Goal: Task Accomplishment & Management: Complete application form

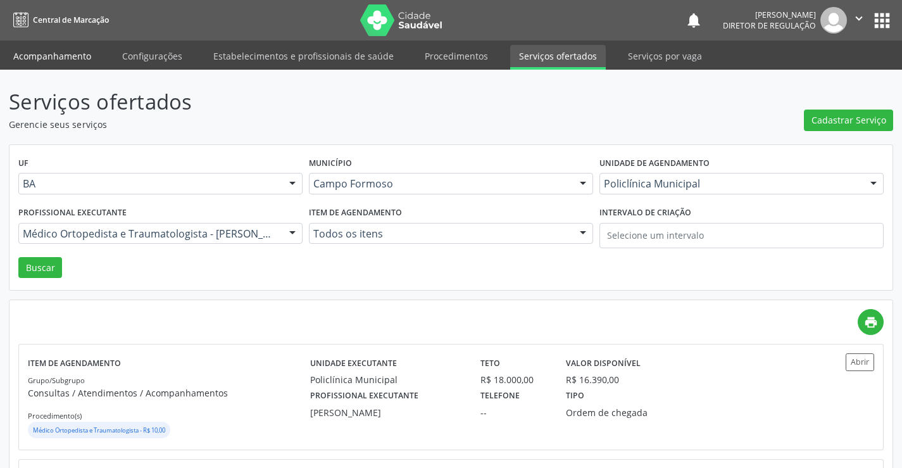
click at [45, 66] on link "Acompanhamento" at bounding box center [52, 56] width 96 height 22
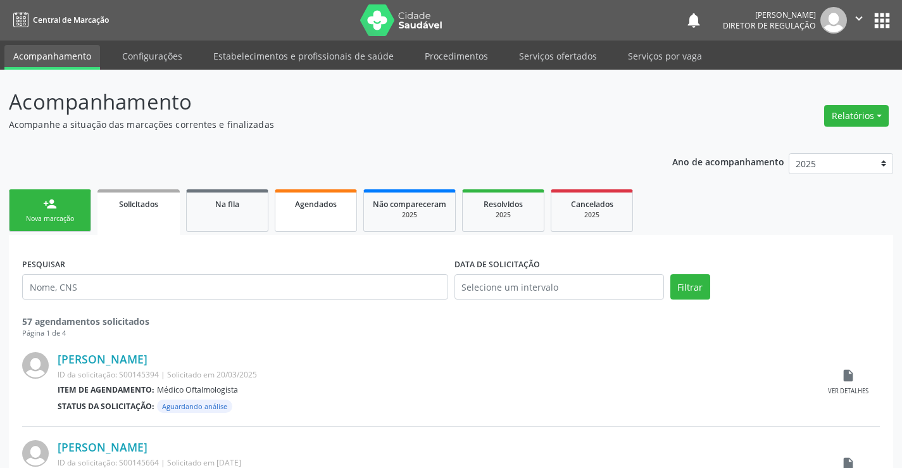
click at [306, 203] on span "Agendados" at bounding box center [316, 204] width 42 height 11
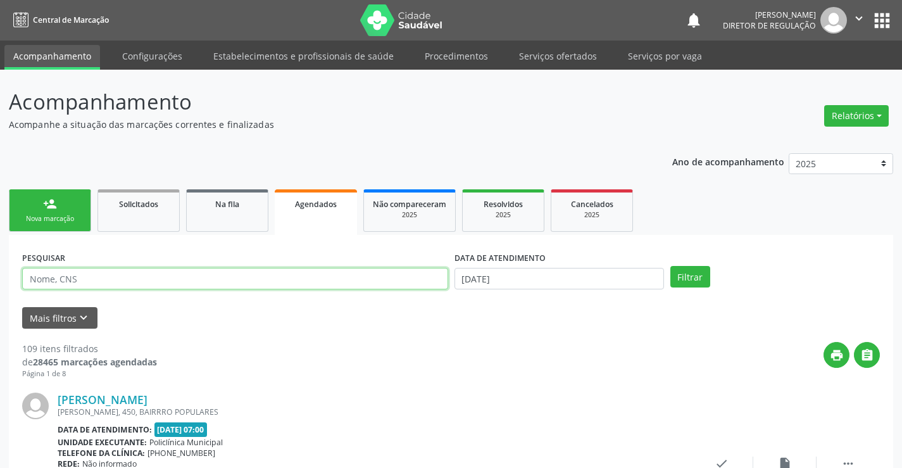
click at [106, 275] on input "text" at bounding box center [235, 279] width 426 height 22
click at [47, 282] on input "70875080" at bounding box center [235, 279] width 426 height 22
click at [82, 276] on input "7085080" at bounding box center [235, 279] width 426 height 22
type input "7085080419364280"
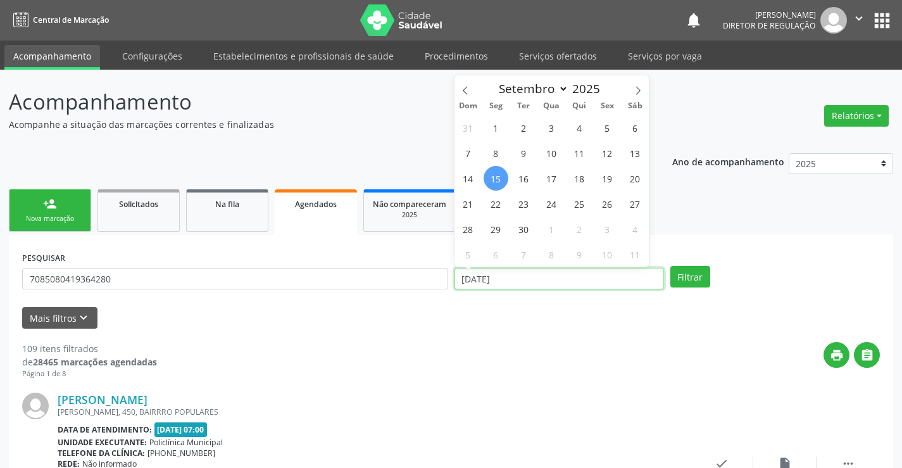
click at [561, 279] on input "[DATE]" at bounding box center [560, 279] width 210 height 22
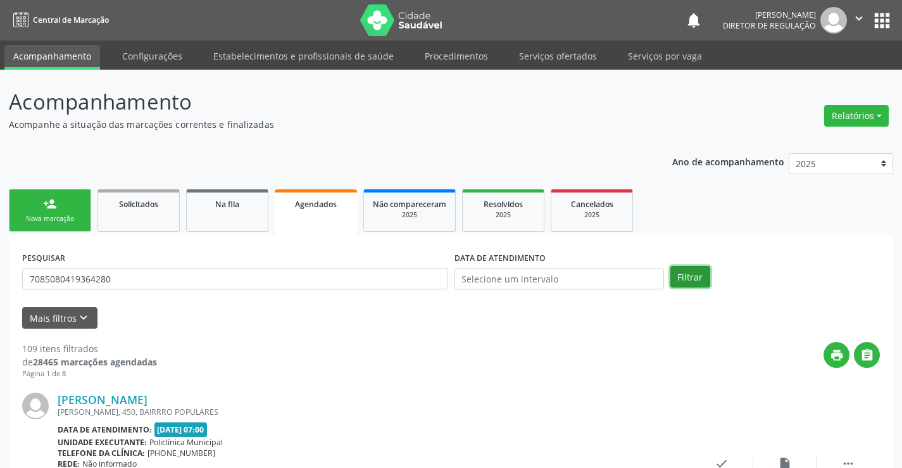
click at [688, 279] on button "Filtrar" at bounding box center [690, 277] width 40 height 22
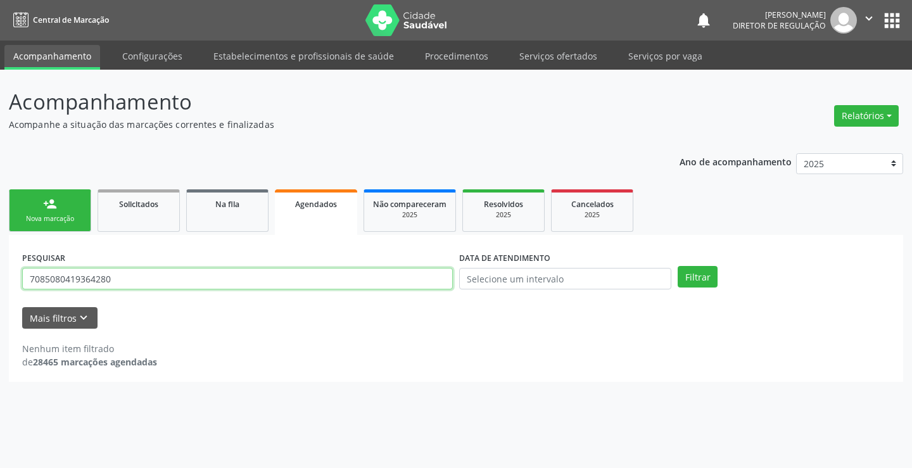
click at [70, 276] on input "7085080419364280" at bounding box center [237, 279] width 430 height 22
type input "708508019364280"
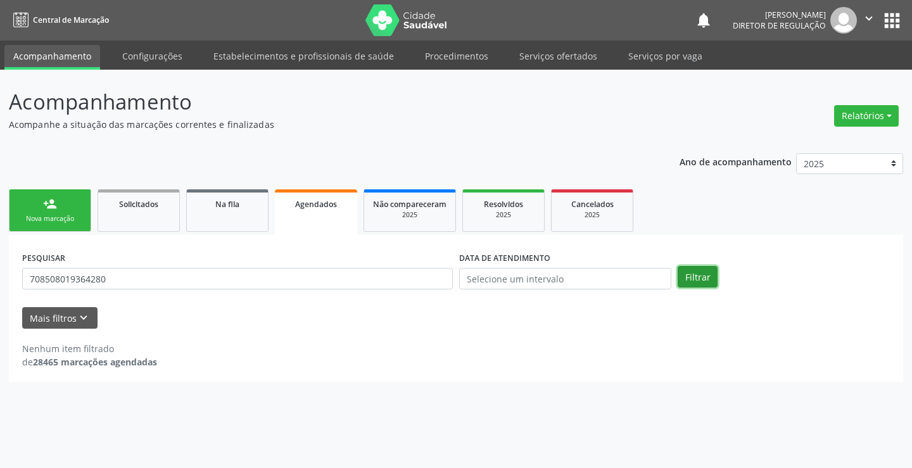
click at [691, 269] on button "Filtrar" at bounding box center [697, 277] width 40 height 22
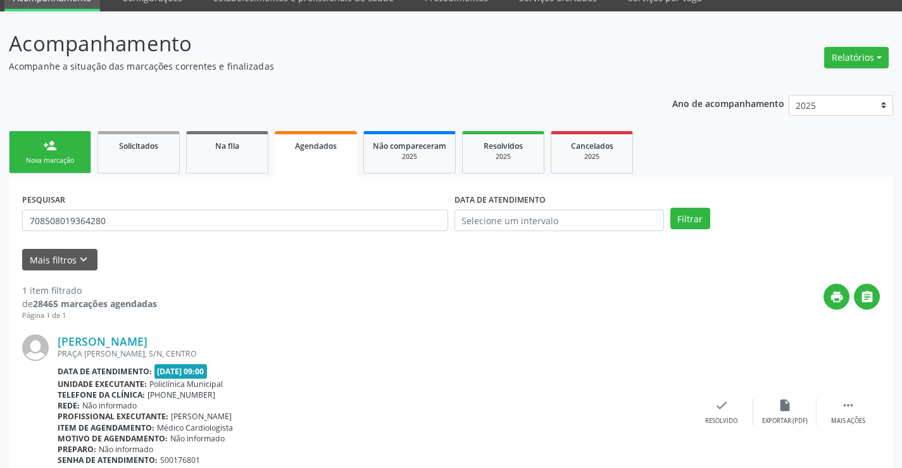
scroll to position [115, 0]
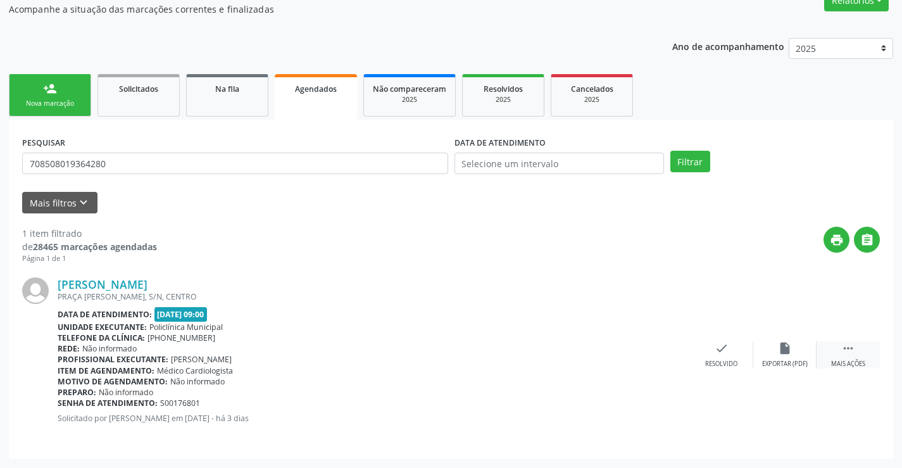
click at [854, 344] on icon "" at bounding box center [848, 348] width 14 height 14
click at [670, 351] on div "cancel Cancelar" at bounding box center [658, 354] width 63 height 27
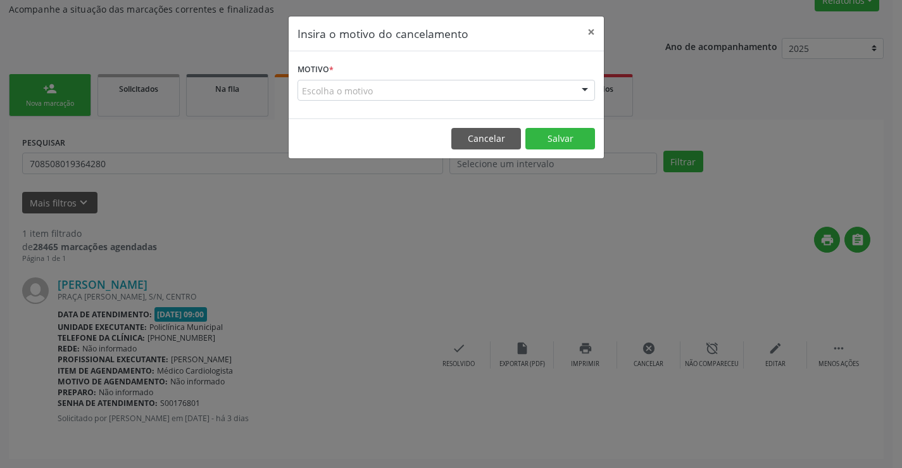
click at [451, 80] on div "Escolha o motivo" at bounding box center [447, 91] width 298 height 22
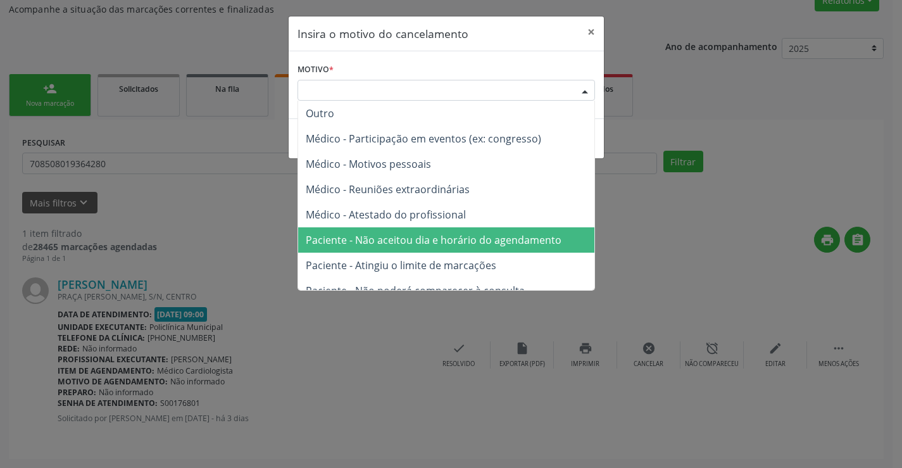
click at [491, 229] on span "Paciente - Não aceitou dia e horário do agendamento" at bounding box center [446, 239] width 296 height 25
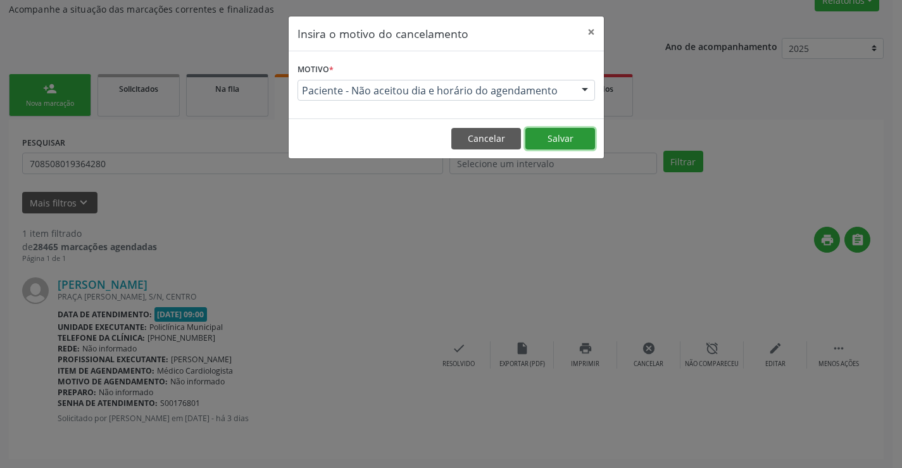
click at [558, 141] on button "Salvar" at bounding box center [560, 139] width 70 height 22
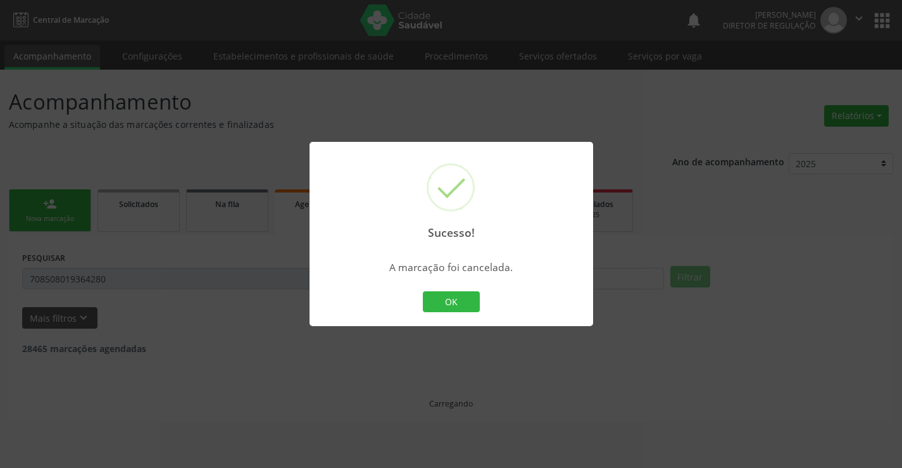
scroll to position [0, 0]
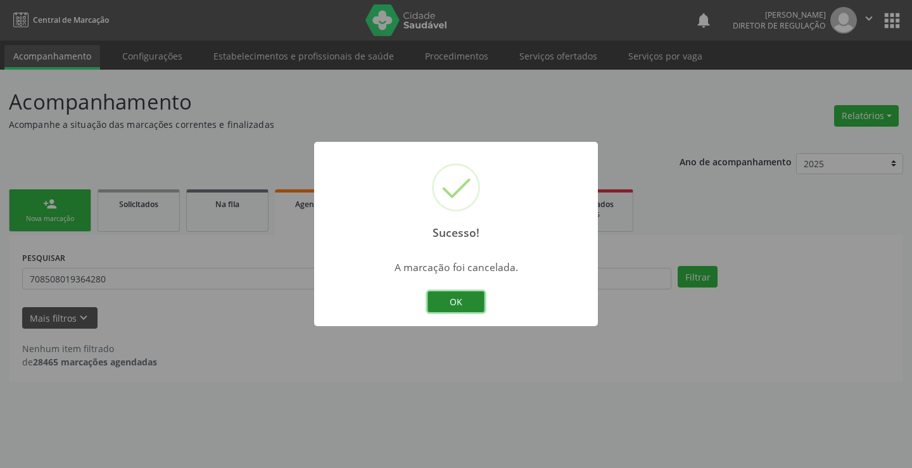
click at [449, 297] on button "OK" at bounding box center [455, 302] width 57 height 22
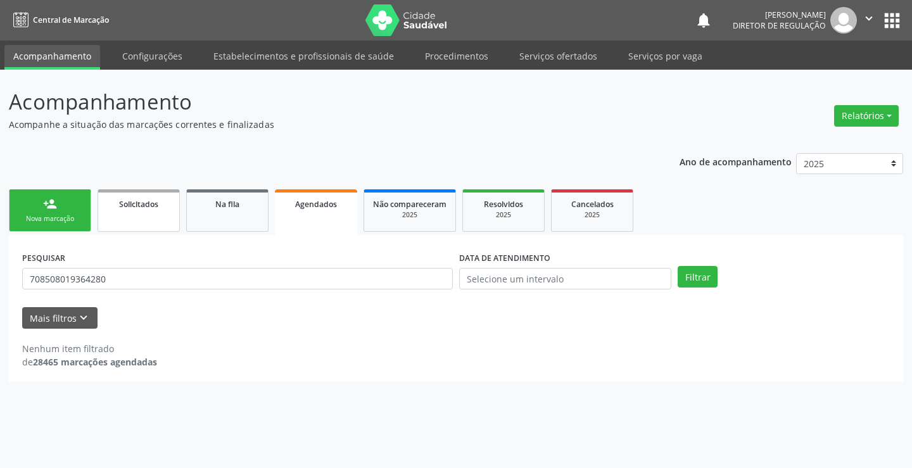
click at [114, 215] on link "Solicitados" at bounding box center [138, 210] width 82 height 42
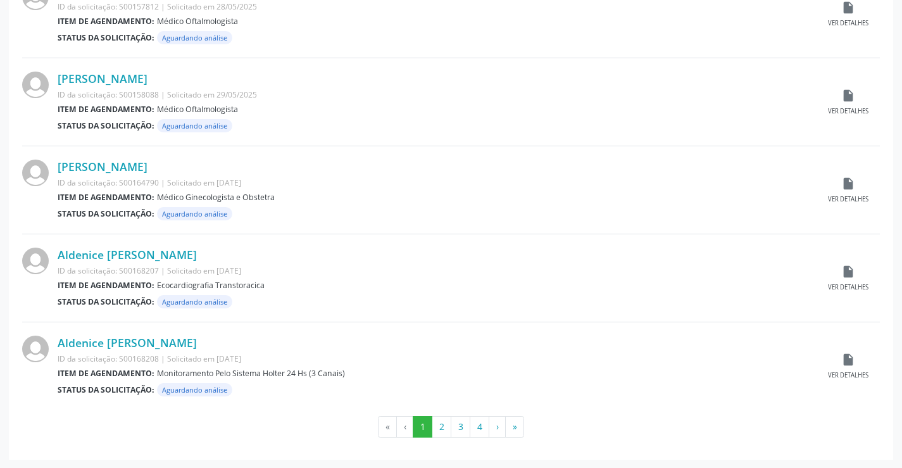
scroll to position [1248, 0]
click at [443, 427] on button "2" at bounding box center [442, 426] width 20 height 22
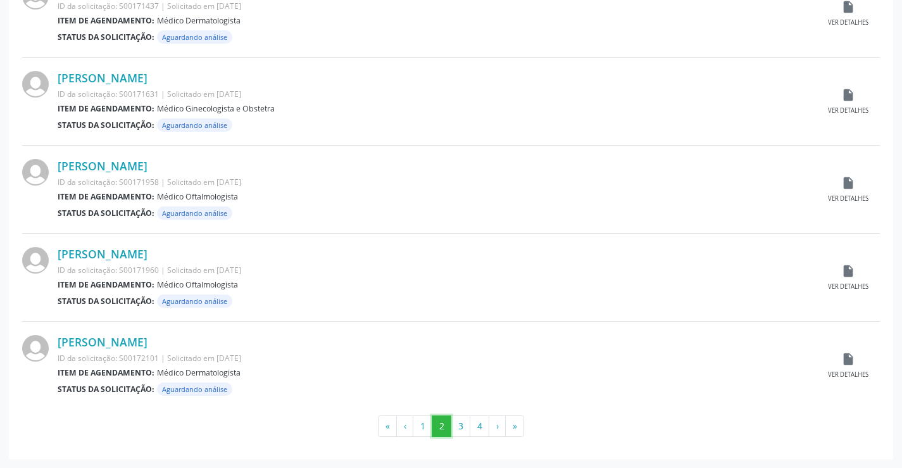
click at [451, 422] on button "2" at bounding box center [442, 426] width 20 height 22
click at [456, 423] on button "3" at bounding box center [461, 426] width 20 height 22
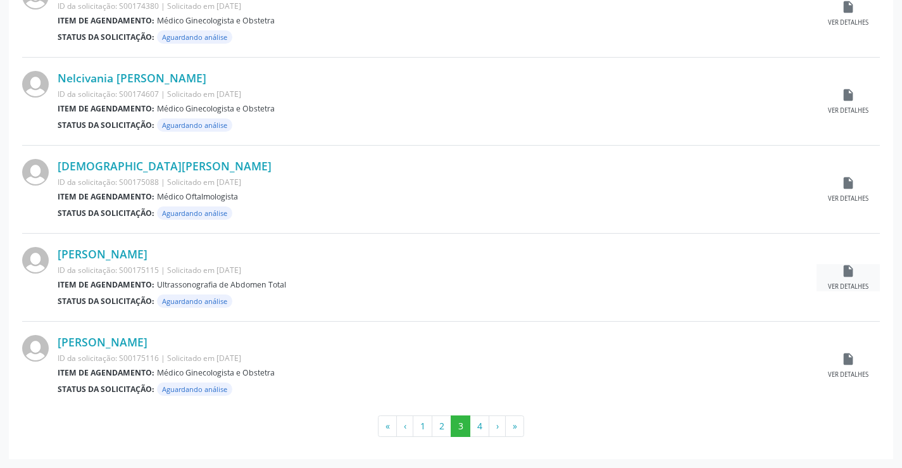
click at [853, 267] on icon "insert_drive_file" at bounding box center [848, 271] width 14 height 14
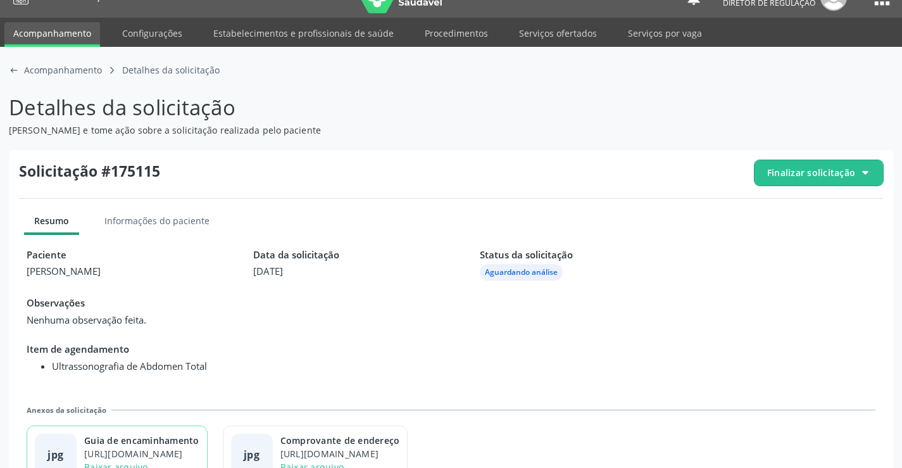
scroll to position [58, 0]
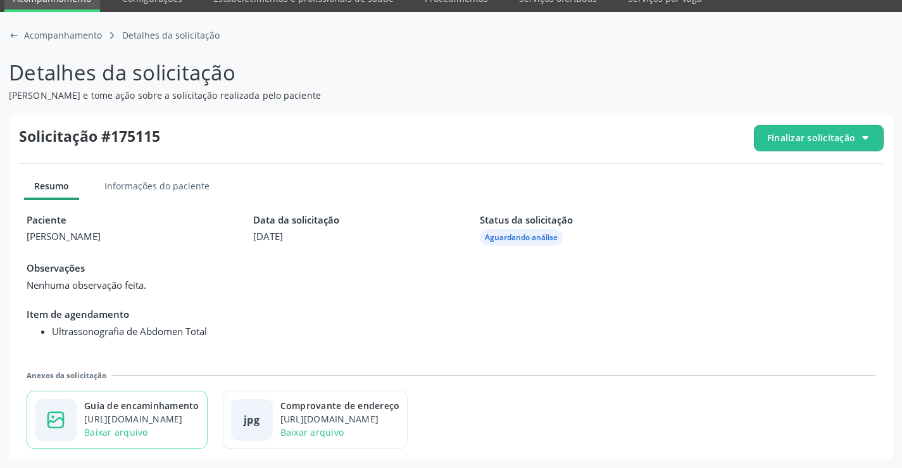
click at [173, 410] on div "Guia de encaminhamento" at bounding box center [141, 405] width 115 height 13
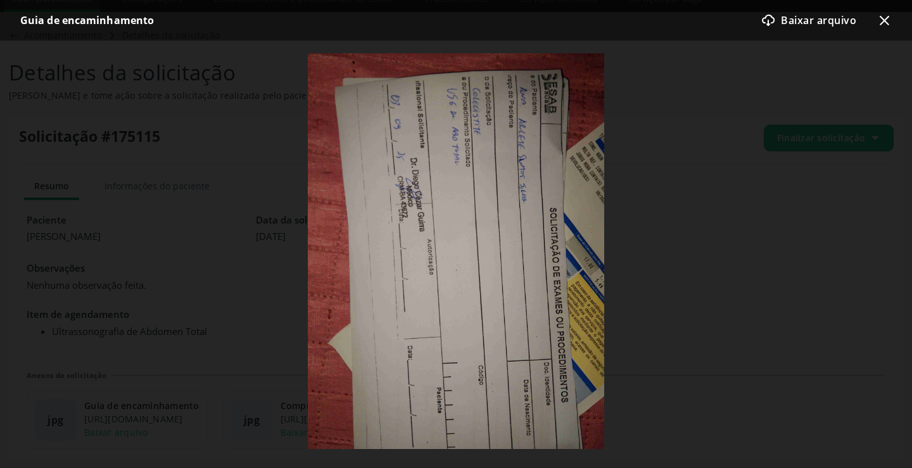
click at [879, 21] on icon "x-outline icon" at bounding box center [883, 20] width 15 height 15
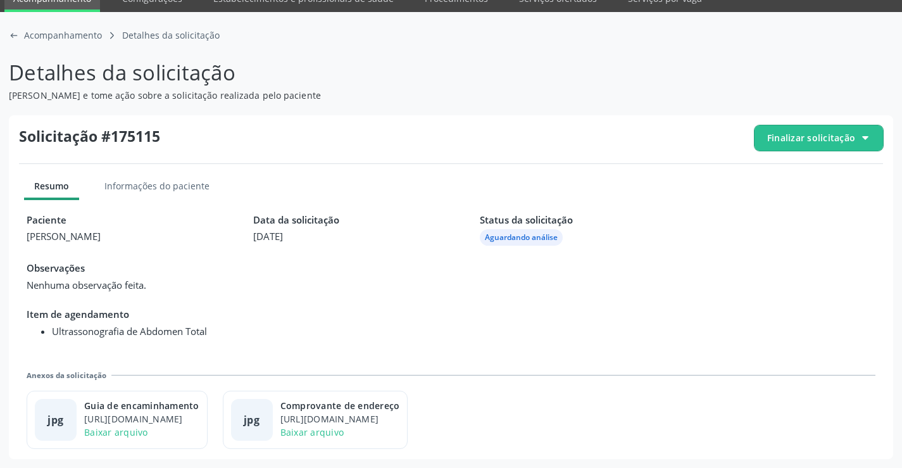
click at [812, 124] on div "Solicitação #175115 Finalizar solicitação Resumo Informações do paciente Pacien…" at bounding box center [451, 287] width 884 height 344
click at [810, 134] on span "Finalizar solicitação" at bounding box center [811, 137] width 88 height 13
click at [788, 206] on span "Deferir solicitação" at bounding box center [826, 208] width 80 height 18
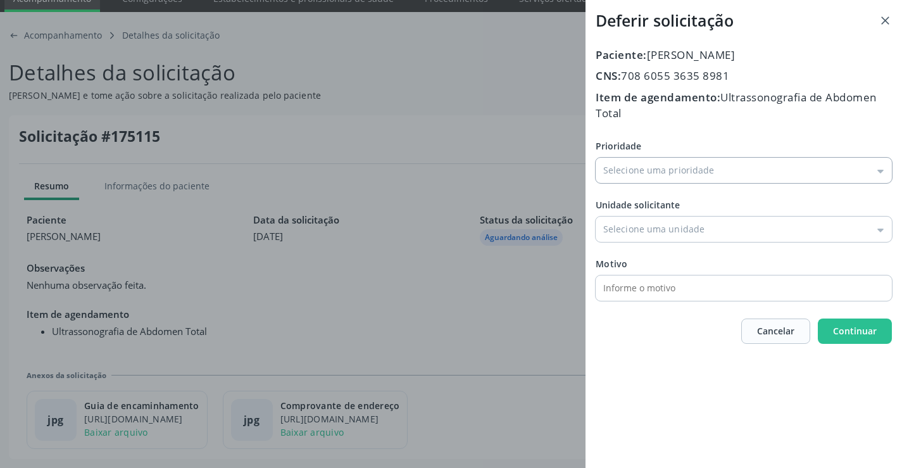
click at [681, 170] on input "Prioridade" at bounding box center [744, 170] width 296 height 25
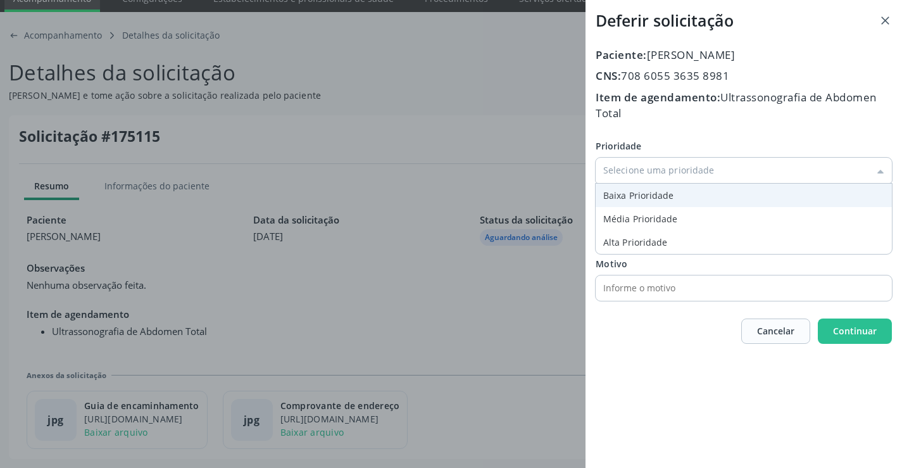
type input "Baixa Prioridade"
click at [623, 200] on div "Prioridade Baixa Prioridade Baixa Prioridade Média Prioridade Alta Prioridade U…" at bounding box center [744, 219] width 296 height 161
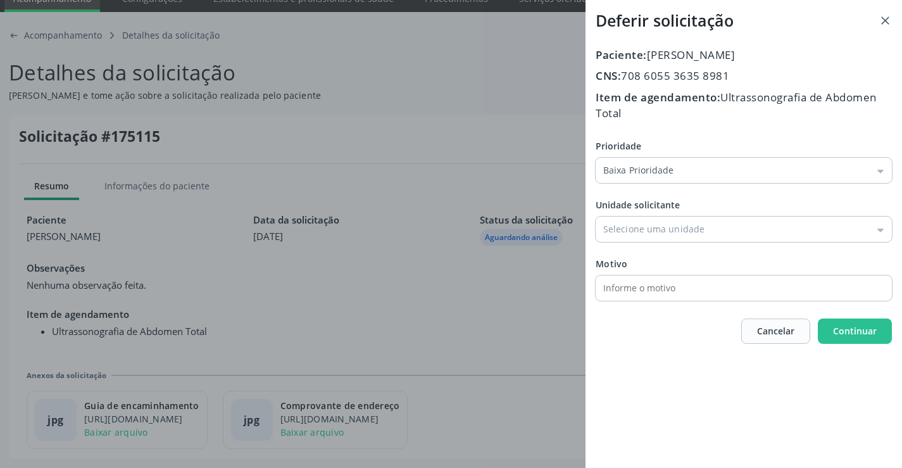
drag, startPoint x: 645, startPoint y: 241, endPoint x: 658, endPoint y: 279, distance: 40.0
click at [646, 244] on div "Prioridade Baixa Prioridade Baixa Prioridade Média Prioridade Alta Prioridade U…" at bounding box center [744, 219] width 296 height 161
drag, startPoint x: 660, startPoint y: 219, endPoint x: 667, endPoint y: 275, distance: 56.7
click at [663, 226] on input "Prioridade" at bounding box center [744, 228] width 296 height 25
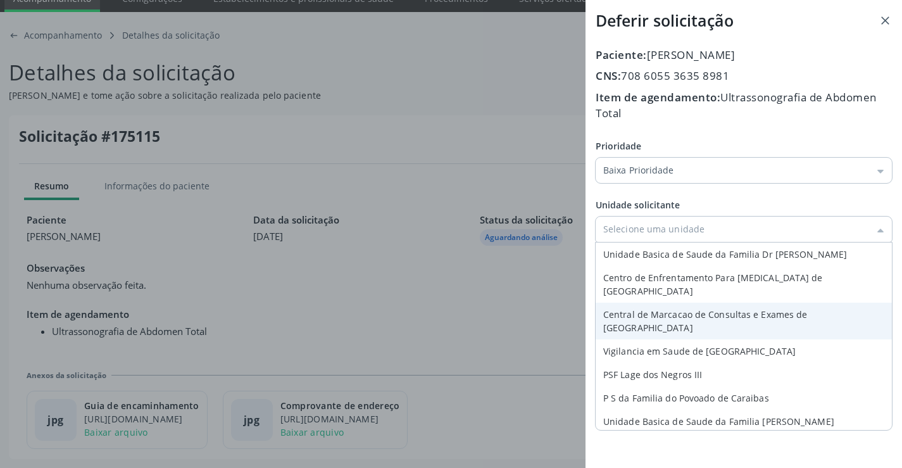
type input "Central de Marcacao de Consultas e Exames de [GEOGRAPHIC_DATA]"
drag, startPoint x: 667, startPoint y: 296, endPoint x: 715, endPoint y: 298, distance: 48.2
click at [671, 298] on div "Prioridade Baixa Prioridade Baixa Prioridade Média Prioridade Alta Prioridade U…" at bounding box center [744, 219] width 296 height 161
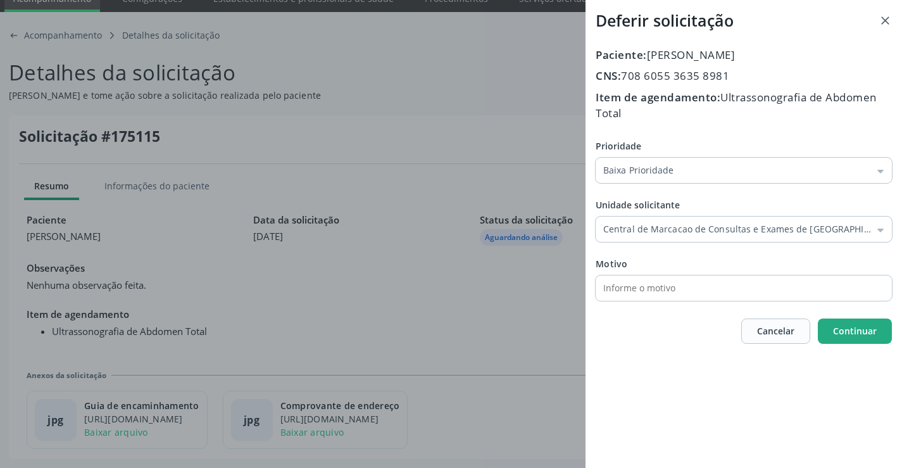
click at [883, 326] on button "Continuar" at bounding box center [855, 330] width 74 height 25
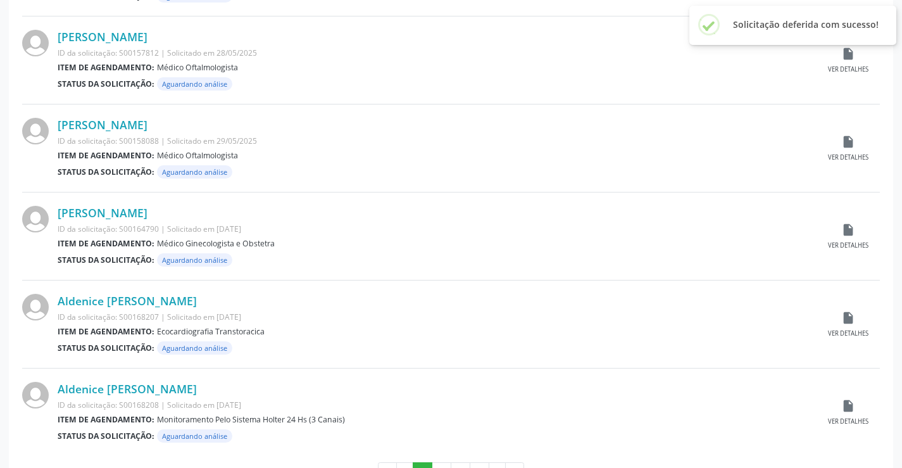
scroll to position [1248, 0]
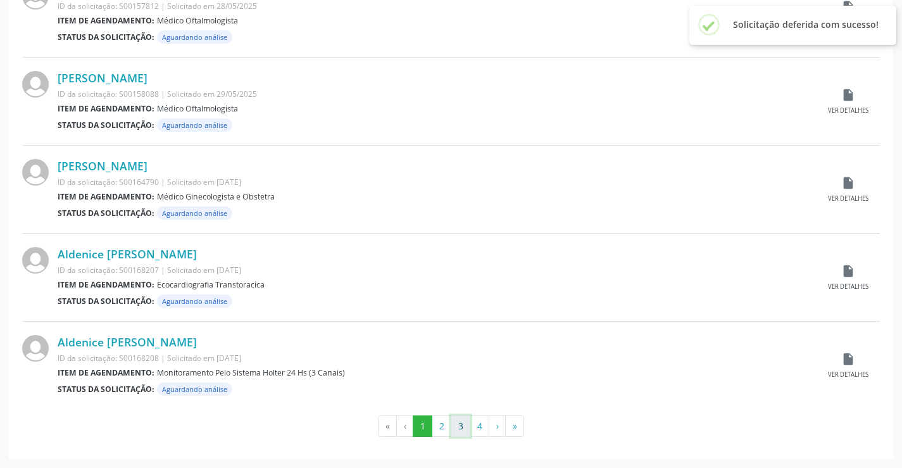
click at [461, 426] on button "3" at bounding box center [461, 426] width 20 height 22
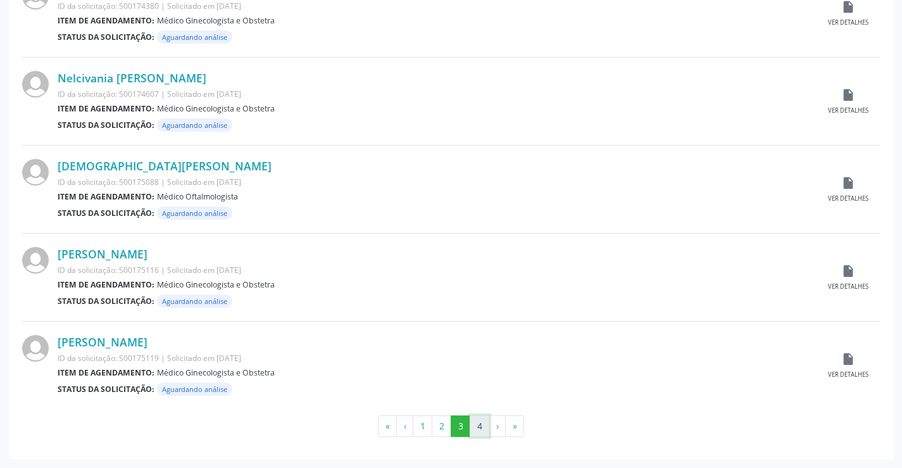
click at [484, 425] on button "4" at bounding box center [480, 426] width 20 height 22
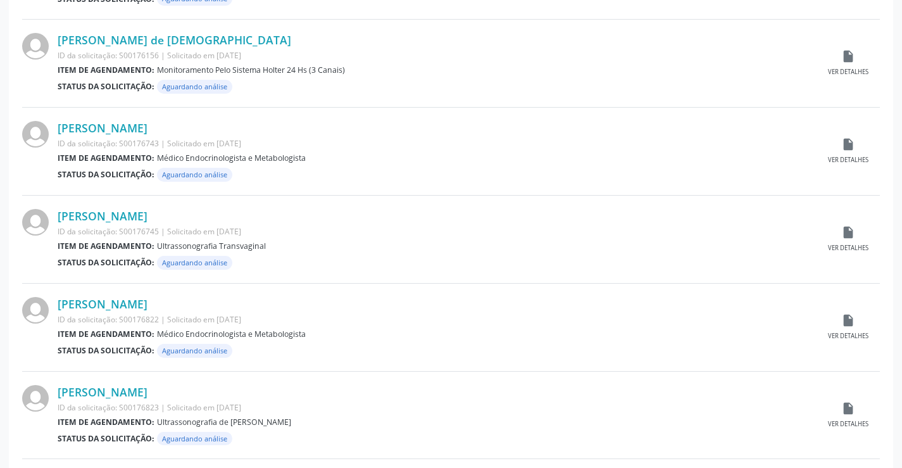
scroll to position [760, 0]
click at [838, 239] on div "insert_drive_file Ver detalhes" at bounding box center [848, 238] width 63 height 27
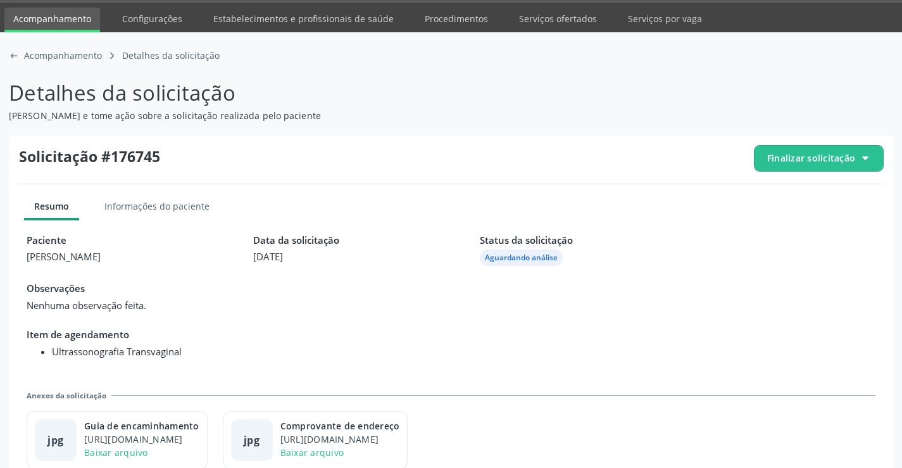
scroll to position [58, 0]
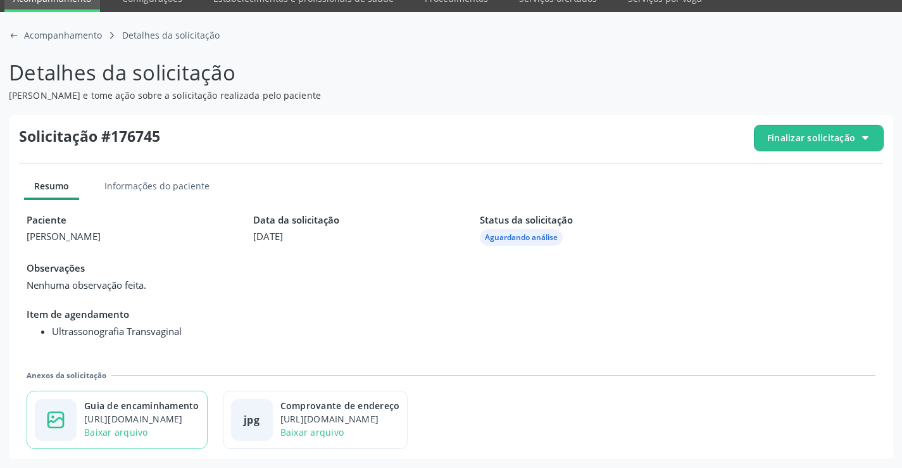
click at [189, 422] on div "https://cidadesaudavel-files.nyc3.digitaloceanspaces.com/cidadesaudavel-files/c…" at bounding box center [141, 418] width 115 height 13
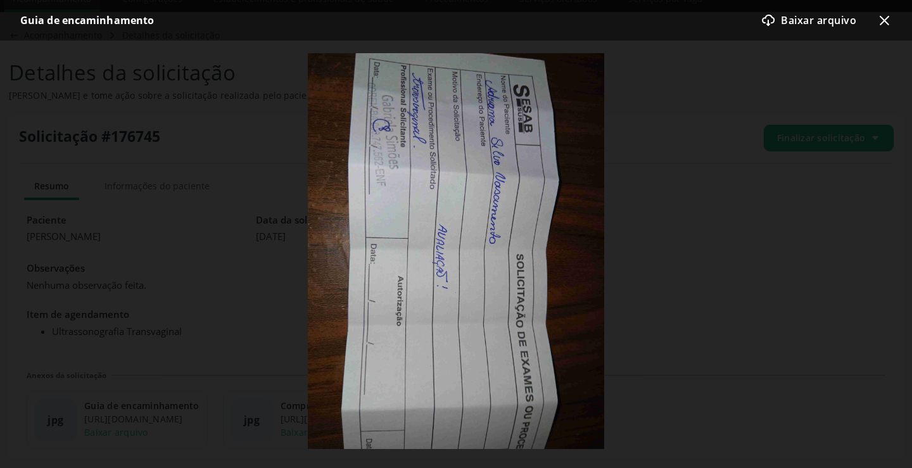
click at [884, 15] on icon "x-outline icon" at bounding box center [883, 20] width 15 height 15
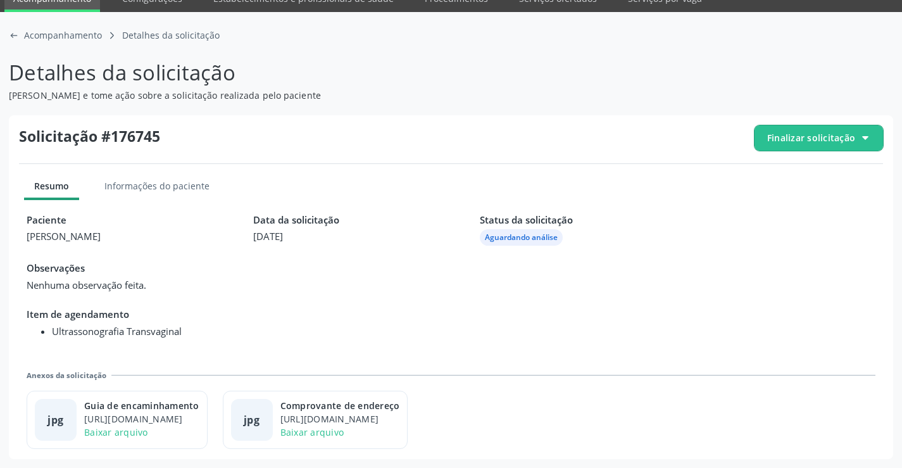
click at [804, 130] on span "Finalizar solicitação" at bounding box center [819, 137] width 129 height 25
click at [775, 210] on icon "check-outline icon" at bounding box center [772, 208] width 14 height 14
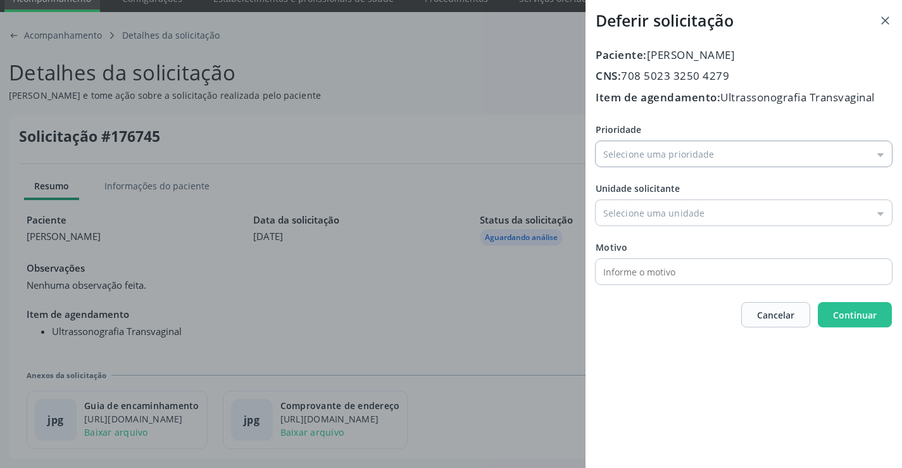
click at [656, 146] on input "Prioridade" at bounding box center [744, 153] width 296 height 25
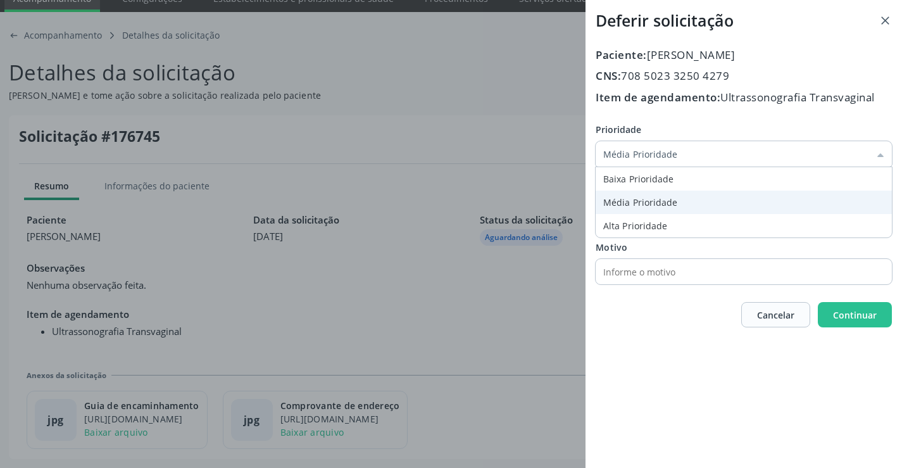
click at [648, 191] on div "Prioridade Média Prioridade Baixa Prioridade Média Prioridade Alta Prioridade U…" at bounding box center [744, 203] width 296 height 161
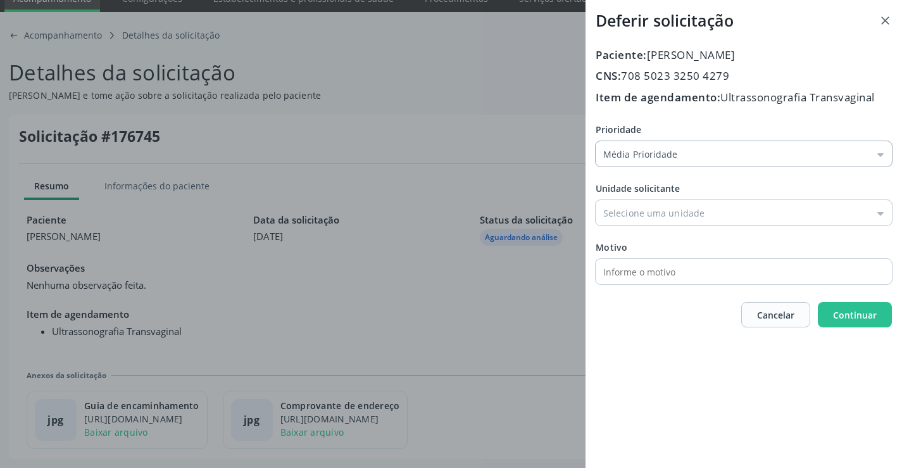
drag, startPoint x: 657, startPoint y: 154, endPoint x: 655, endPoint y: 178, distance: 23.5
click at [657, 155] on input "Média Prioridade" at bounding box center [744, 153] width 296 height 25
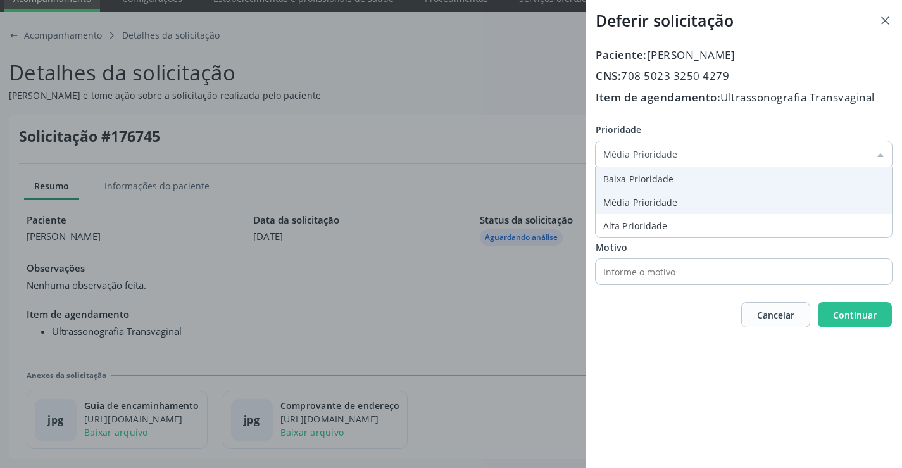
type input "Baixa Prioridade"
drag, startPoint x: 655, startPoint y: 178, endPoint x: 656, endPoint y: 219, distance: 41.2
click at [655, 179] on div "Prioridade Baixa Prioridade Baixa Prioridade Média Prioridade Alta Prioridade U…" at bounding box center [744, 203] width 296 height 161
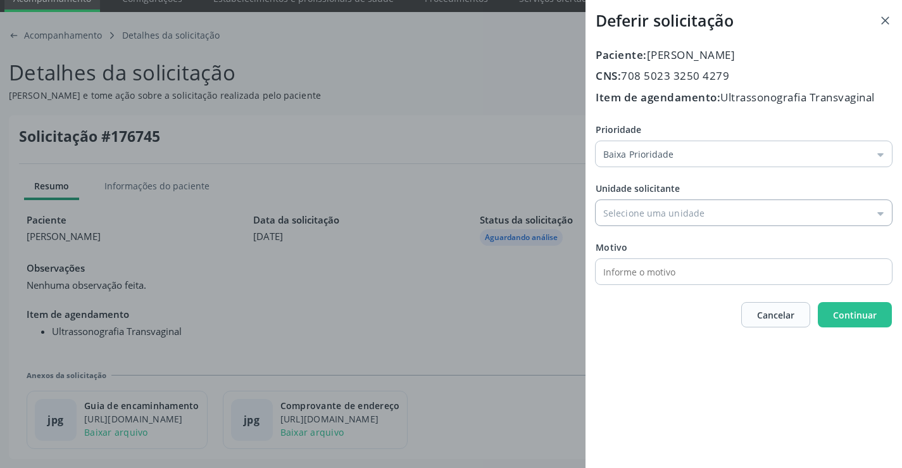
click at [657, 220] on input "Prioridade" at bounding box center [744, 212] width 296 height 25
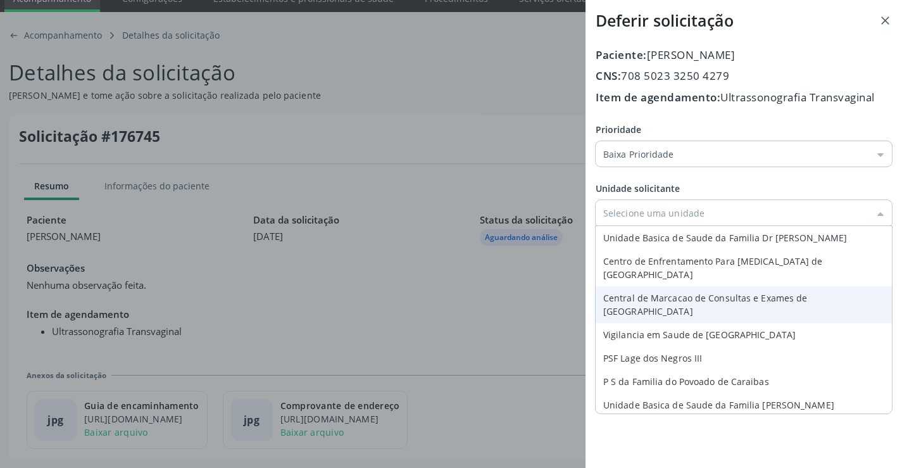
type input "Central de Marcacao de Consultas e Exames de [GEOGRAPHIC_DATA]"
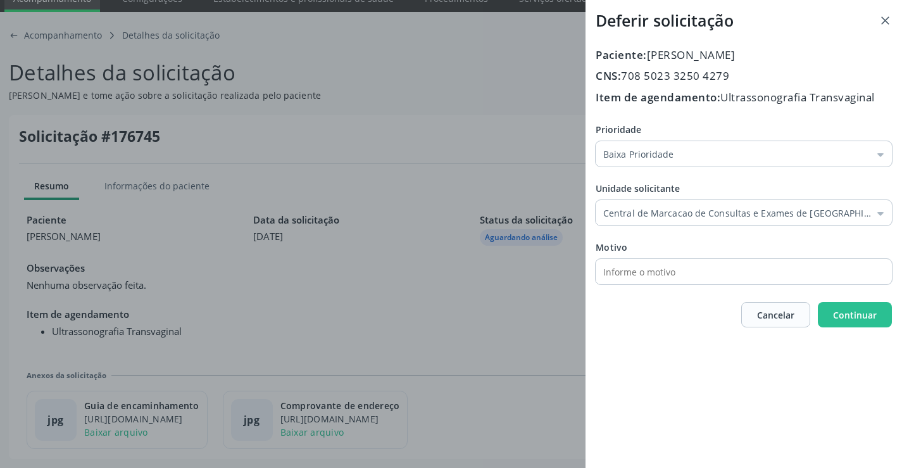
drag, startPoint x: 669, startPoint y: 284, endPoint x: 762, endPoint y: 288, distance: 93.2
click at [675, 284] on div "Prioridade Baixa Prioridade Baixa Prioridade Média Prioridade Alta Prioridade U…" at bounding box center [744, 203] width 296 height 161
click at [854, 306] on button "Continuar" at bounding box center [855, 314] width 74 height 25
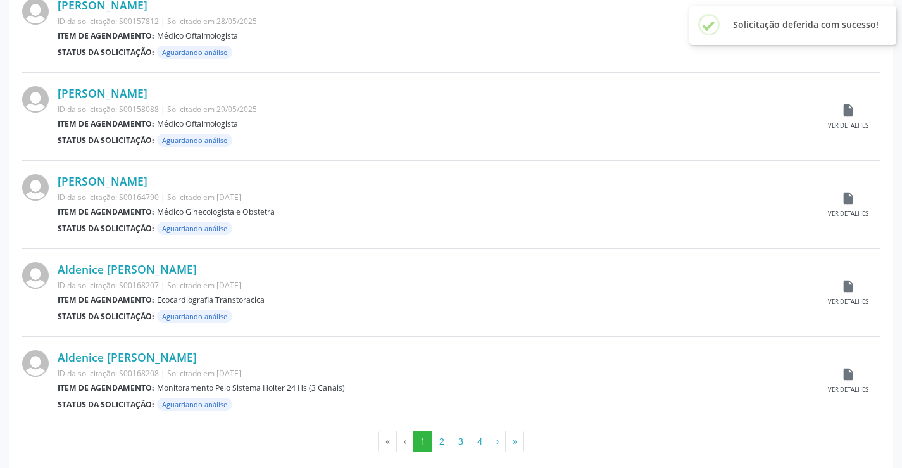
scroll to position [1248, 0]
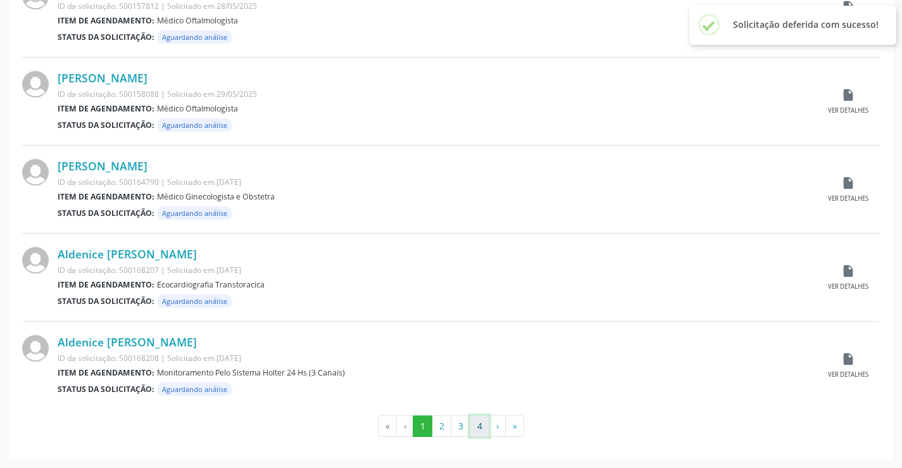
click at [486, 428] on button "4" at bounding box center [480, 426] width 20 height 22
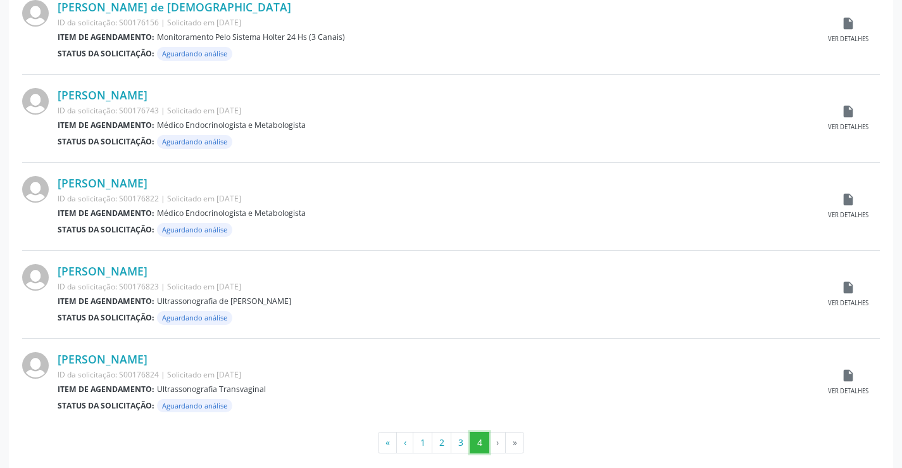
scroll to position [808, 0]
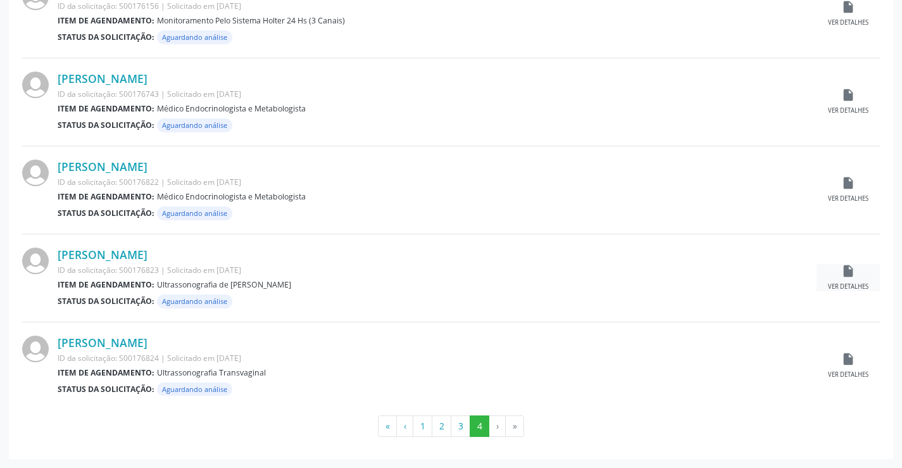
click at [848, 275] on icon "insert_drive_file" at bounding box center [848, 271] width 14 height 14
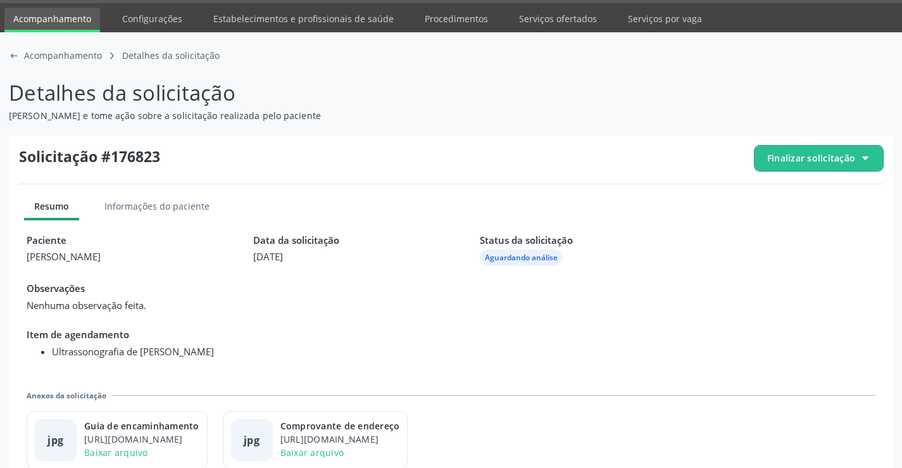
scroll to position [58, 0]
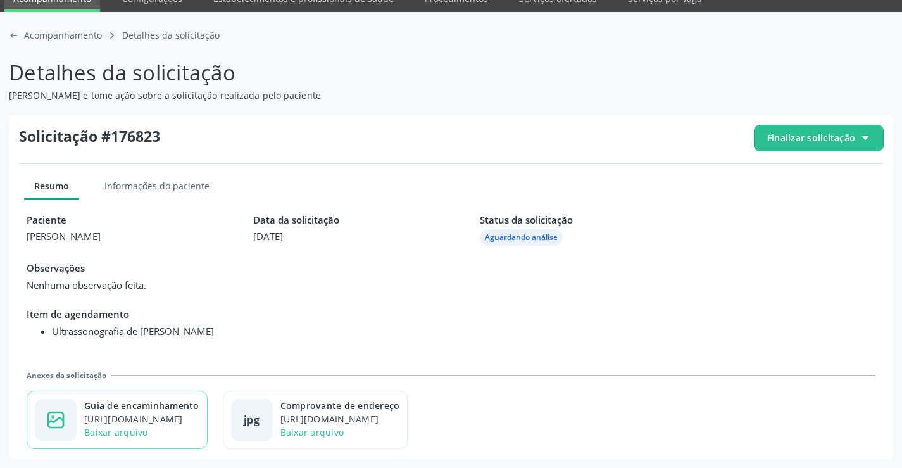
click at [191, 409] on div "Guia de encaminhamento" at bounding box center [141, 405] width 115 height 13
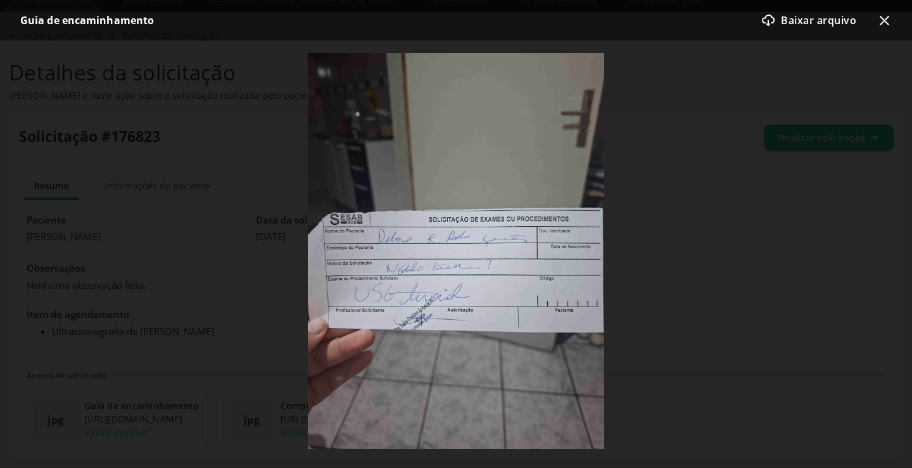
click at [889, 19] on icon "x-outline icon" at bounding box center [883, 20] width 15 height 15
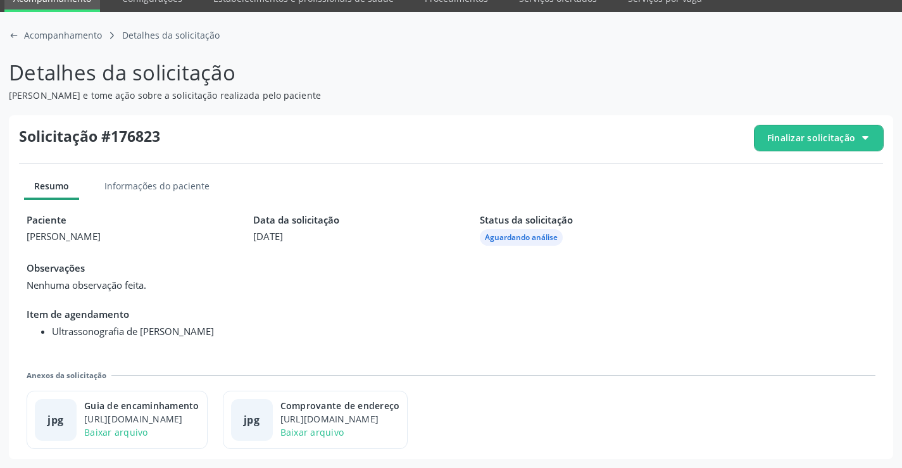
click at [799, 130] on span "Finalizar solicitação" at bounding box center [819, 137] width 129 height 25
click at [776, 200] on div "check-outline icon Deferir solicitação" at bounding box center [819, 208] width 119 height 28
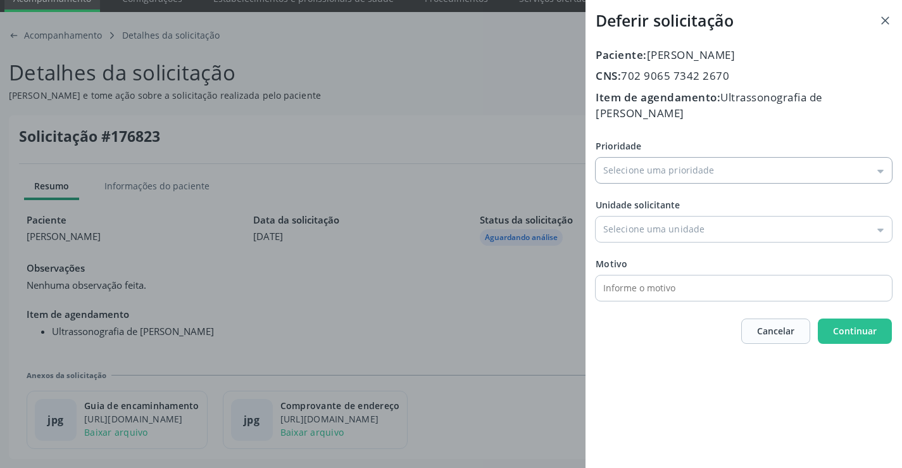
click at [693, 158] on input "Prioridade" at bounding box center [744, 170] width 296 height 25
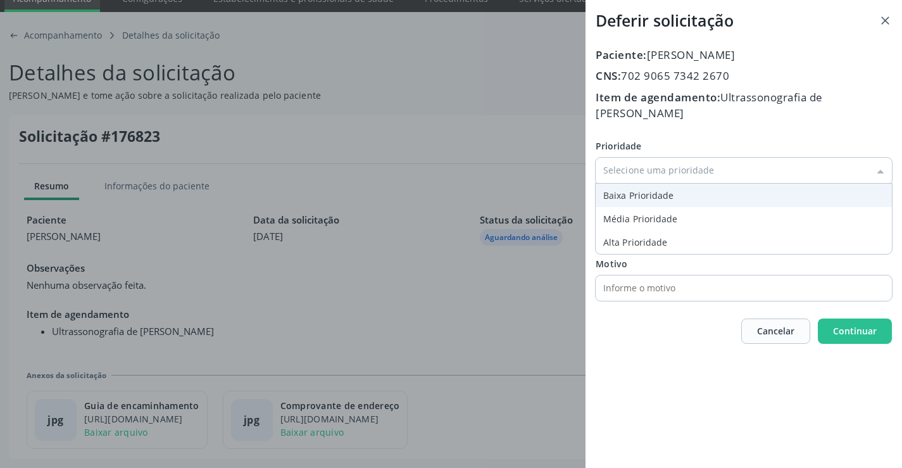
type input "Baixa Prioridade"
drag, startPoint x: 649, startPoint y: 180, endPoint x: 653, endPoint y: 196, distance: 15.8
click at [648, 181] on div "Prioridade Baixa Prioridade Baixa Prioridade Média Prioridade Alta Prioridade U…" at bounding box center [744, 219] width 296 height 161
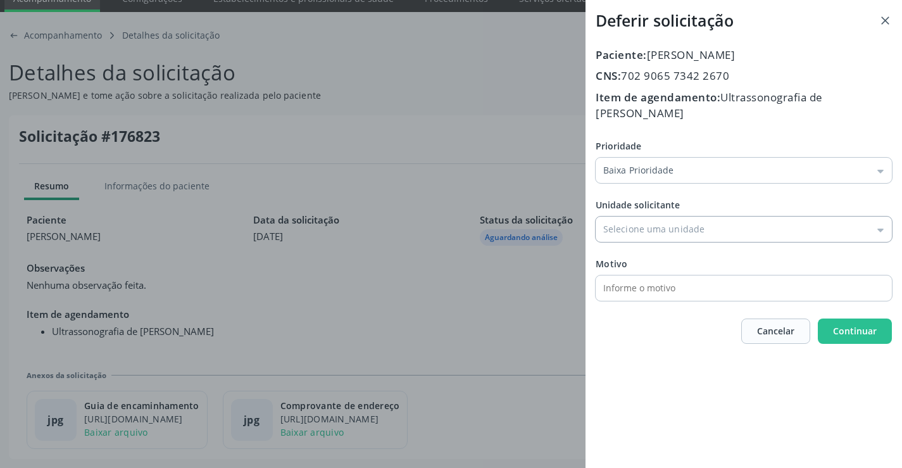
drag, startPoint x: 659, startPoint y: 213, endPoint x: 668, endPoint y: 259, distance: 46.6
click at [659, 216] on input "Prioridade" at bounding box center [744, 228] width 296 height 25
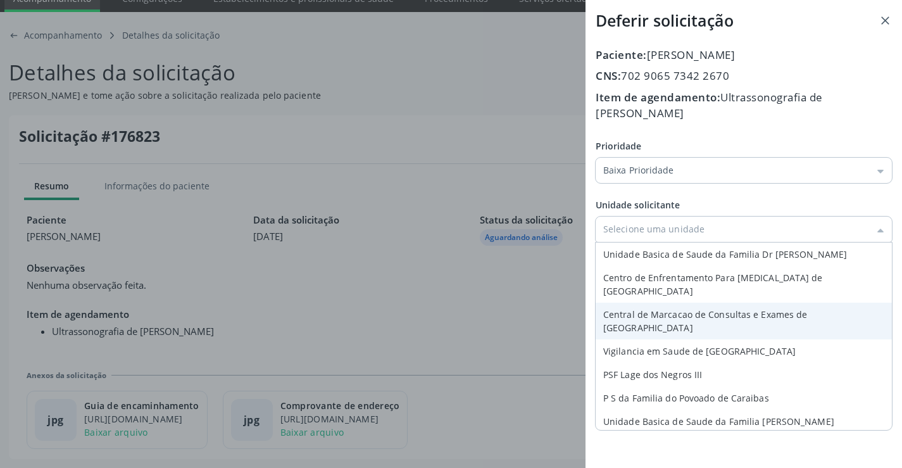
type input "Central de Marcacao de Consultas e Exames de [GEOGRAPHIC_DATA]"
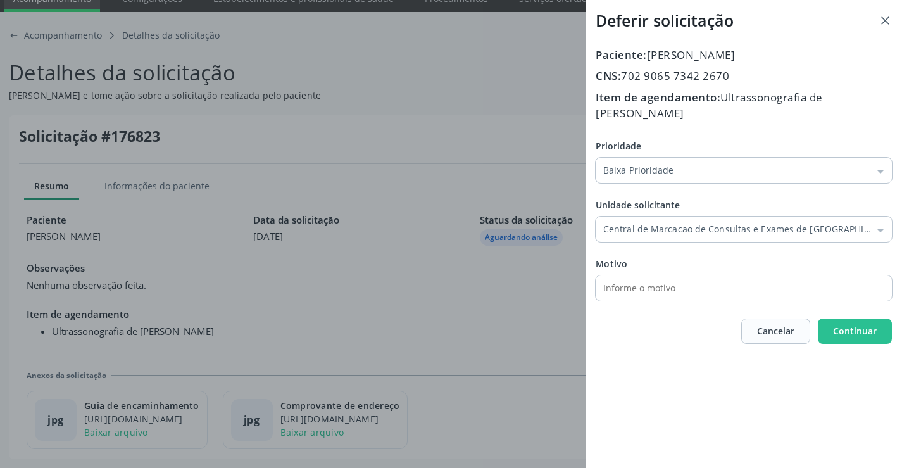
click at [679, 287] on div "Paciente: Debora Regina Rocha Guimaraes CNS: 702 9065 7342 2670 Item de agendam…" at bounding box center [744, 195] width 296 height 297
click at [844, 325] on span "Continuar" at bounding box center [855, 331] width 44 height 12
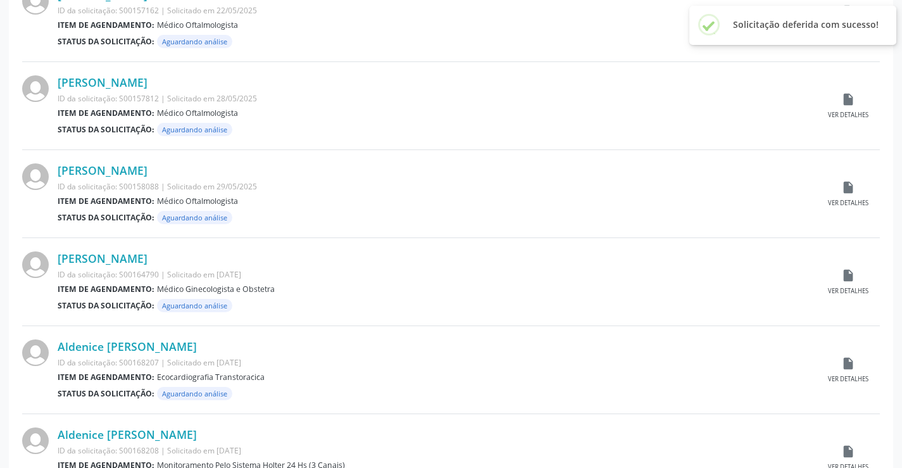
scroll to position [1248, 0]
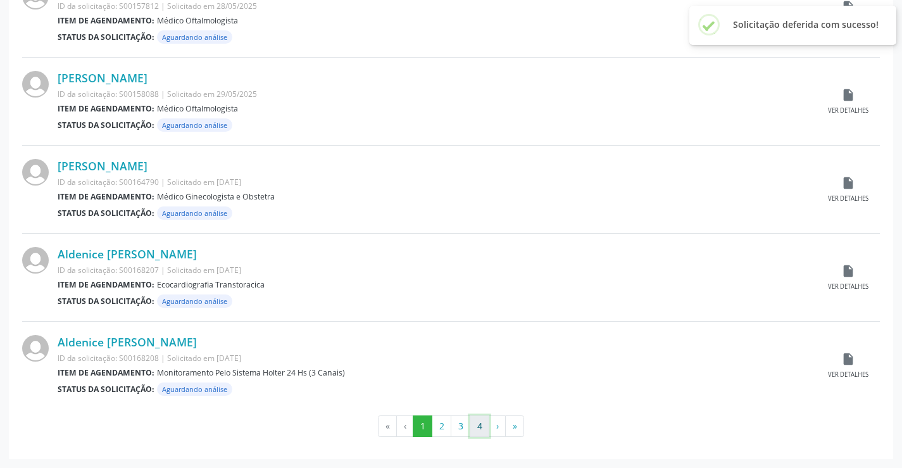
click at [478, 431] on button "4" at bounding box center [480, 426] width 20 height 22
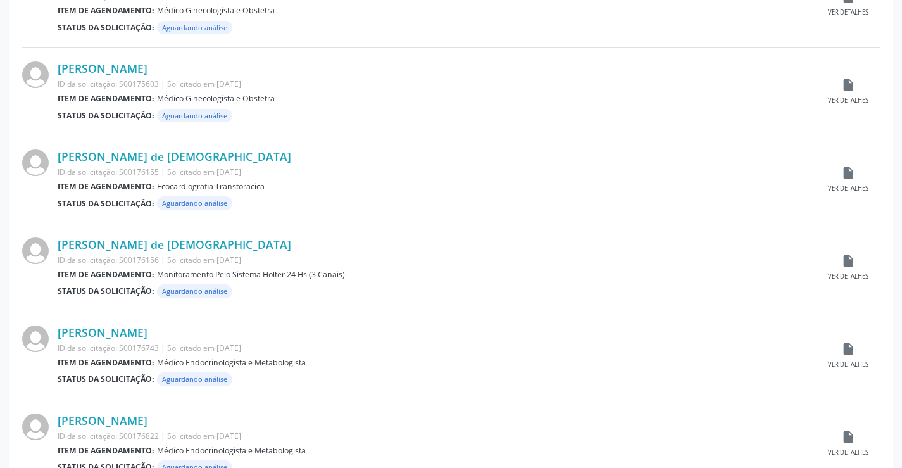
scroll to position [720, 0]
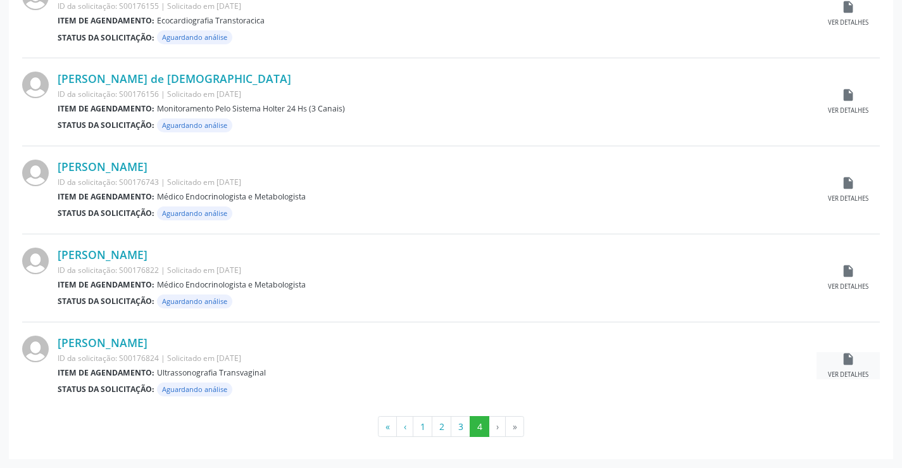
click at [844, 358] on icon "insert_drive_file" at bounding box center [848, 359] width 14 height 14
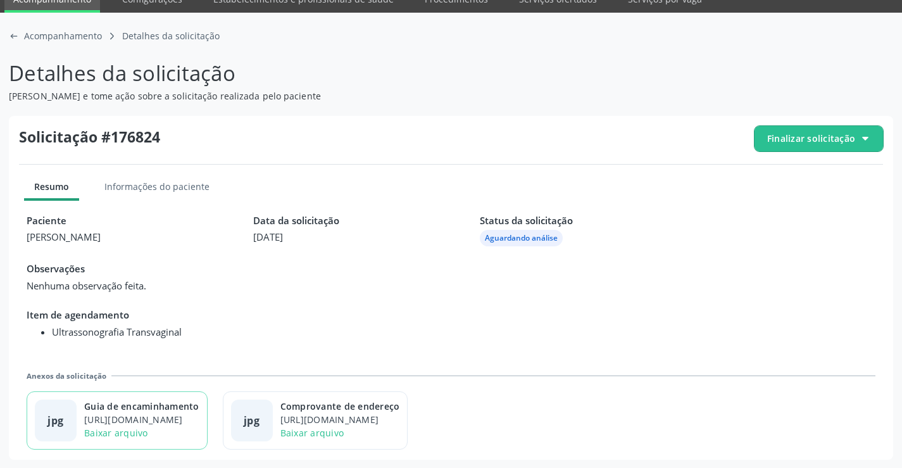
scroll to position [58, 0]
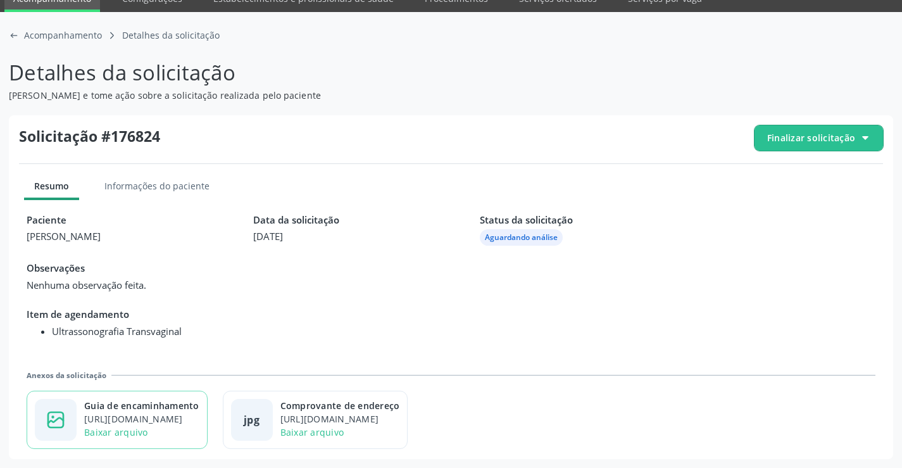
click at [198, 415] on div "https://cidadesaudavel-files.nyc3.digitaloceanspaces.com/cidadesaudavel-files/c…" at bounding box center [141, 418] width 115 height 13
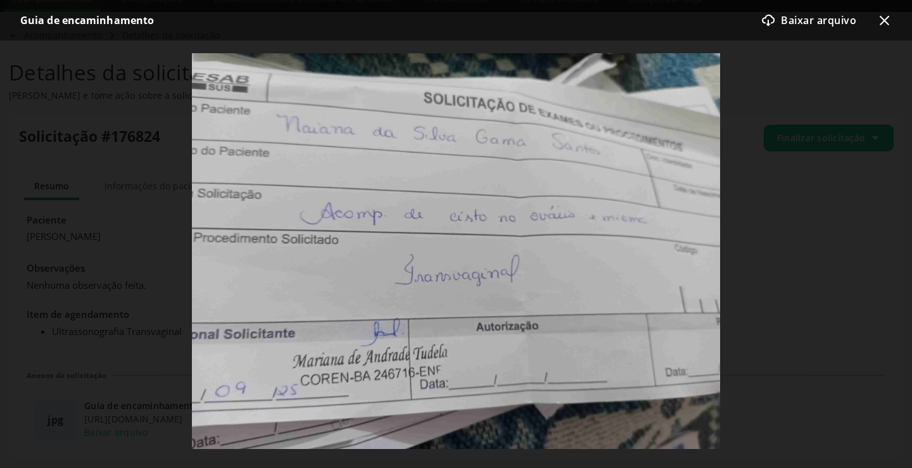
click at [894, 21] on div "Guia de encaminhamento download-cloud-outline icon Baixar arquivo x-outline icon" at bounding box center [456, 20] width 912 height 41
click at [879, 20] on icon "x-outline icon" at bounding box center [883, 20] width 15 height 15
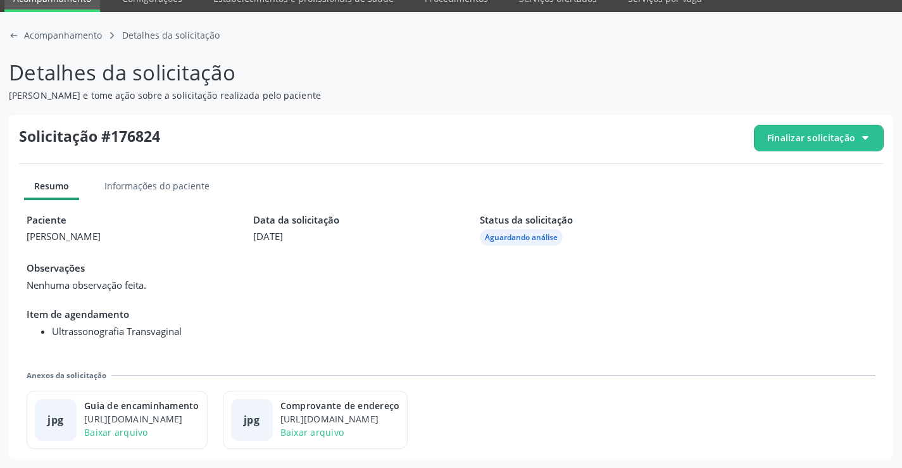
drag, startPoint x: 802, startPoint y: 138, endPoint x: 796, endPoint y: 149, distance: 13.0
click at [801, 141] on span "Finalizar solicitação" at bounding box center [811, 137] width 88 height 13
click at [760, 204] on div "check-outline icon Deferir solicitação" at bounding box center [819, 208] width 119 height 28
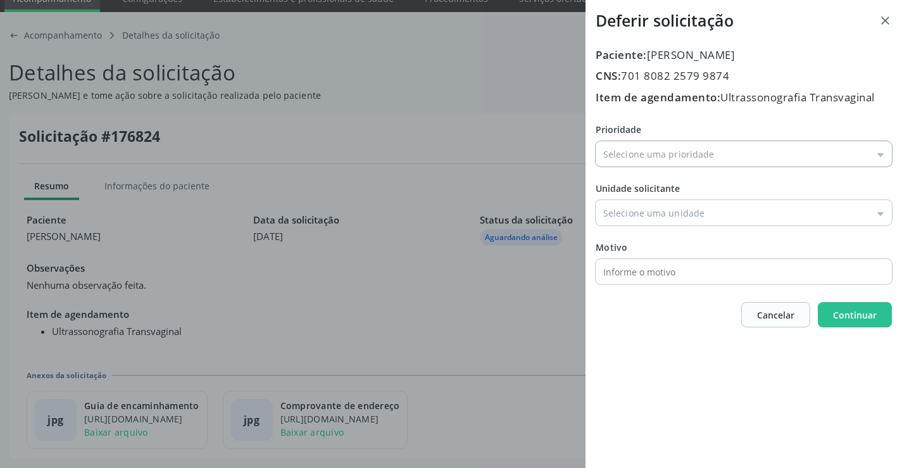
click at [644, 151] on input "Prioridade" at bounding box center [744, 153] width 296 height 25
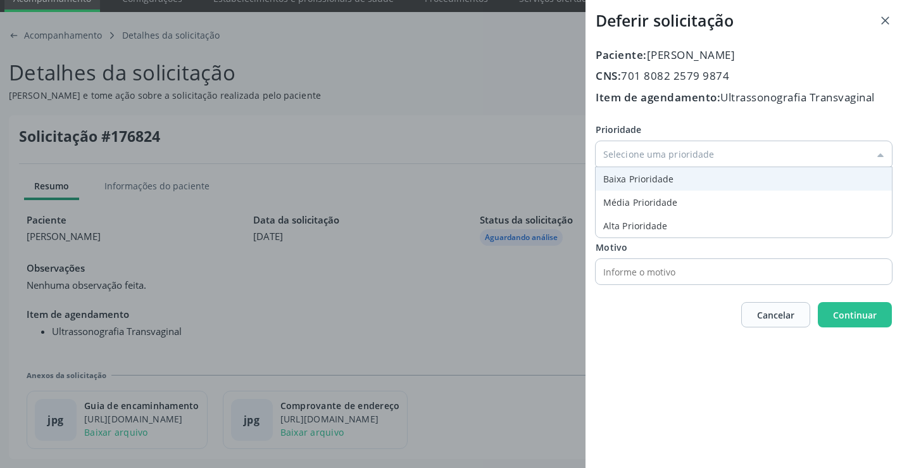
type input "Baixa Prioridade"
click at [636, 189] on div "Prioridade Baixa Prioridade Baixa Prioridade Média Prioridade Alta Prioridade U…" at bounding box center [744, 203] width 296 height 161
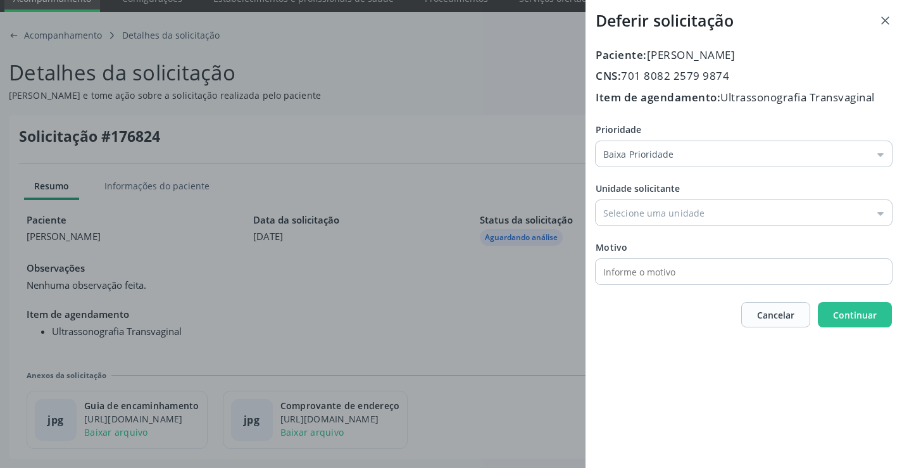
drag, startPoint x: 668, startPoint y: 217, endPoint x: 685, endPoint y: 252, distance: 38.8
click at [669, 220] on input "Prioridade" at bounding box center [744, 212] width 296 height 25
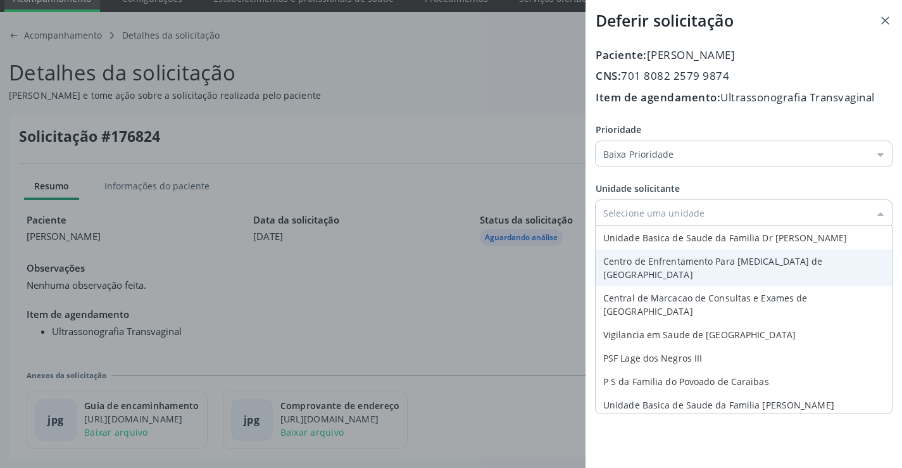
type input "Central de Marcacao de Consultas e Exames de [GEOGRAPHIC_DATA]"
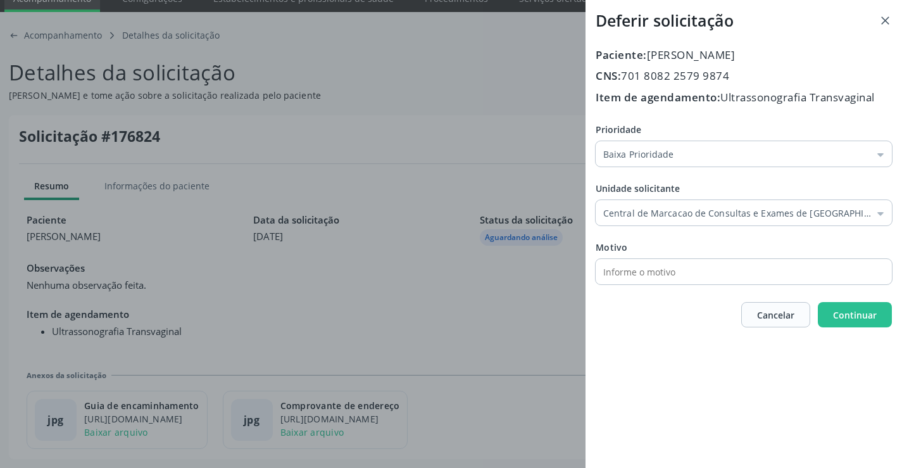
drag, startPoint x: 687, startPoint y: 277, endPoint x: 805, endPoint y: 299, distance: 119.2
click at [688, 278] on div "Prioridade Baixa Prioridade Baixa Prioridade Média Prioridade Alta Prioridade U…" at bounding box center [744, 203] width 296 height 161
click at [856, 315] on span "Continuar" at bounding box center [855, 315] width 44 height 12
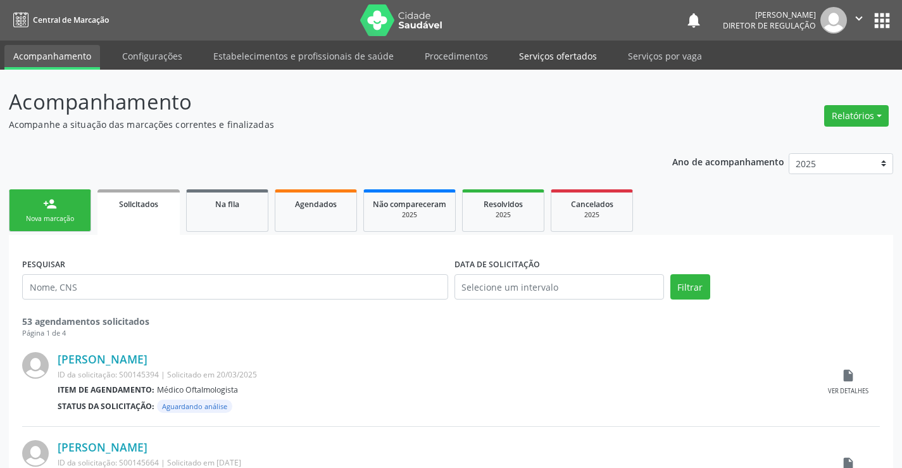
click at [546, 62] on link "Serviços ofertados" at bounding box center [558, 56] width 96 height 22
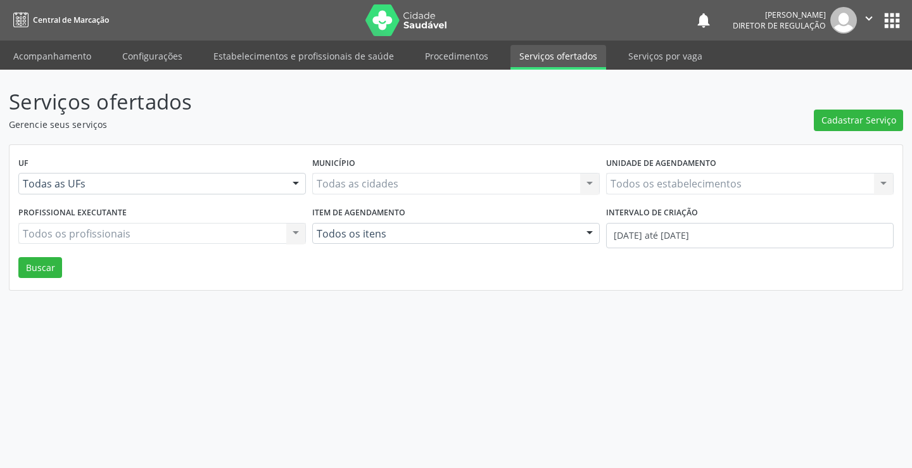
click at [690, 181] on div "Todos os estabelecimentos Todos os estabelecimentos Nenhum resultado encontrado…" at bounding box center [749, 184] width 287 height 22
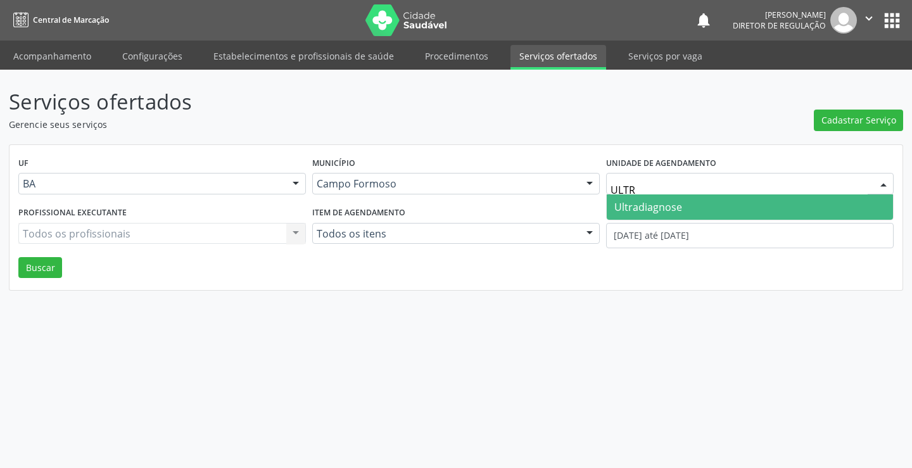
type input "ULTRA"
click at [666, 215] on span "Ultradiagnose" at bounding box center [749, 206] width 286 height 25
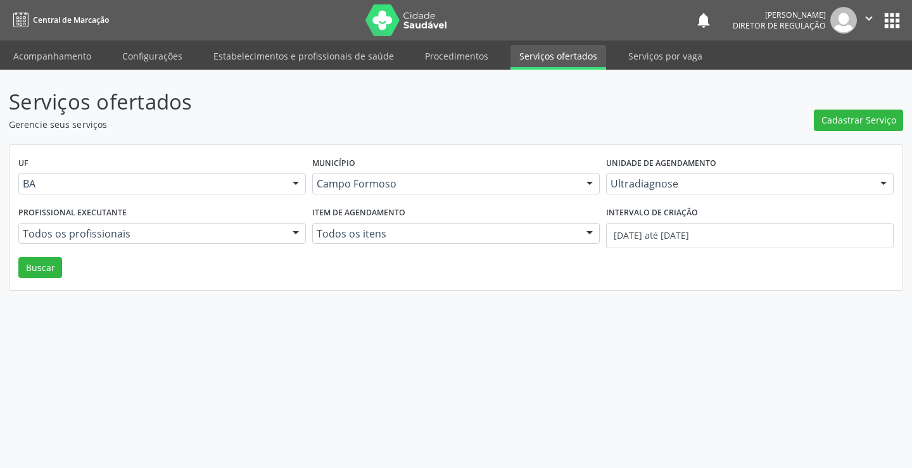
click at [163, 223] on div "Todos os profissionais" at bounding box center [161, 234] width 287 height 22
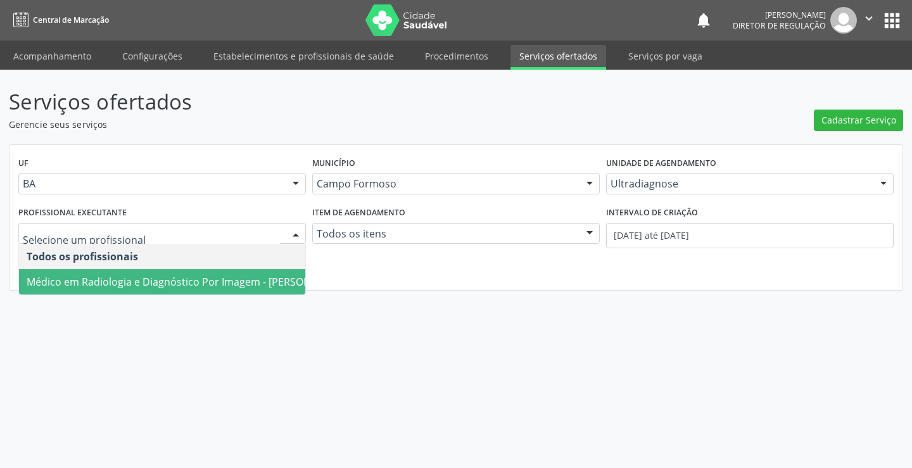
click at [143, 275] on span "Médico em Radiologia e Diagnóstico Por Imagem - Alciole Mendes Muritiba" at bounding box center [187, 282] width 320 height 14
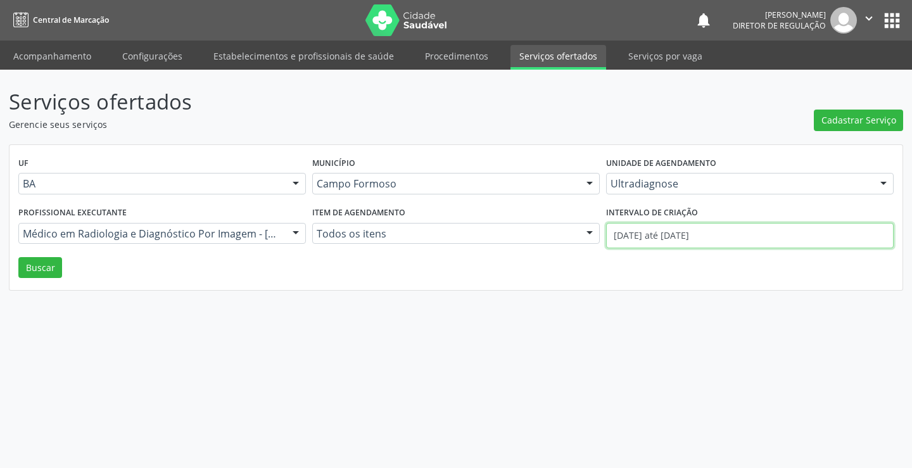
click at [658, 241] on input "01/09/2025 até 15/09/2025" at bounding box center [749, 235] width 287 height 25
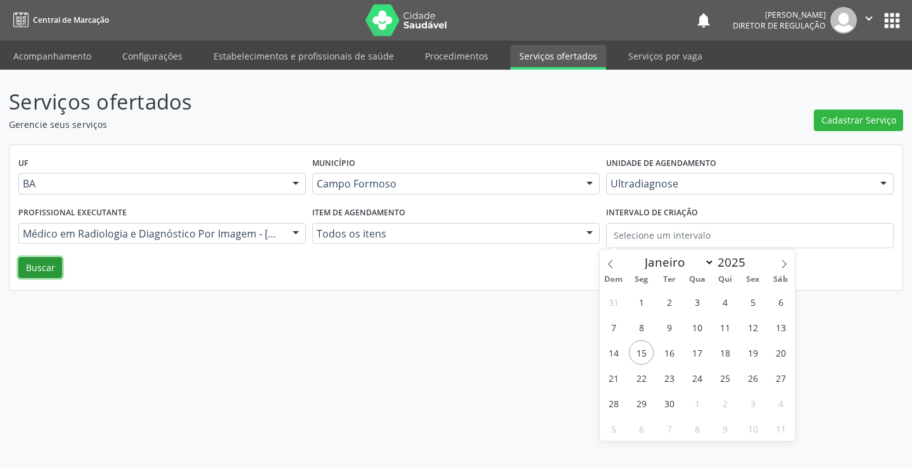
click at [27, 271] on button "Buscar" at bounding box center [40, 268] width 44 height 22
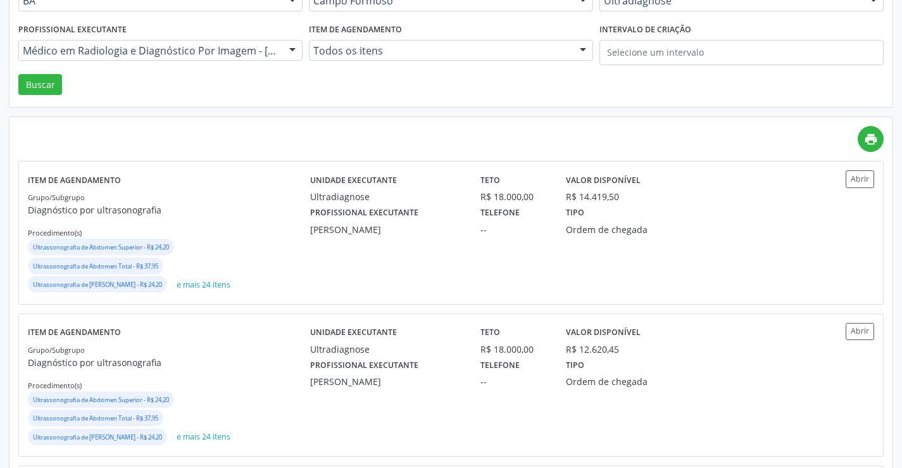
scroll to position [190, 0]
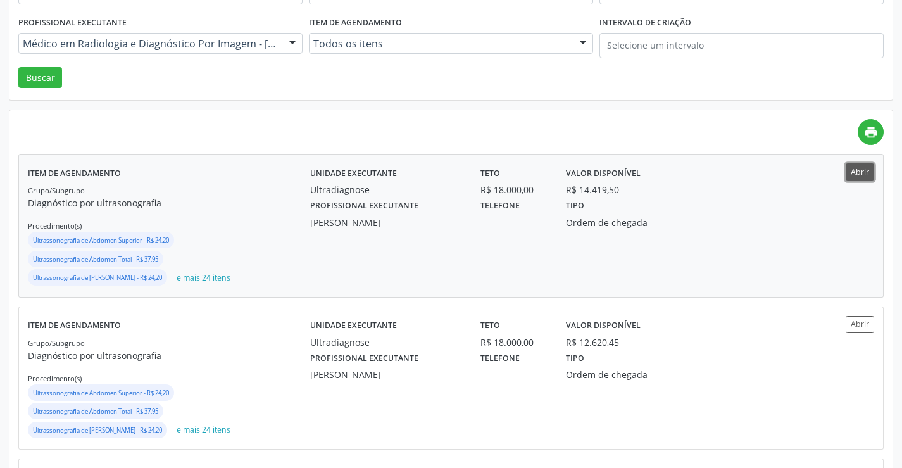
click at [865, 172] on button "Abrir" at bounding box center [860, 171] width 28 height 17
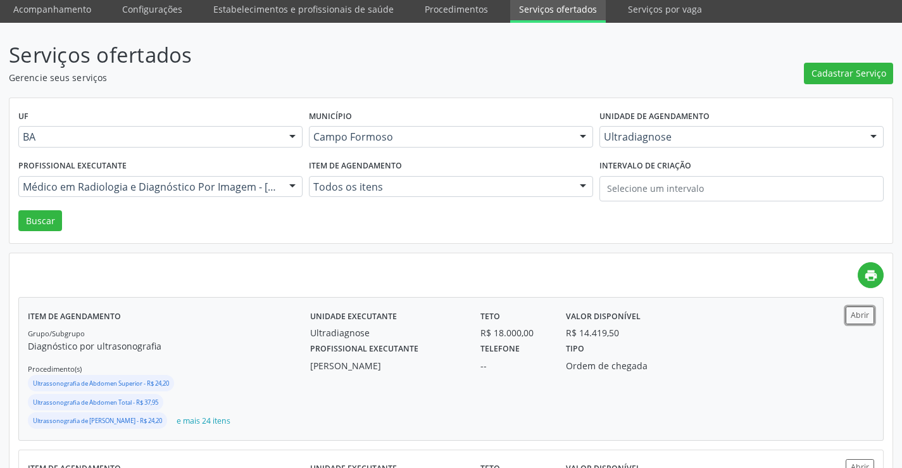
scroll to position [0, 0]
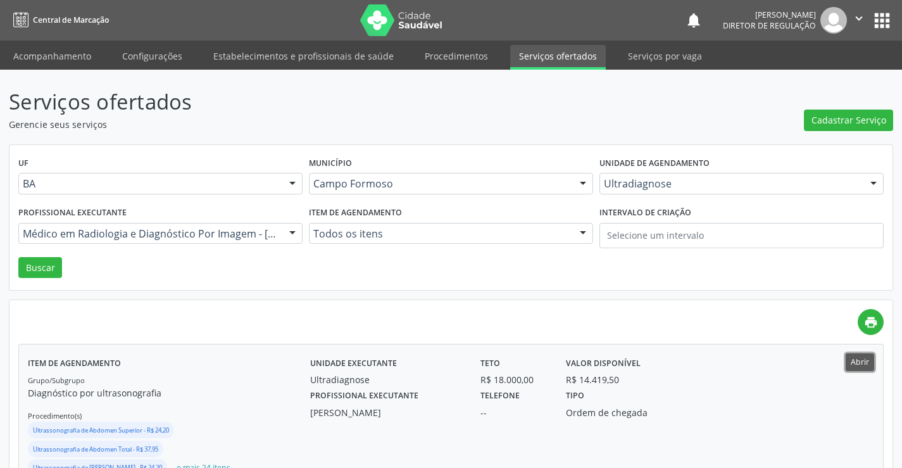
click at [855, 361] on button "Abrir" at bounding box center [860, 361] width 28 height 17
click at [28, 61] on link "Acompanhamento" at bounding box center [52, 56] width 96 height 22
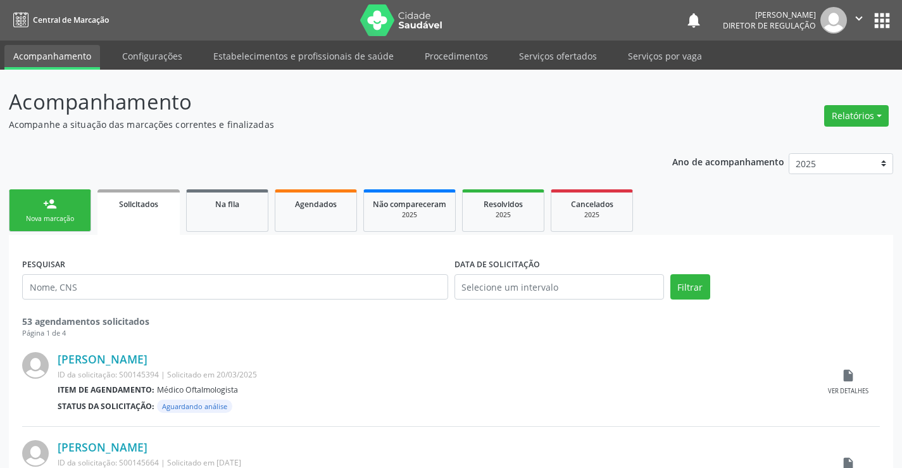
click at [64, 214] on div "Nova marcação" at bounding box center [49, 218] width 63 height 9
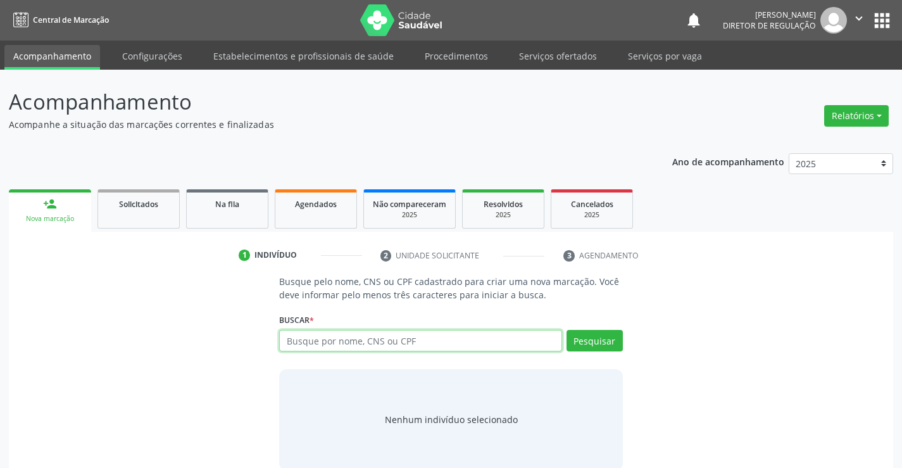
click at [329, 346] on input "text" at bounding box center [420, 341] width 282 height 22
type input "708406290826766"
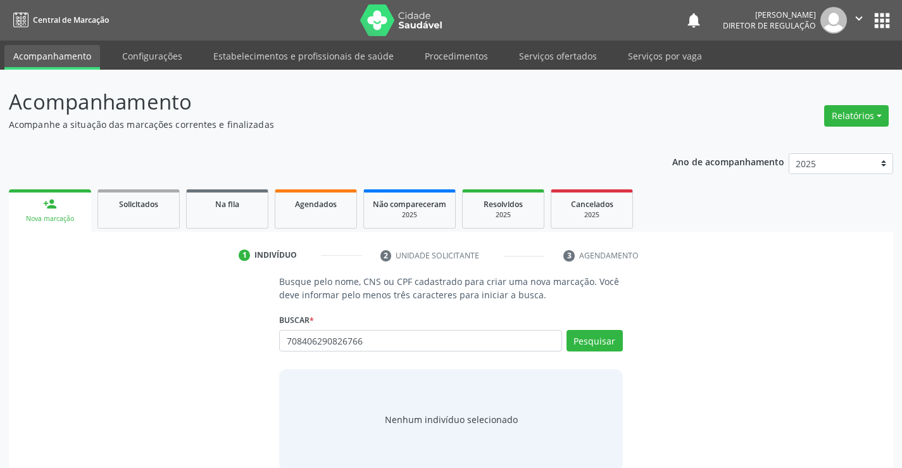
click at [605, 353] on div "Pesquisar" at bounding box center [592, 345] width 61 height 30
click at [606, 342] on button "Pesquisar" at bounding box center [595, 341] width 56 height 22
type input "708406290826766"
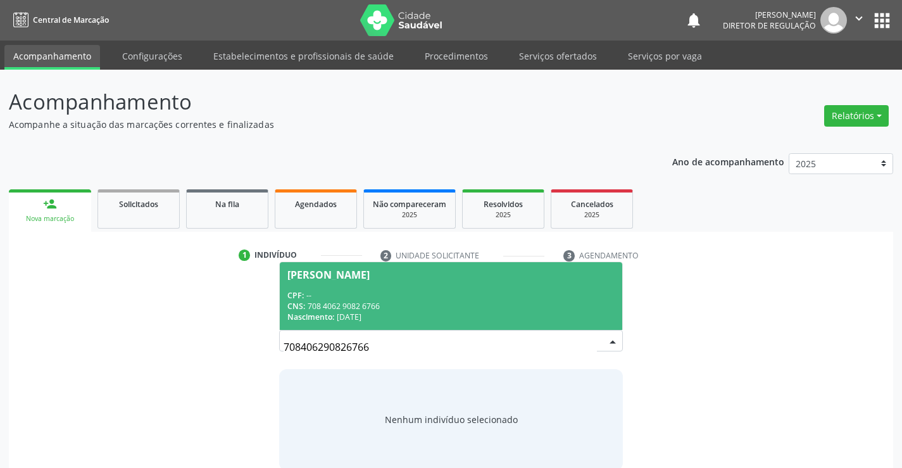
scroll to position [20, 0]
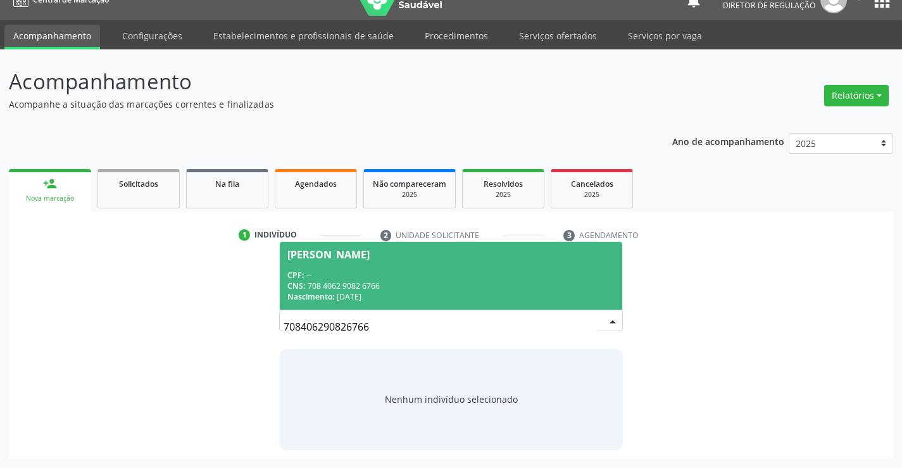
click at [434, 266] on span "Maria Helena Souza da Silva CPF: -- CNS: 708 4062 9082 6766 Nascimento: 01/07/1…" at bounding box center [451, 276] width 342 height 68
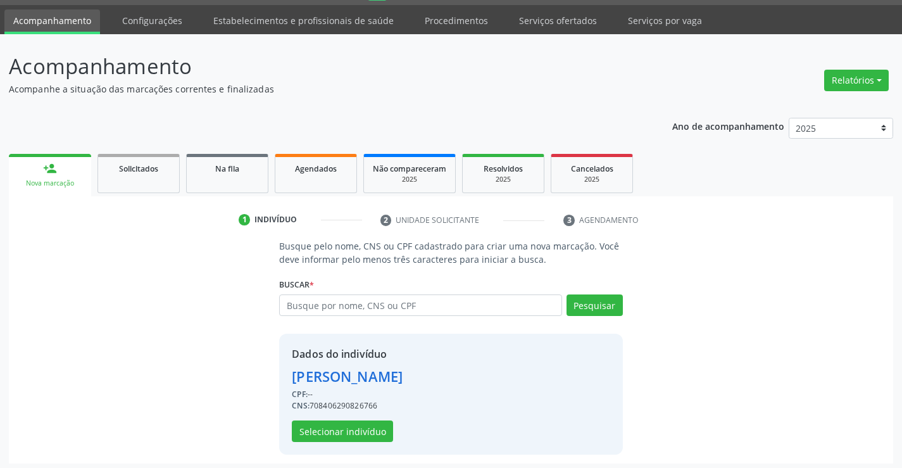
scroll to position [40, 0]
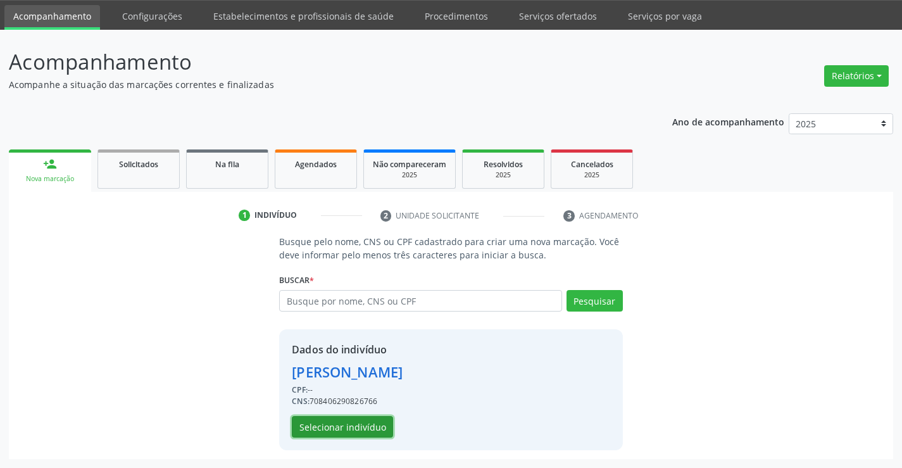
click at [336, 422] on button "Selecionar indivíduo" at bounding box center [342, 427] width 101 height 22
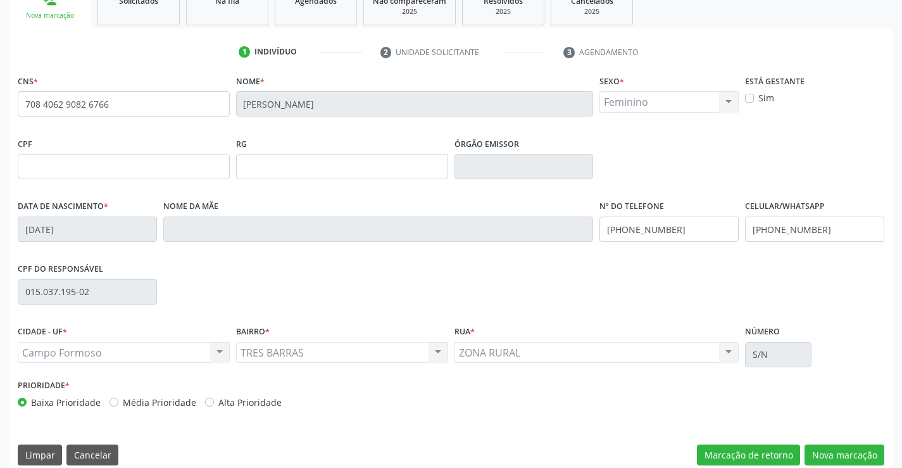
scroll to position [218, 0]
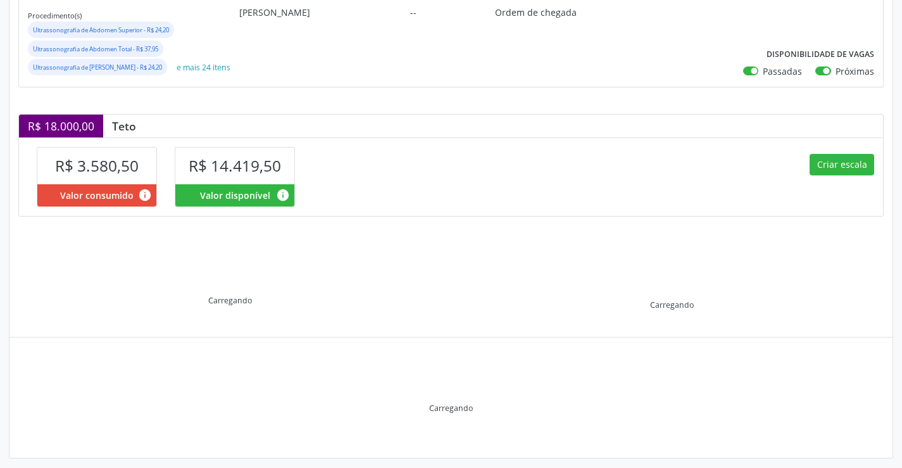
scroll to position [235, 0]
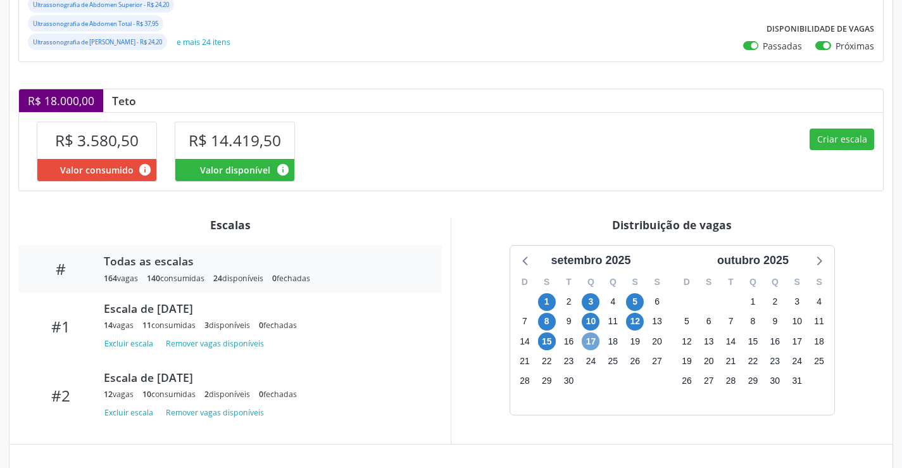
click at [594, 350] on span "17" at bounding box center [591, 341] width 18 height 18
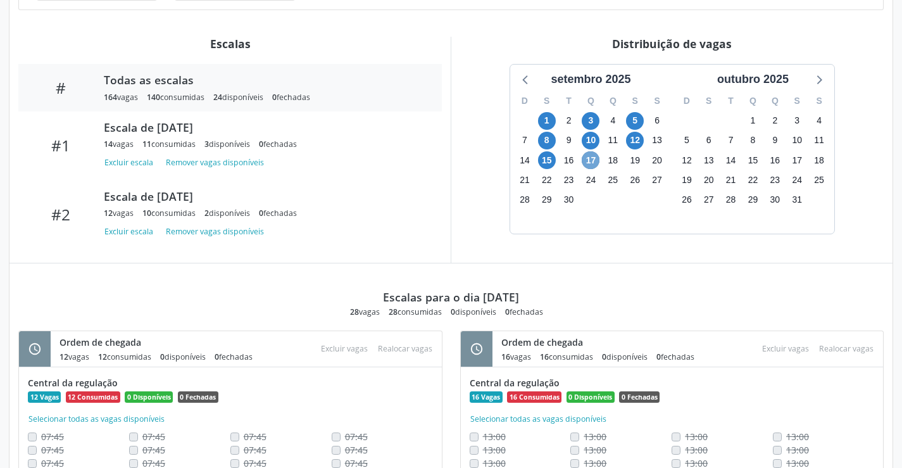
scroll to position [309, 0]
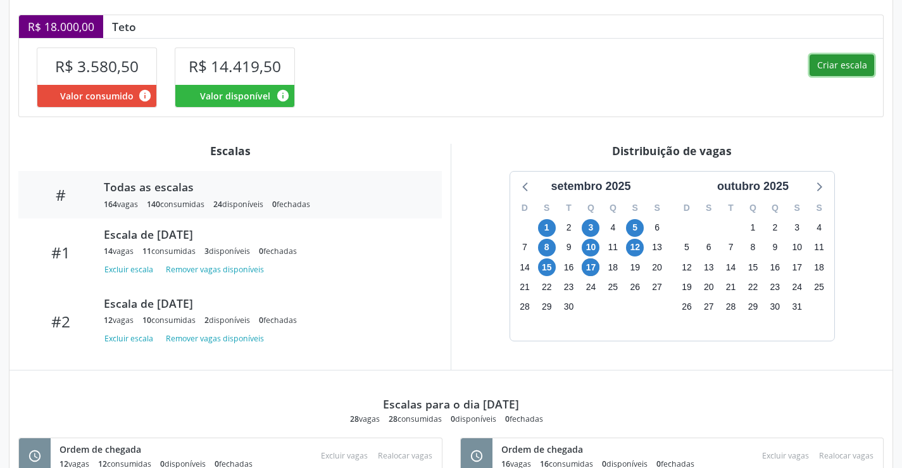
click at [836, 76] on button "Criar escala" at bounding box center [842, 65] width 65 height 22
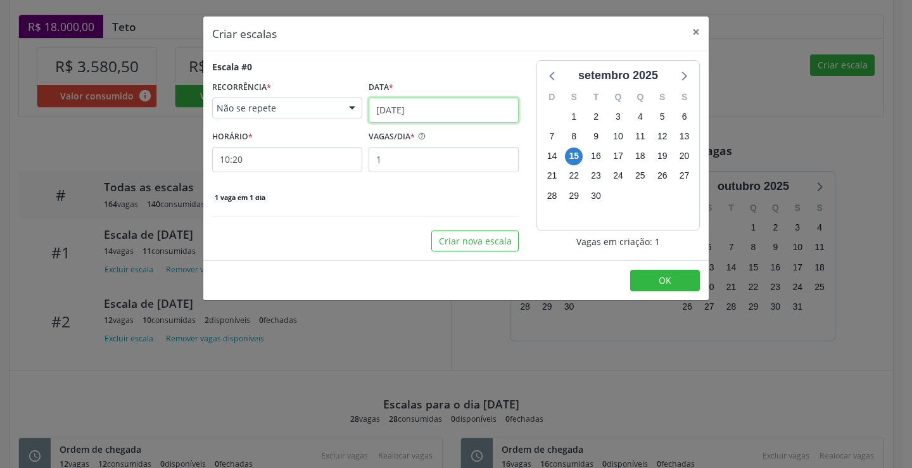
click at [423, 111] on input "[DATE]" at bounding box center [443, 109] width 150 height 25
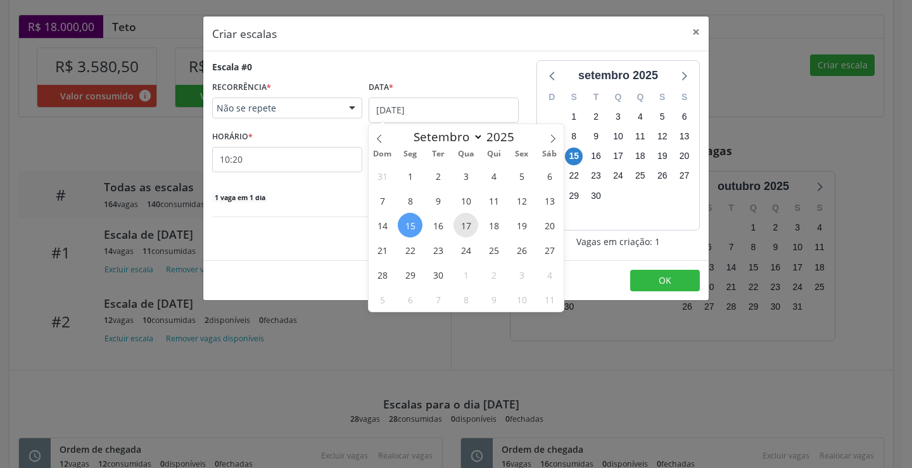
click at [460, 218] on span "17" at bounding box center [465, 225] width 25 height 25
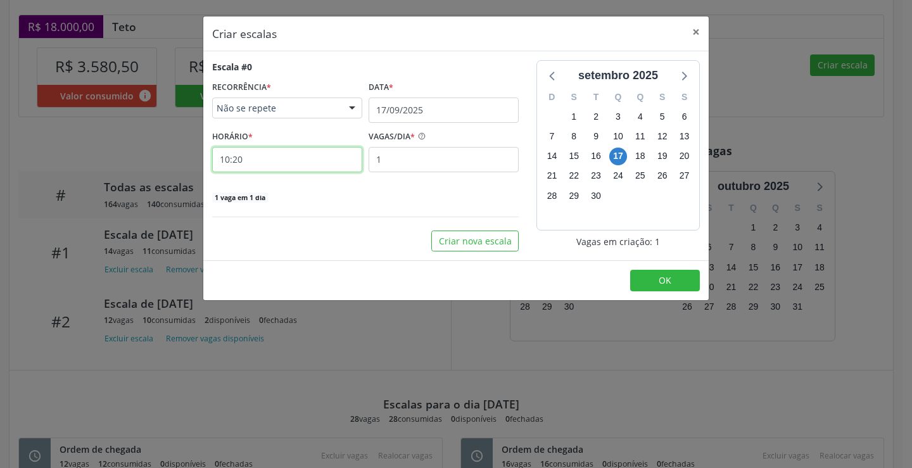
click at [329, 158] on input "10:20" at bounding box center [287, 159] width 150 height 25
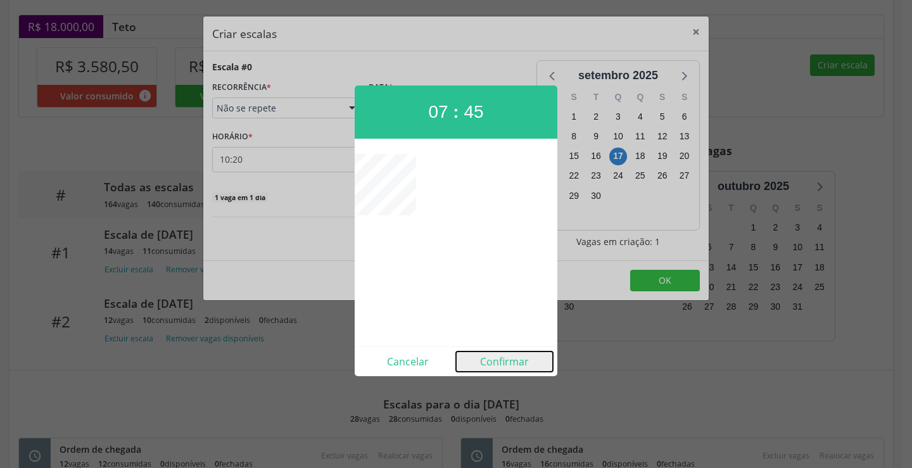
click at [516, 356] on button "Confirmar" at bounding box center [504, 361] width 97 height 20
type input "07:45"
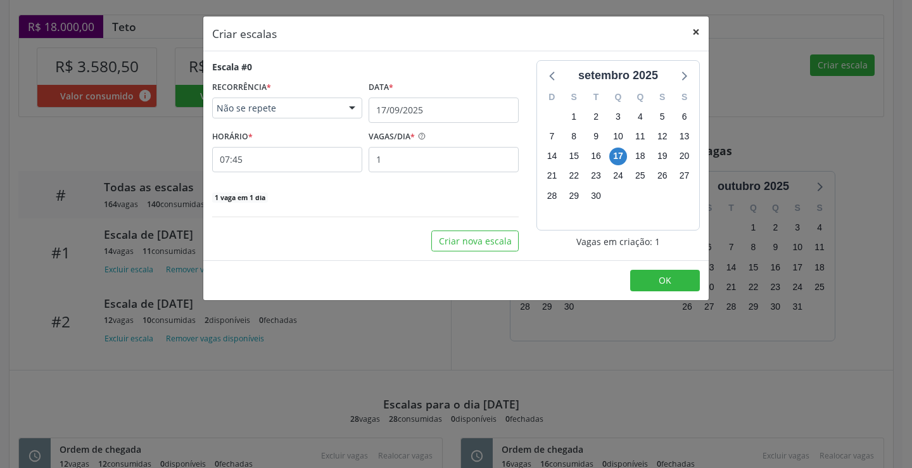
click at [696, 35] on button "×" at bounding box center [695, 31] width 25 height 31
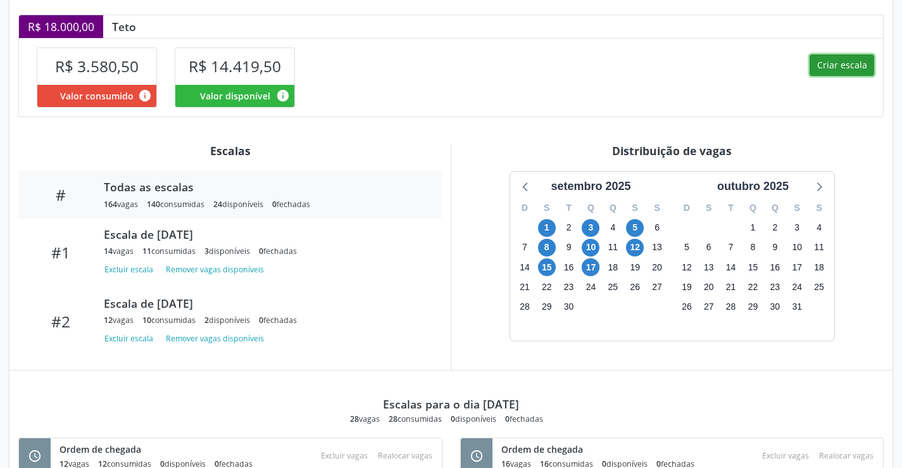
click at [839, 76] on button "Criar escala" at bounding box center [842, 65] width 65 height 22
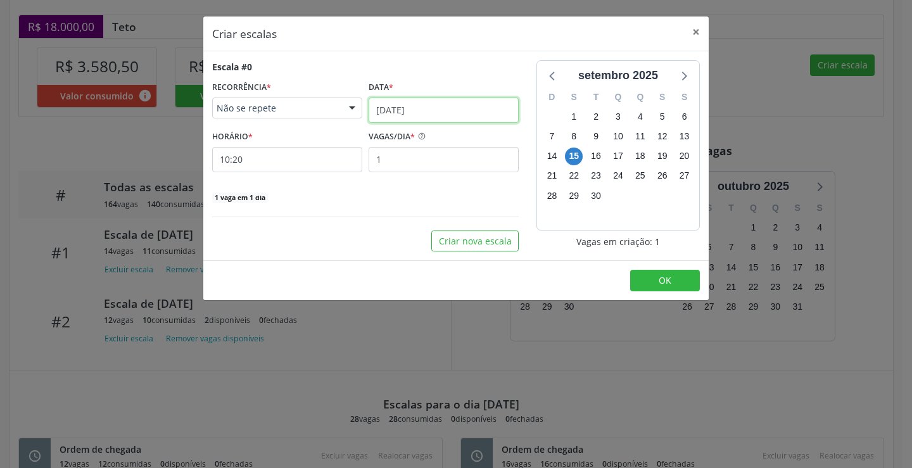
click at [405, 106] on input "15/09/2025" at bounding box center [443, 109] width 150 height 25
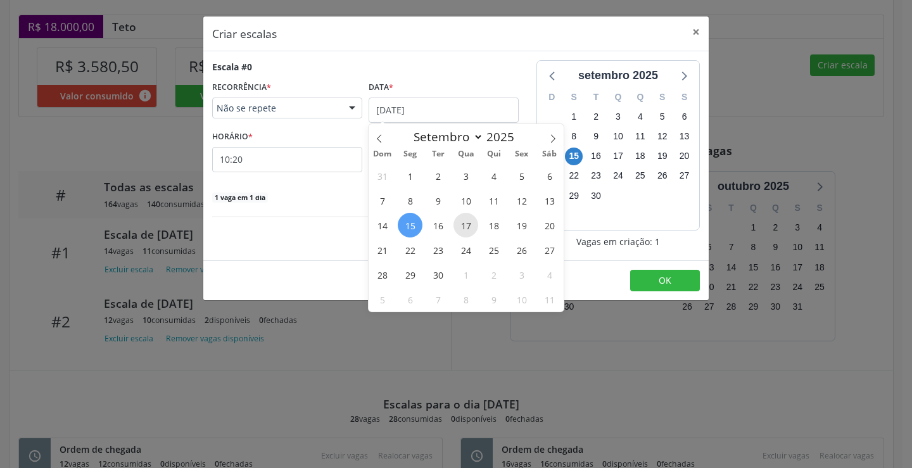
click at [463, 224] on span "17" at bounding box center [465, 225] width 25 height 25
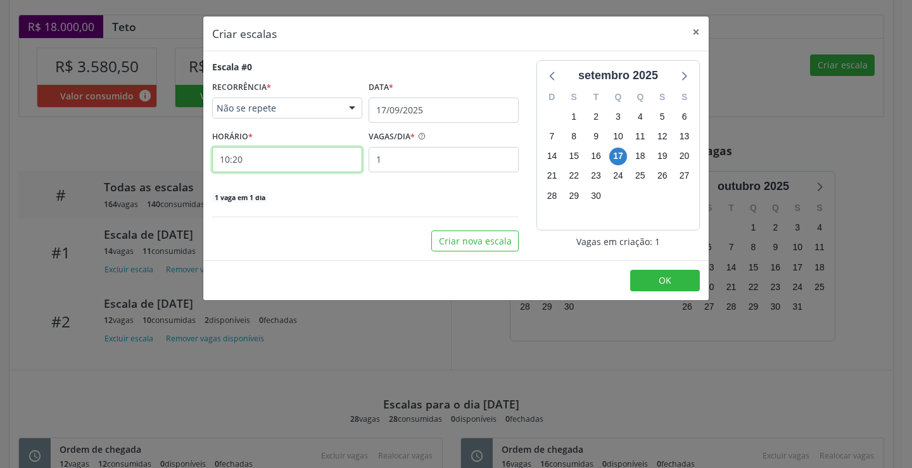
click at [278, 160] on input "10:20" at bounding box center [287, 159] width 150 height 25
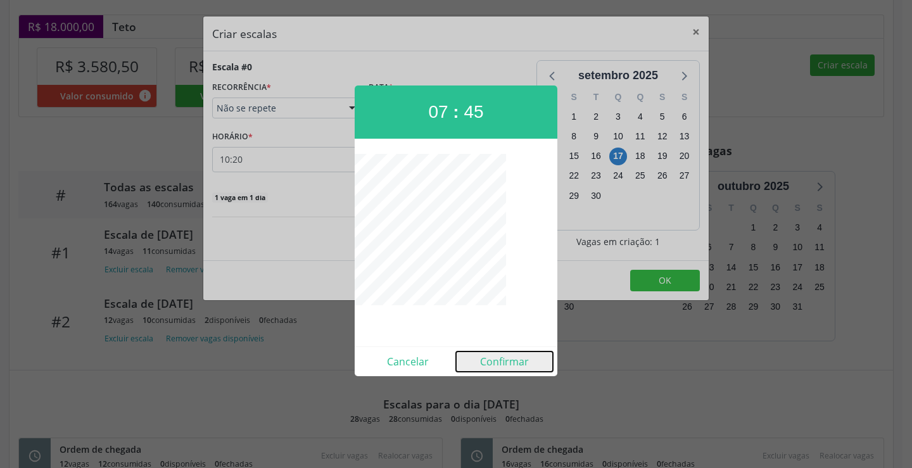
click at [494, 352] on button "Confirmar" at bounding box center [504, 361] width 97 height 20
type input "07:45"
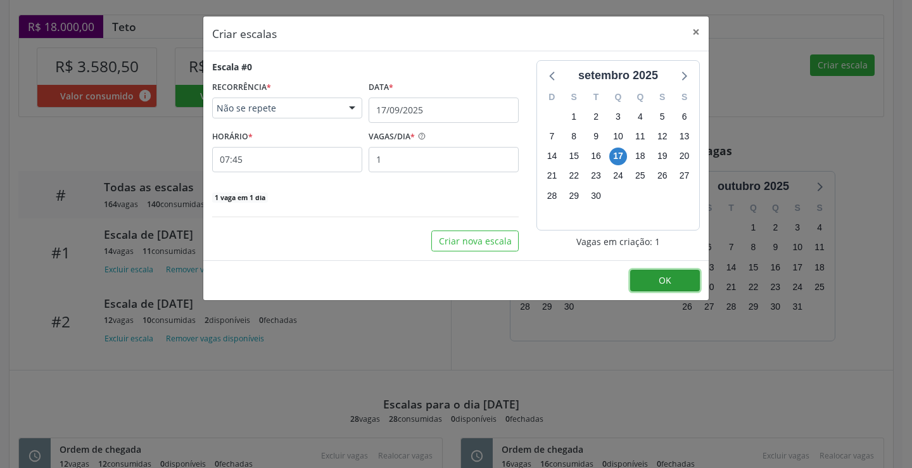
click at [686, 279] on button "OK" at bounding box center [665, 281] width 70 height 22
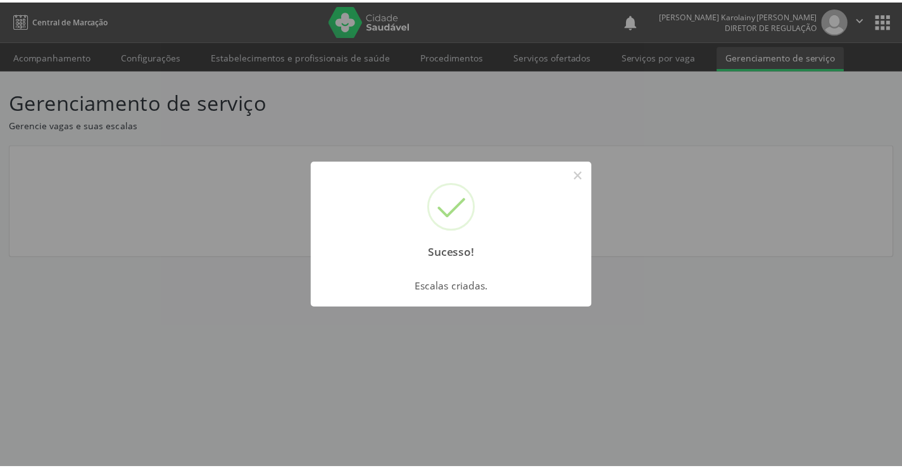
scroll to position [0, 0]
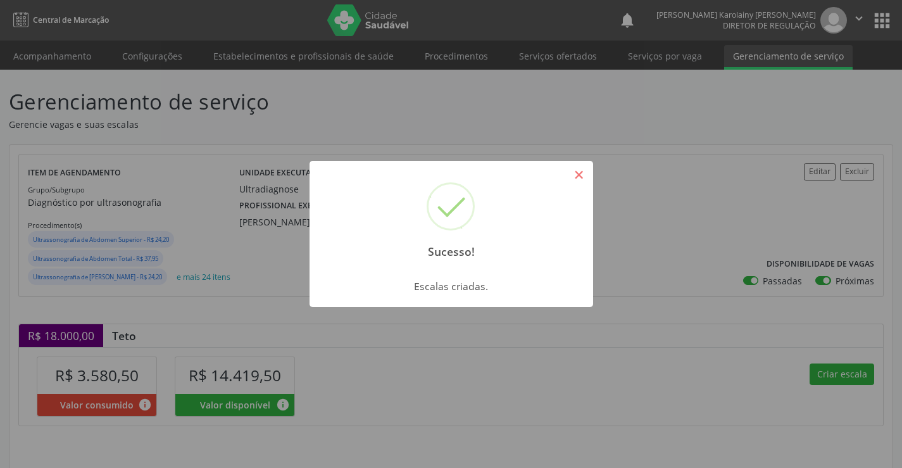
click at [586, 185] on button "×" at bounding box center [579, 175] width 22 height 22
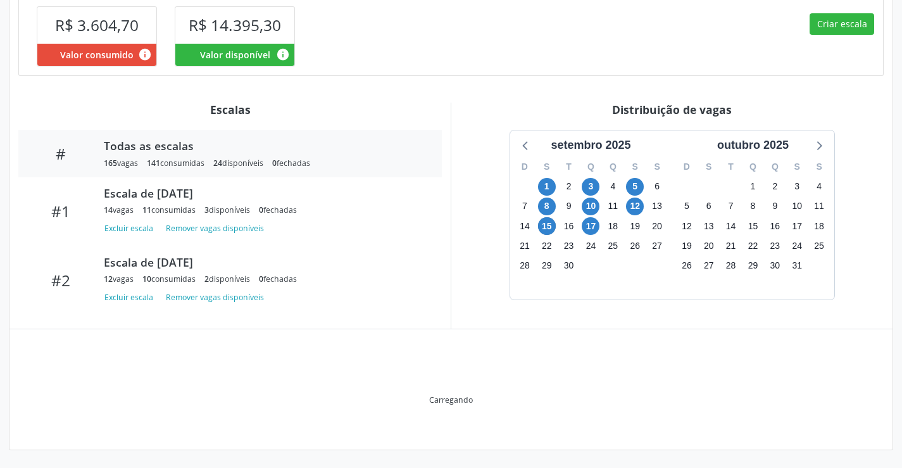
scroll to position [368, 0]
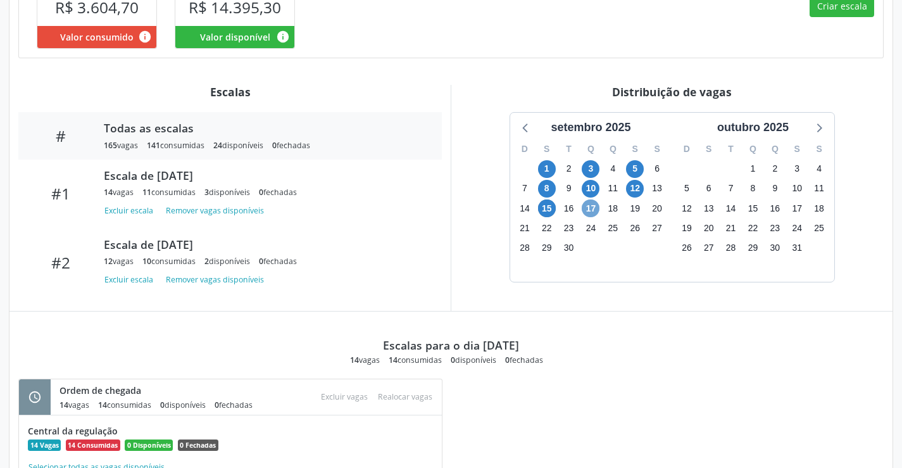
click at [585, 217] on span "17" at bounding box center [591, 208] width 18 height 18
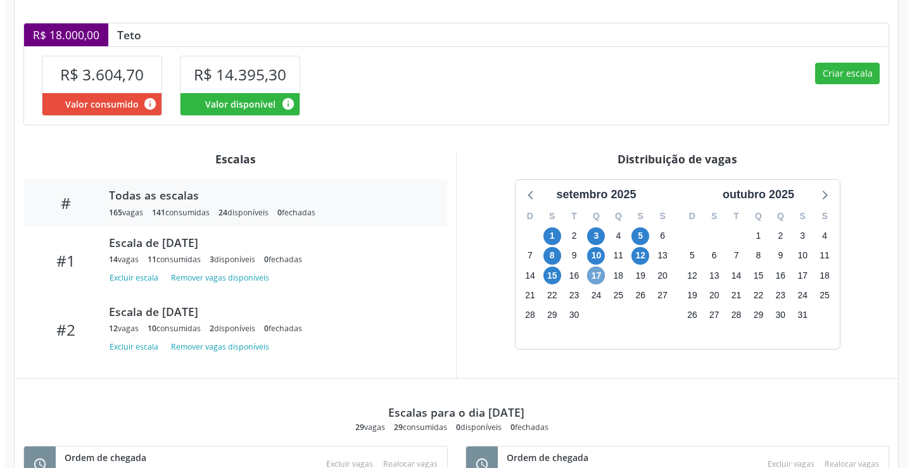
scroll to position [318, 0]
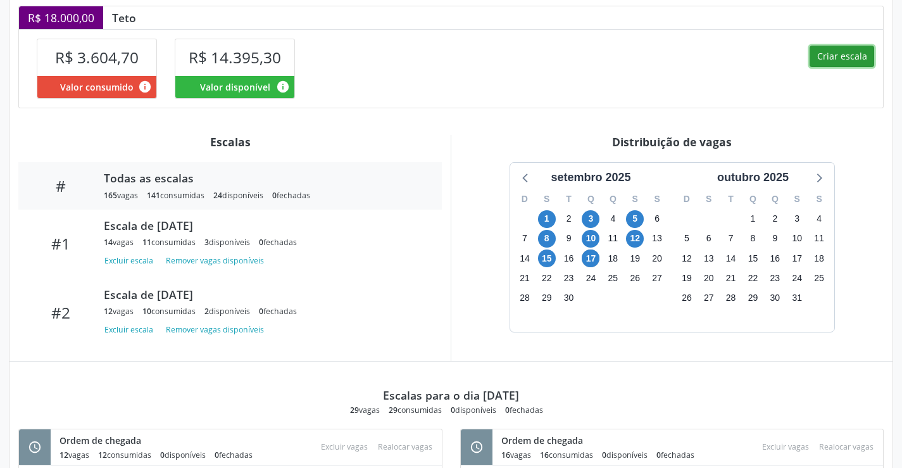
click at [844, 67] on button "Criar escala" at bounding box center [842, 57] width 65 height 22
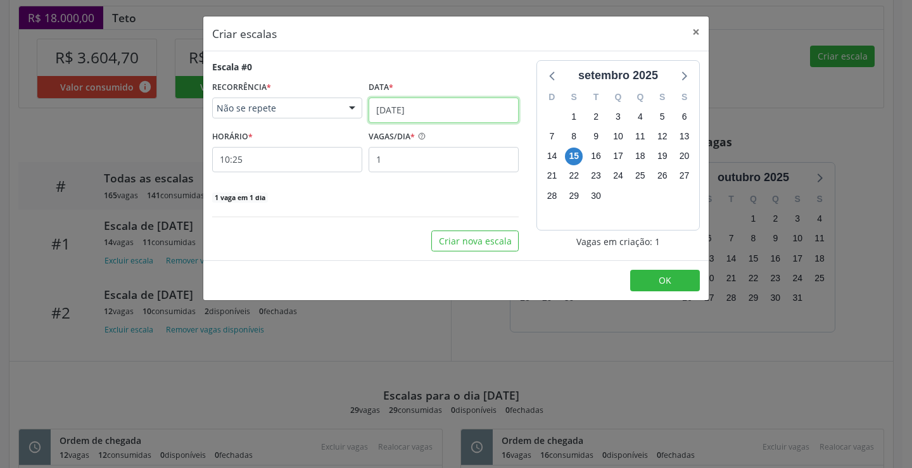
click at [431, 106] on input "15/09/2025" at bounding box center [443, 109] width 150 height 25
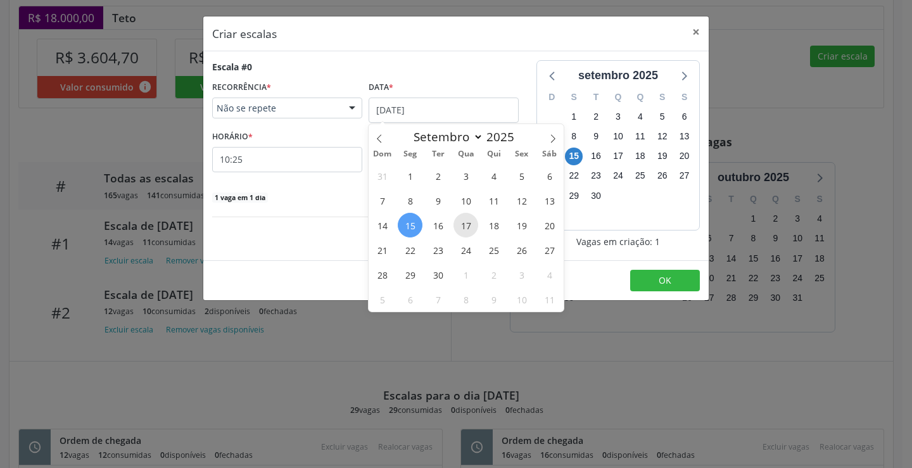
click at [470, 227] on span "17" at bounding box center [465, 225] width 25 height 25
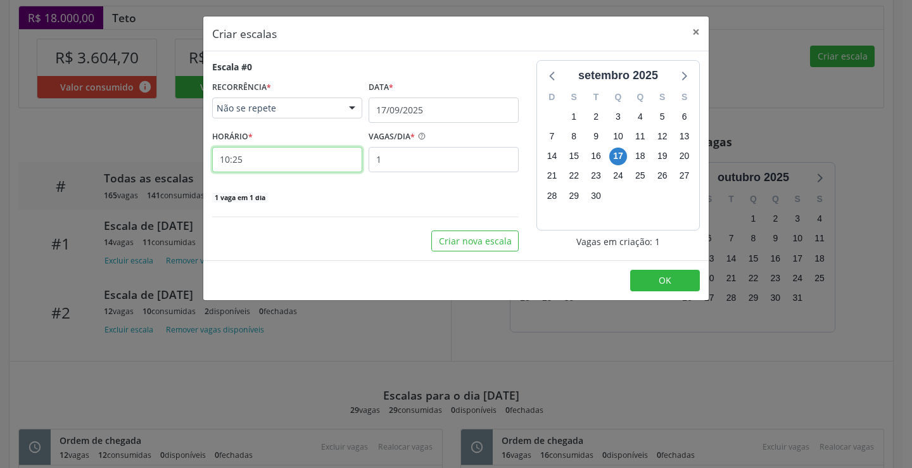
click at [320, 168] on input "10:25" at bounding box center [287, 159] width 150 height 25
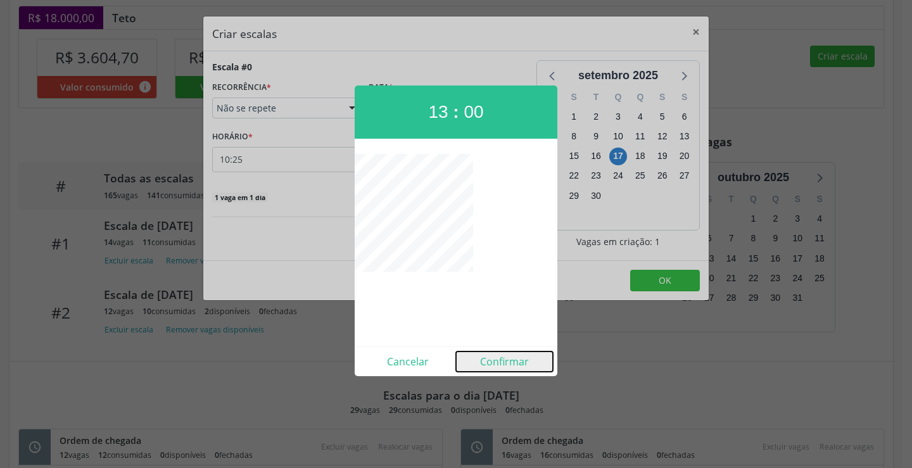
click at [507, 361] on button "Confirmar" at bounding box center [504, 361] width 97 height 20
type input "13:00"
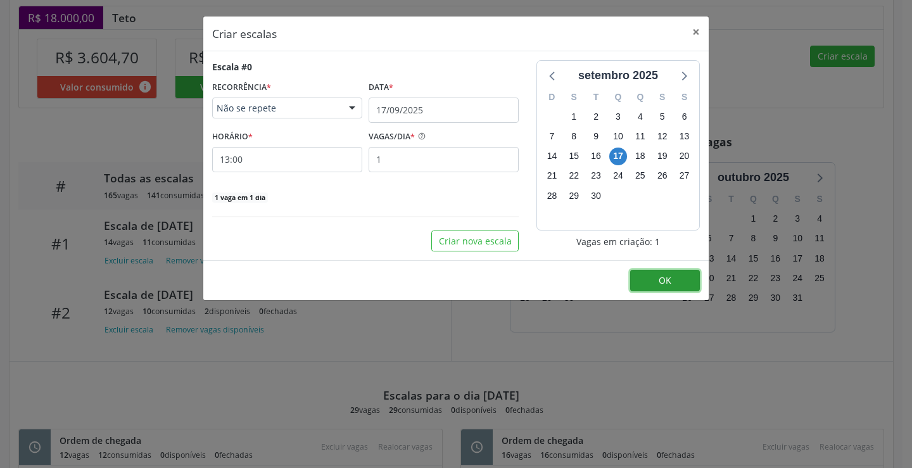
click at [668, 273] on button "OK" at bounding box center [665, 281] width 70 height 22
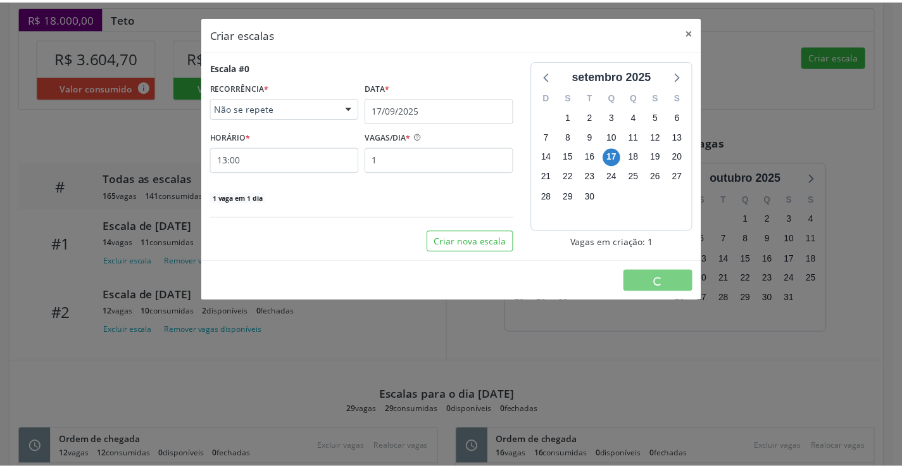
scroll to position [0, 0]
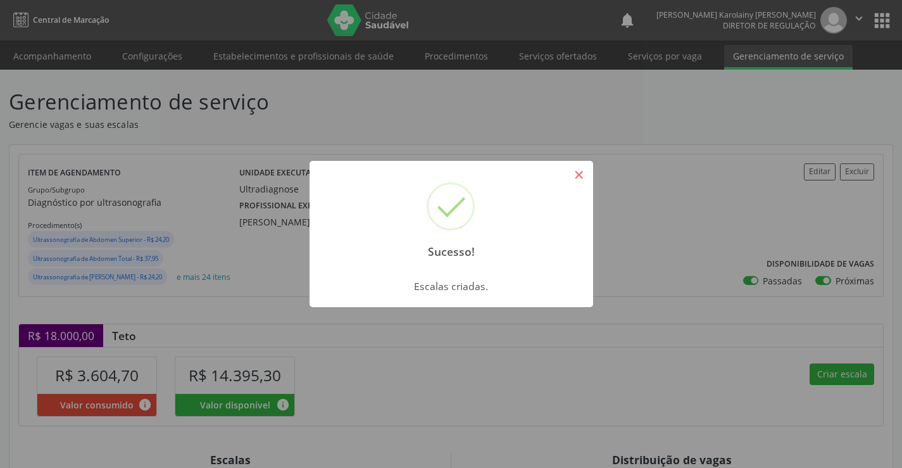
click at [579, 179] on button "×" at bounding box center [579, 175] width 22 height 22
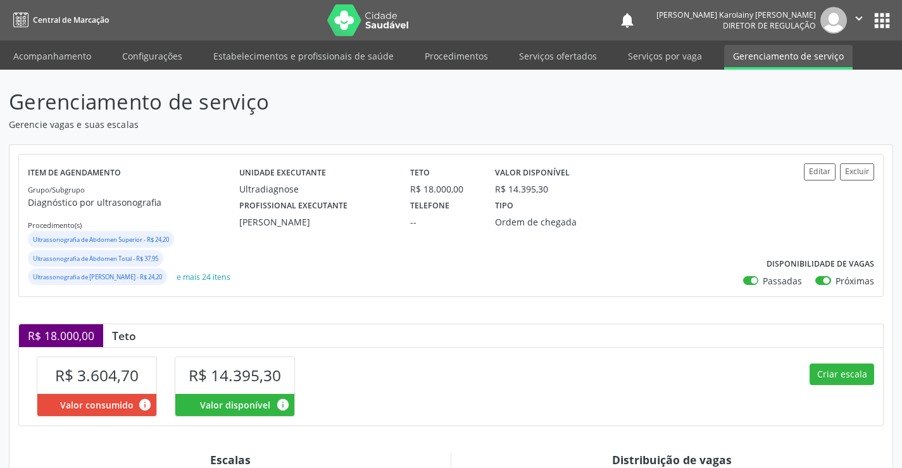
scroll to position [253, 0]
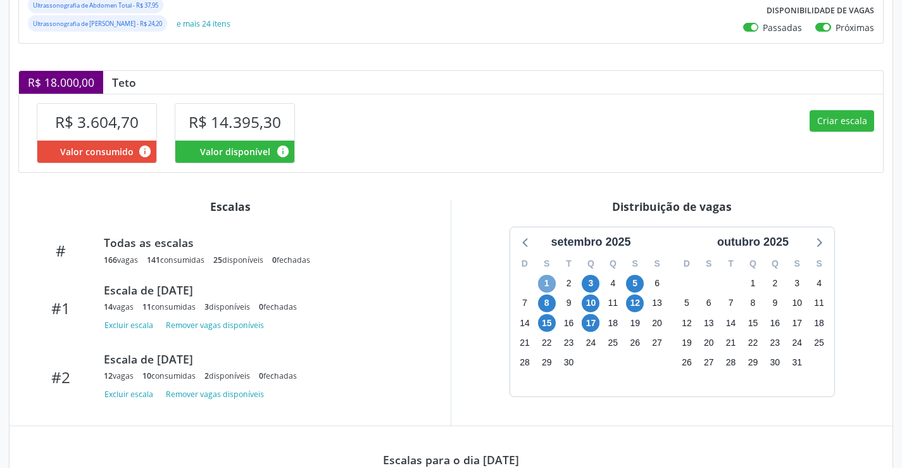
click at [549, 292] on span "1" at bounding box center [547, 284] width 18 height 18
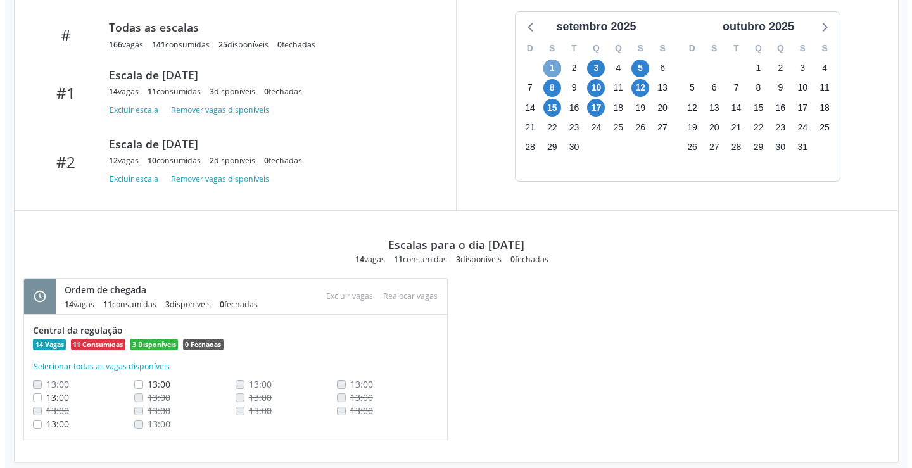
scroll to position [499, 0]
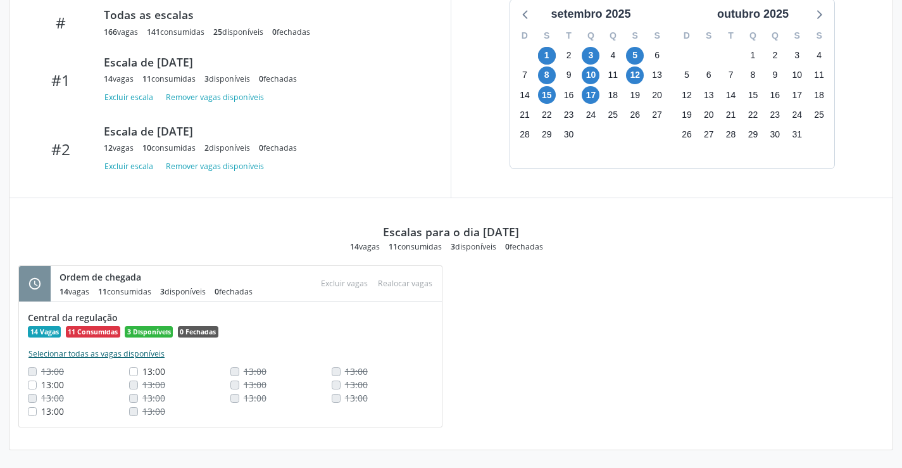
click at [127, 351] on button "Selecionar todas as vagas disponíveis" at bounding box center [96, 354] width 137 height 13
checkbox input "true"
click at [325, 289] on button "Excluir vagas" at bounding box center [344, 283] width 57 height 17
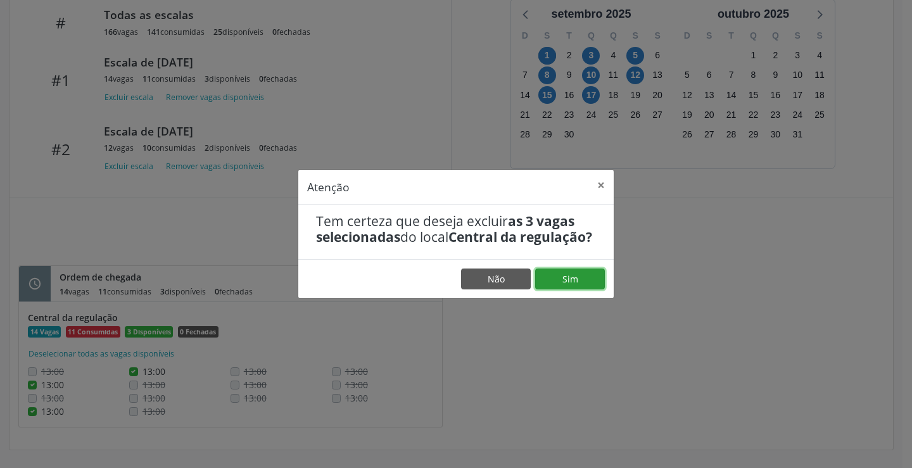
click at [567, 289] on button "Sim" at bounding box center [570, 279] width 70 height 22
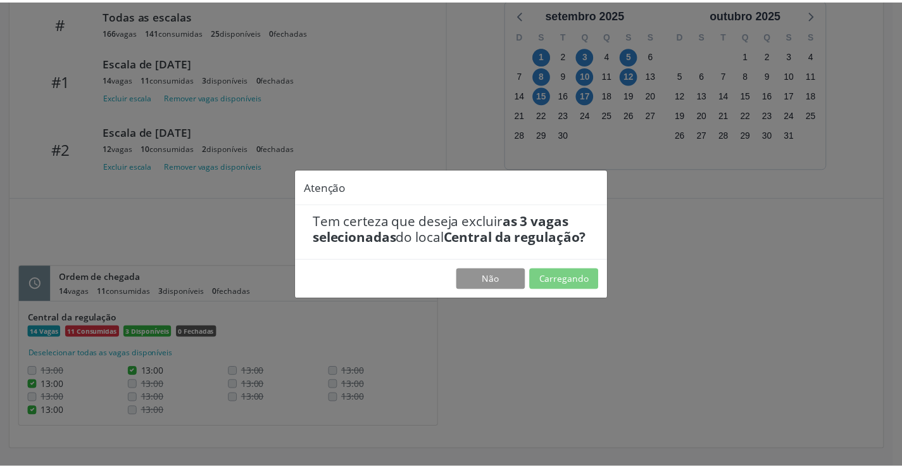
scroll to position [0, 0]
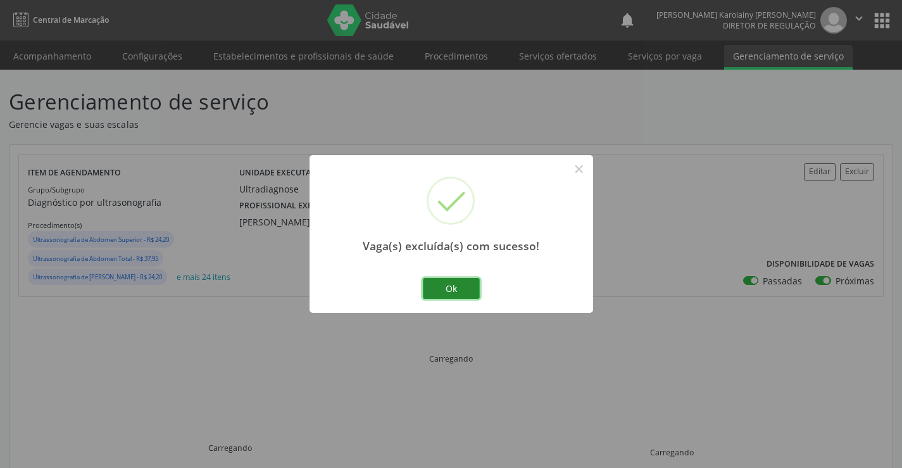
click at [452, 284] on button "Ok" at bounding box center [451, 289] width 57 height 22
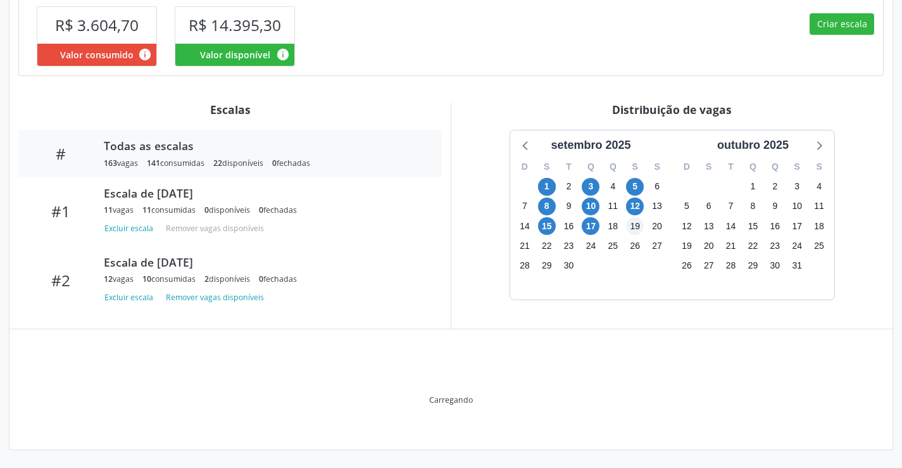
scroll to position [368, 0]
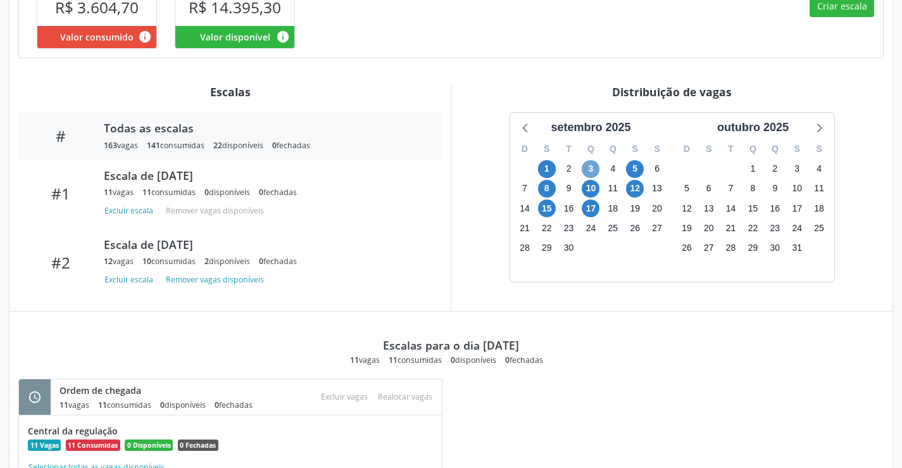
click at [589, 178] on span "3" at bounding box center [591, 169] width 18 height 18
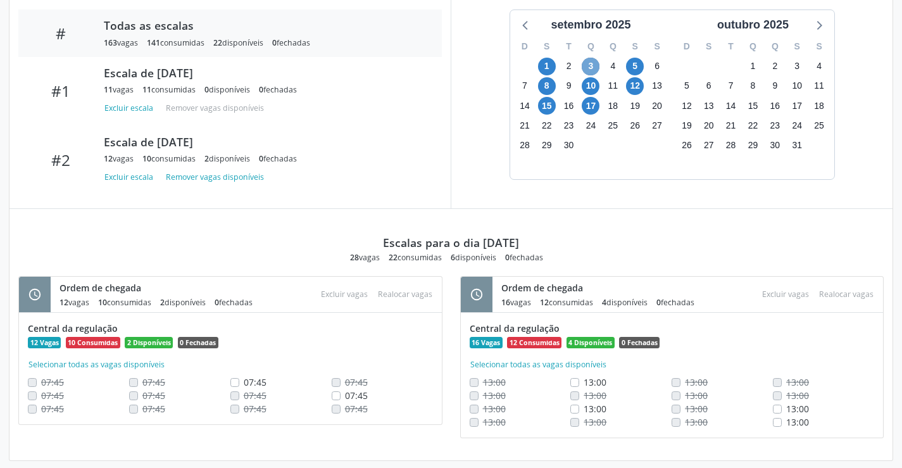
scroll to position [486, 0]
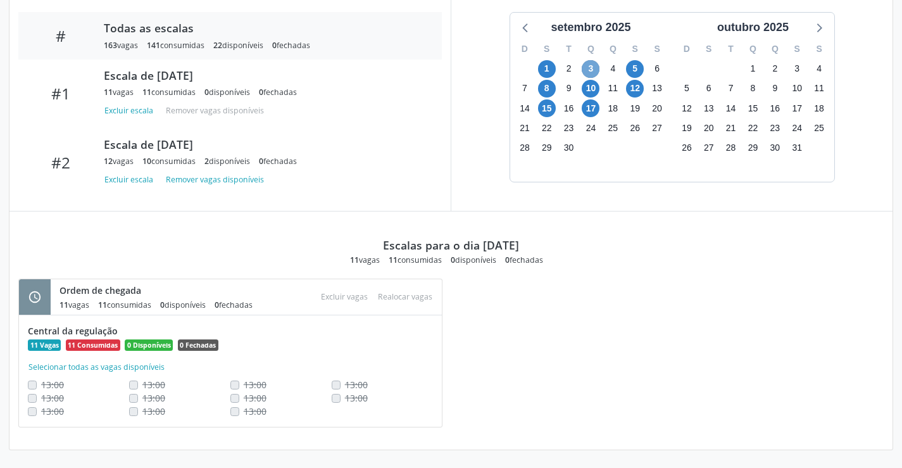
click at [596, 69] on span "3" at bounding box center [591, 69] width 18 height 18
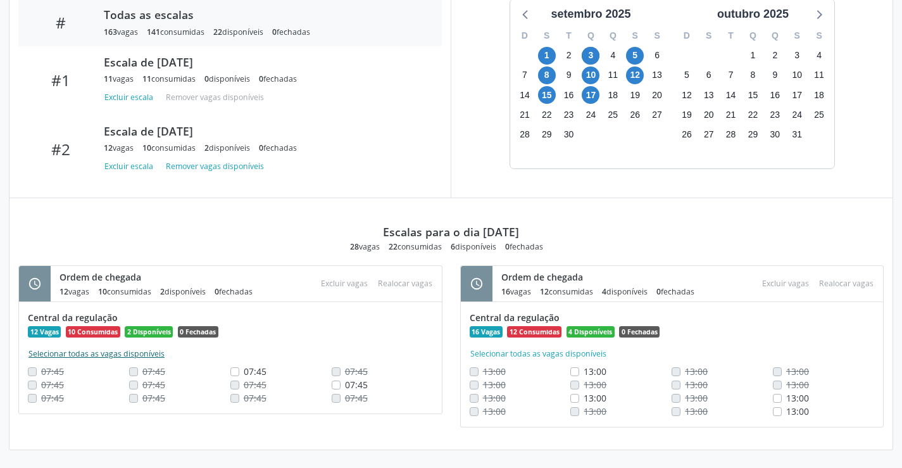
click at [93, 360] on button "Selecionar todas as vagas disponíveis" at bounding box center [96, 354] width 137 height 13
checkbox input "true"
click at [344, 292] on button "Excluir vagas" at bounding box center [344, 283] width 57 height 17
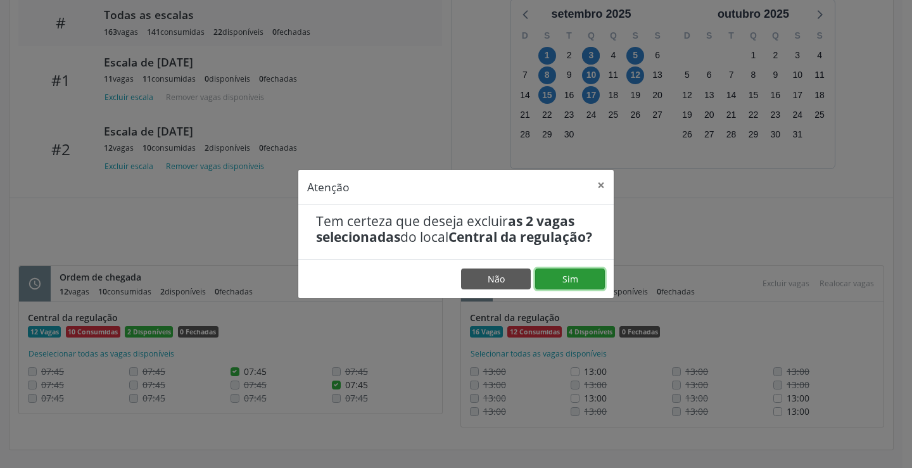
click at [585, 278] on button "Sim" at bounding box center [570, 279] width 70 height 22
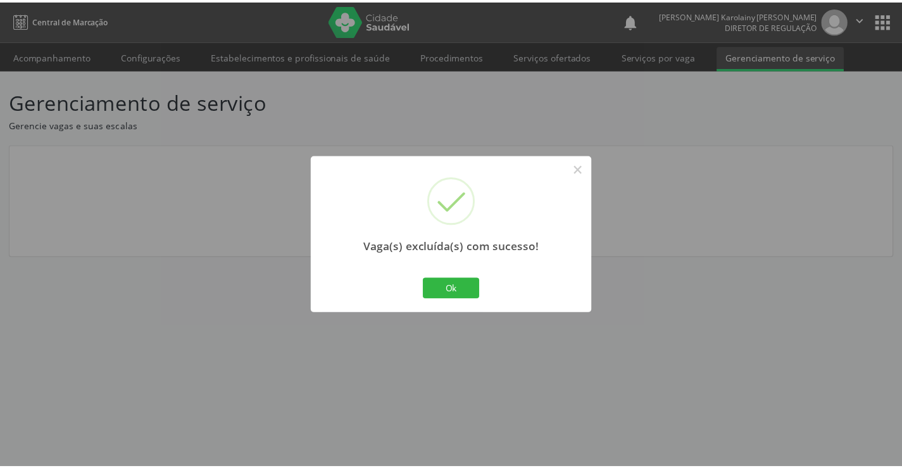
scroll to position [0, 0]
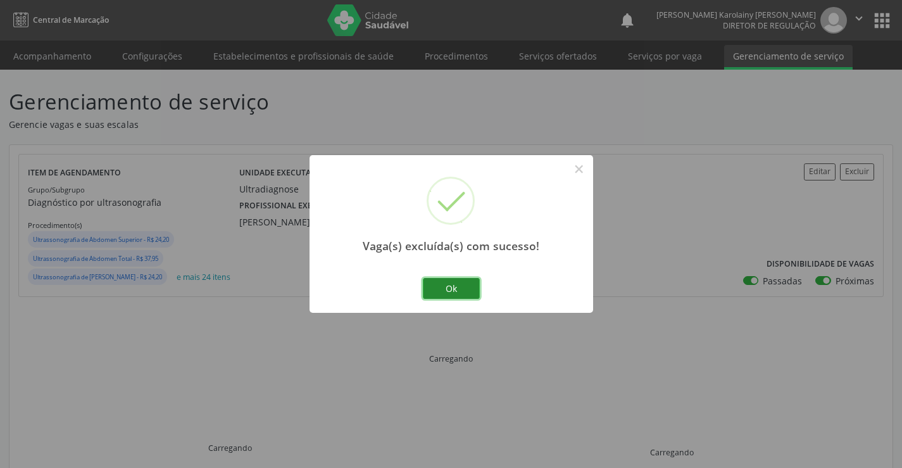
click at [468, 293] on button "Ok" at bounding box center [451, 289] width 57 height 22
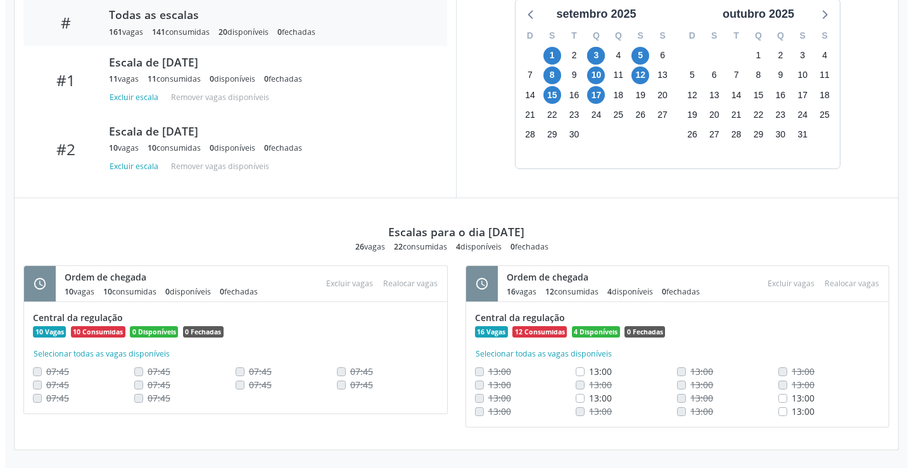
scroll to position [499, 0]
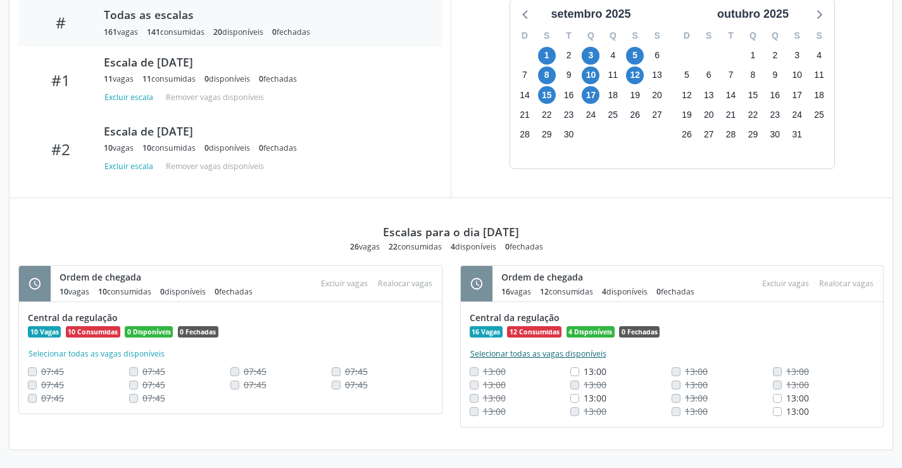
click at [555, 356] on button "Selecionar todas as vagas disponíveis" at bounding box center [538, 354] width 137 height 13
click at [769, 280] on button "Excluir vagas" at bounding box center [785, 283] width 57 height 17
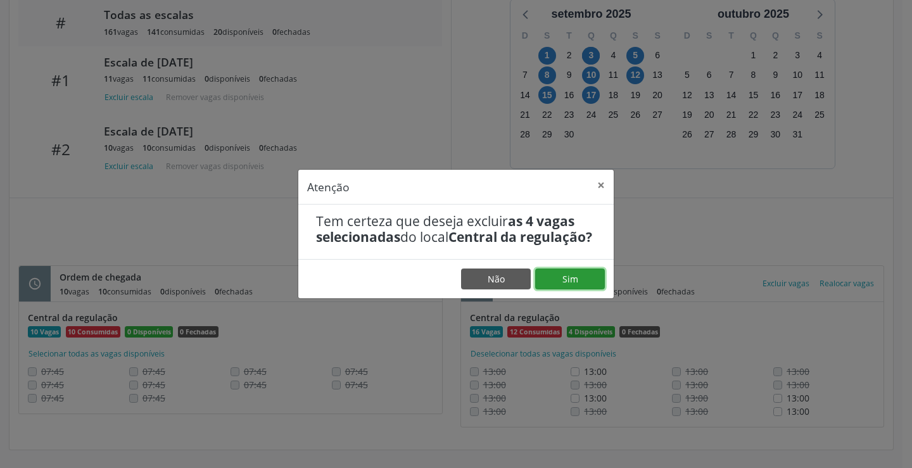
click at [576, 290] on button "Sim" at bounding box center [570, 279] width 70 height 22
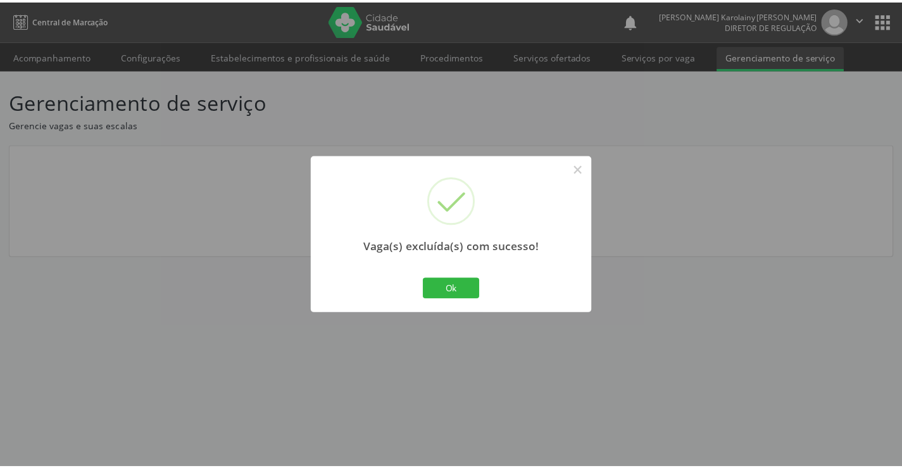
scroll to position [0, 0]
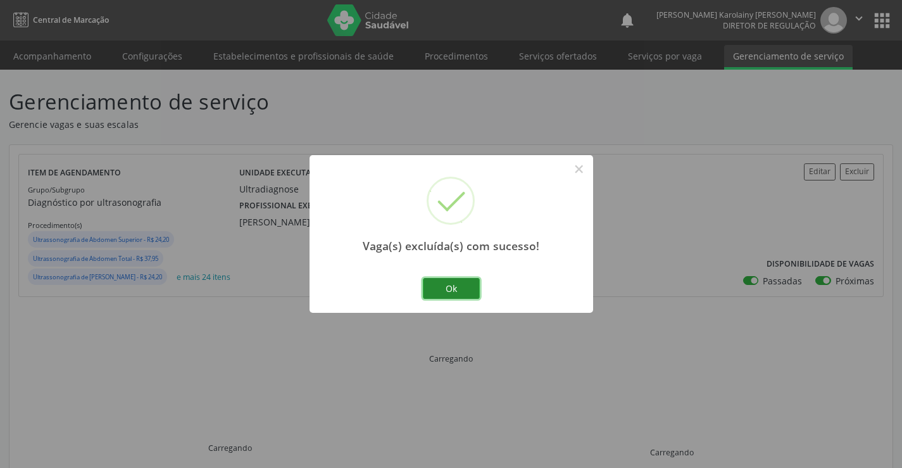
click at [455, 290] on button "Ok" at bounding box center [451, 289] width 57 height 22
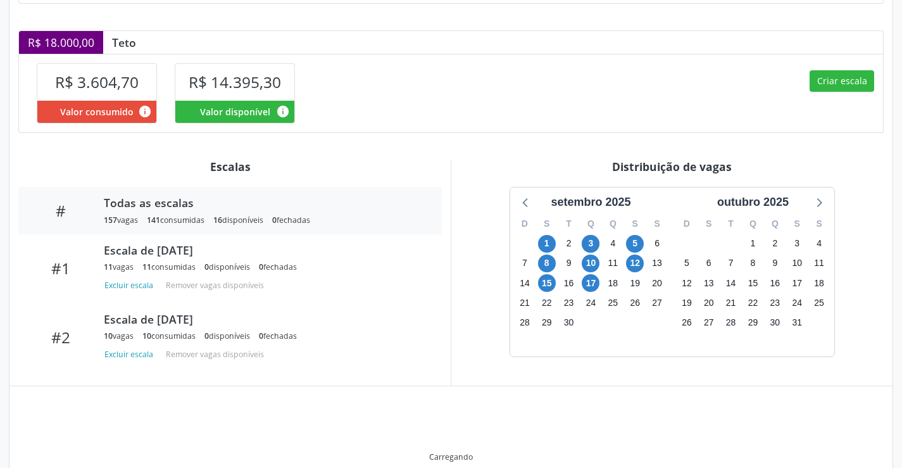
scroll to position [317, 0]
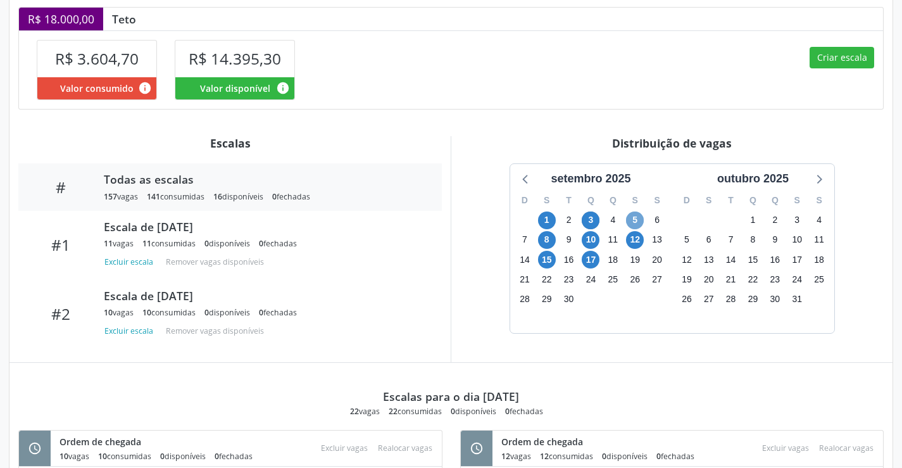
click at [638, 229] on span "5" at bounding box center [635, 220] width 18 height 18
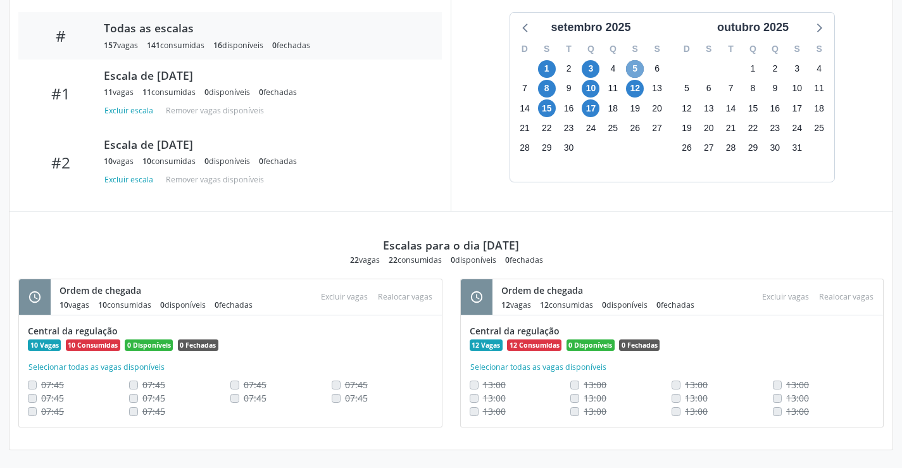
click at [633, 67] on span "5" at bounding box center [635, 69] width 18 height 18
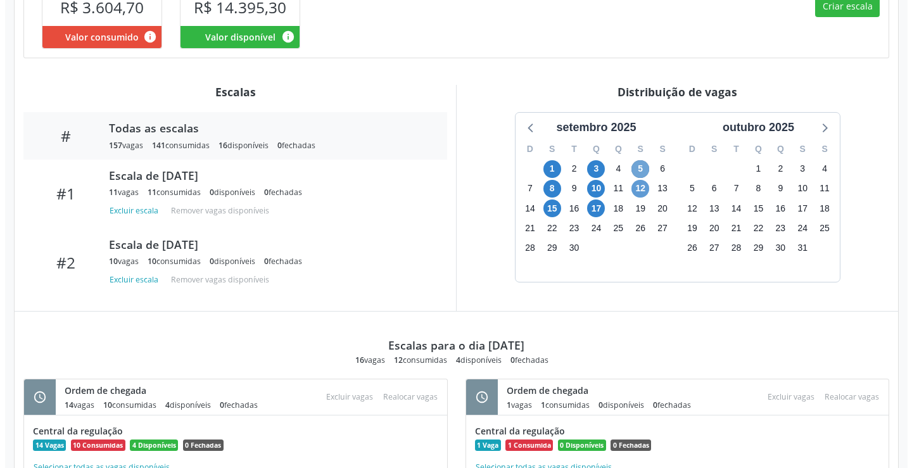
scroll to position [565, 0]
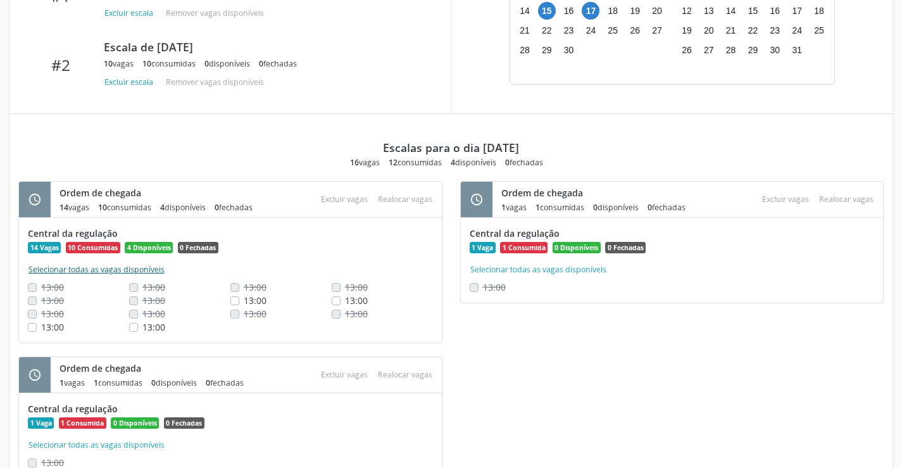
click at [143, 276] on button "Selecionar todas as vagas disponíveis" at bounding box center [96, 269] width 137 height 13
checkbox input "true"
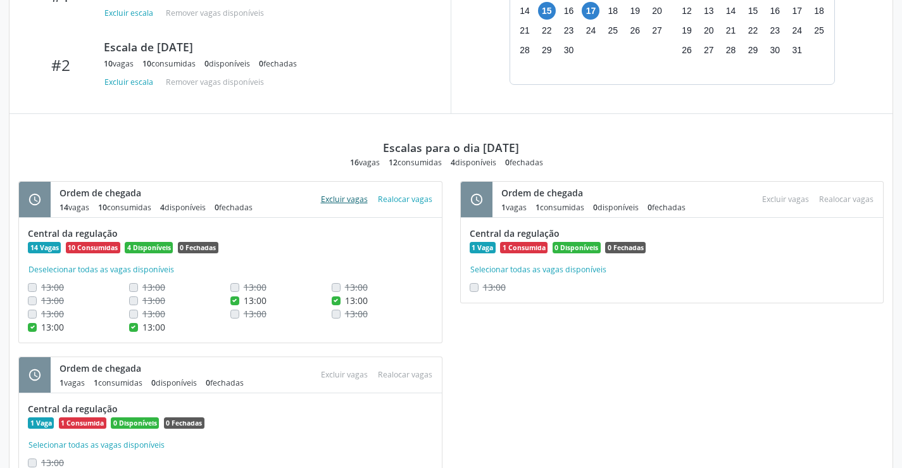
click at [336, 208] on button "Excluir vagas" at bounding box center [344, 199] width 57 height 17
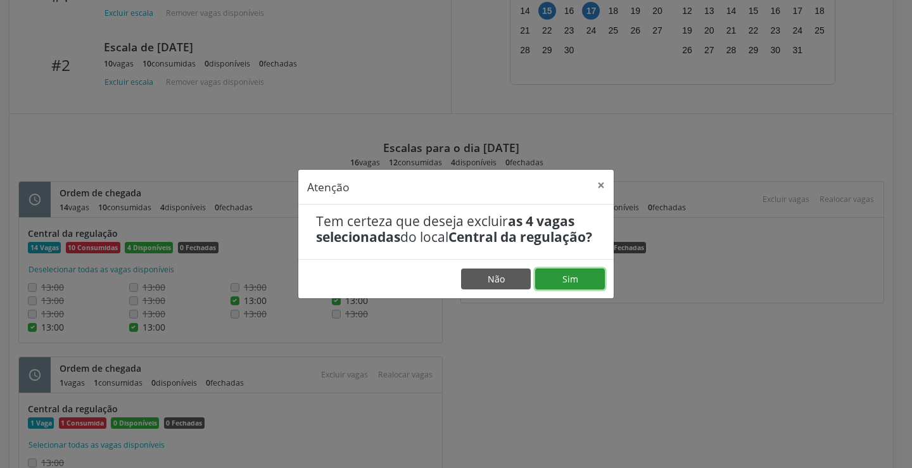
click at [596, 285] on button "Sim" at bounding box center [570, 279] width 70 height 22
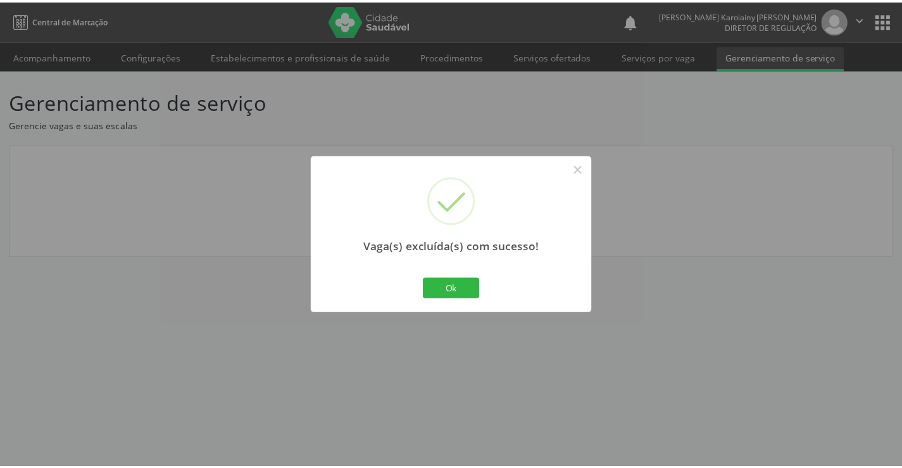
scroll to position [0, 0]
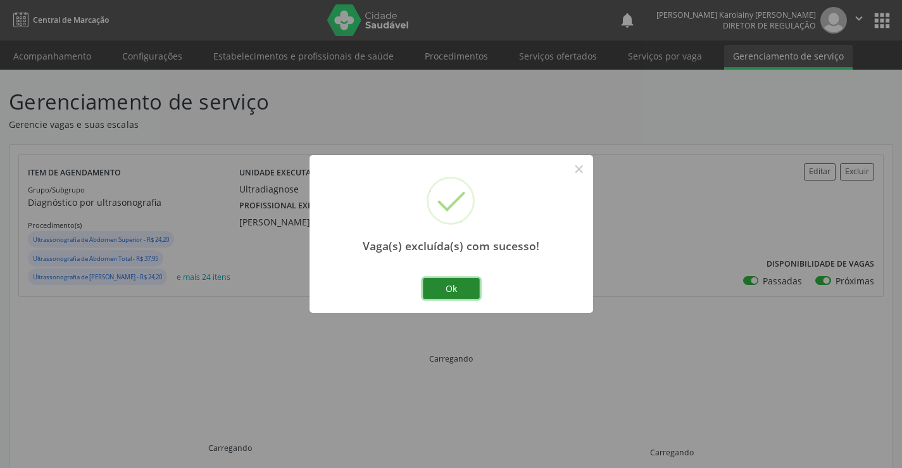
click at [455, 293] on button "Ok" at bounding box center [451, 289] width 57 height 22
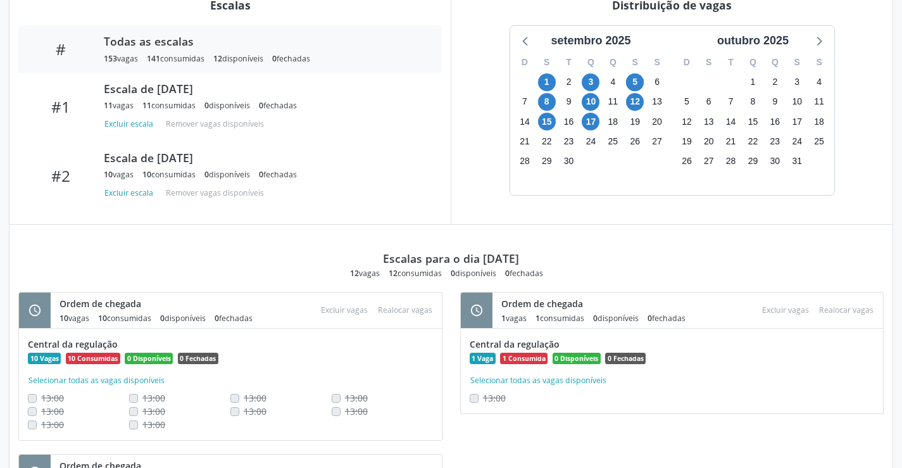
scroll to position [621, 0]
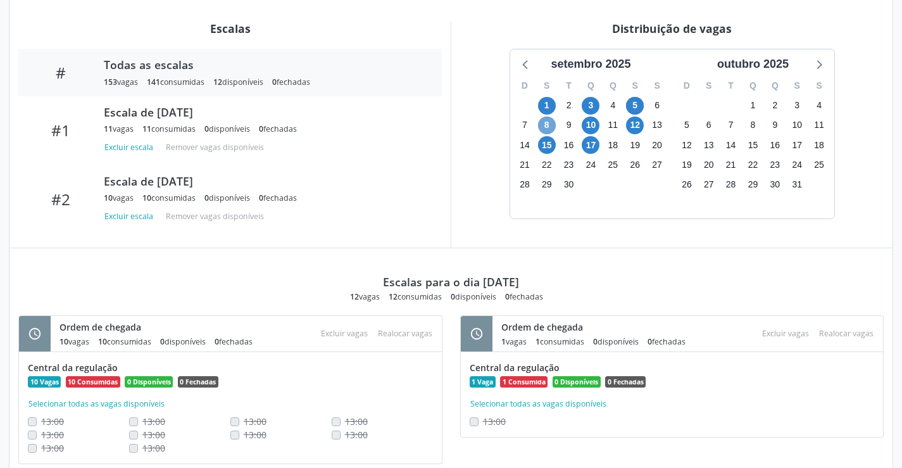
click at [541, 134] on span "8" at bounding box center [547, 125] width 18 height 18
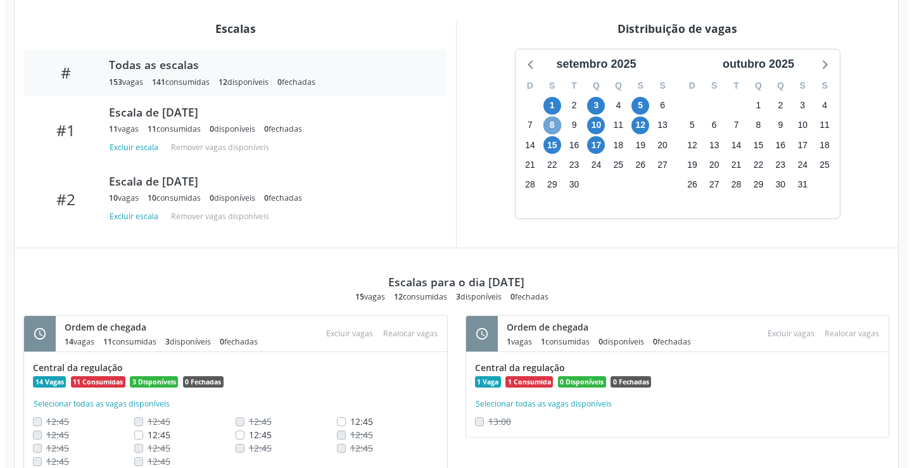
scroll to position [499, 0]
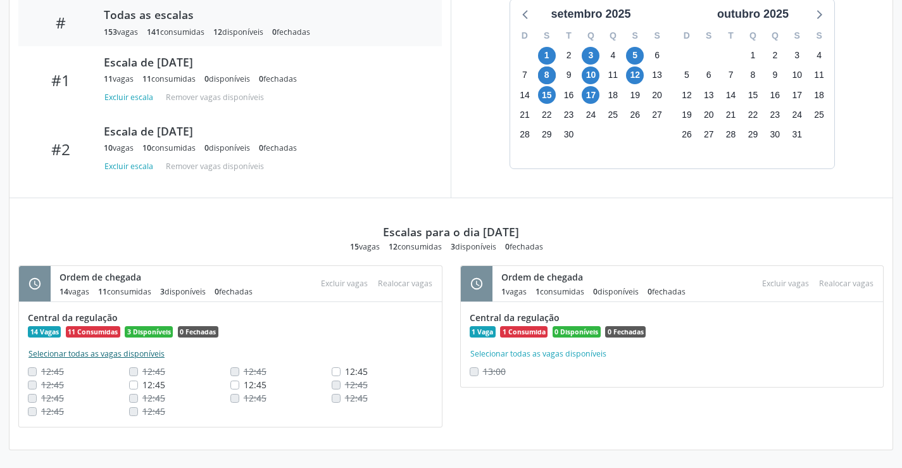
click at [105, 351] on button "Selecionar todas as vagas disponíveis" at bounding box center [96, 354] width 137 height 13
checkbox input "true"
click at [337, 278] on button "Excluir vagas" at bounding box center [344, 283] width 57 height 17
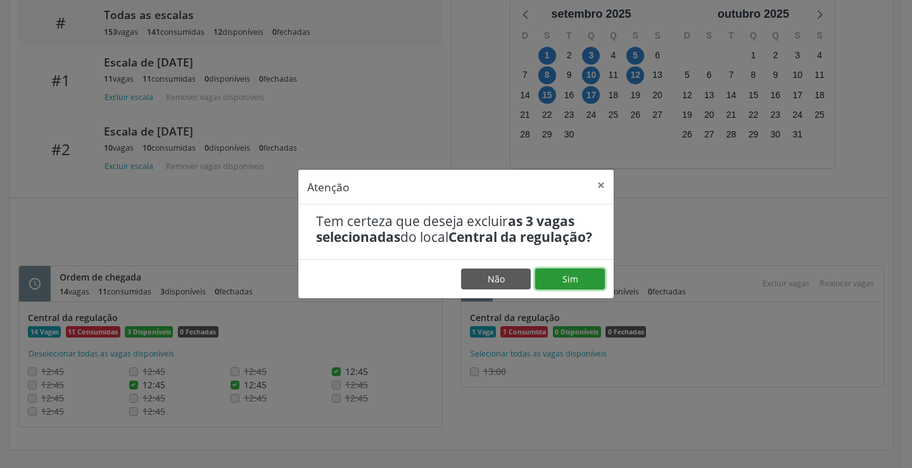
click at [574, 284] on button "Sim" at bounding box center [570, 279] width 70 height 22
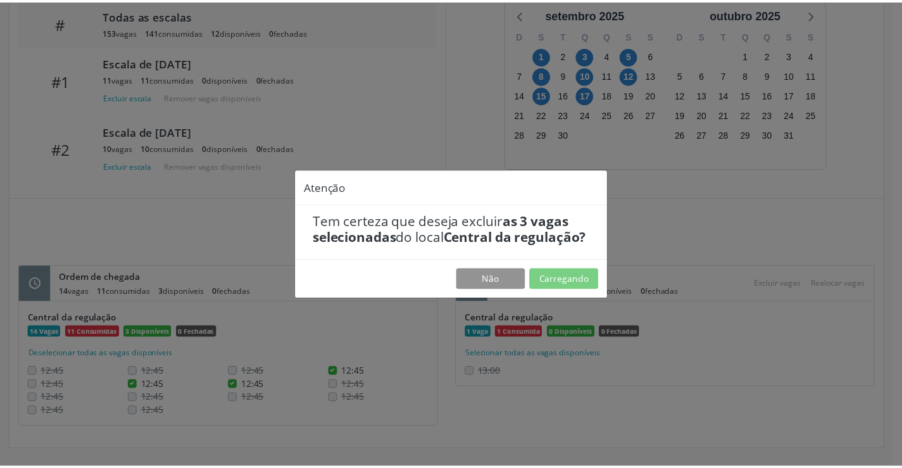
scroll to position [0, 0]
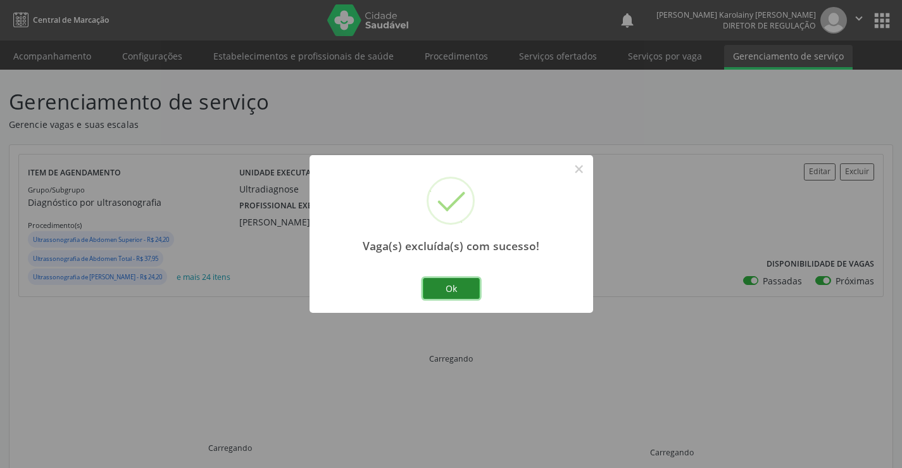
click at [463, 282] on button "Ok" at bounding box center [451, 289] width 57 height 22
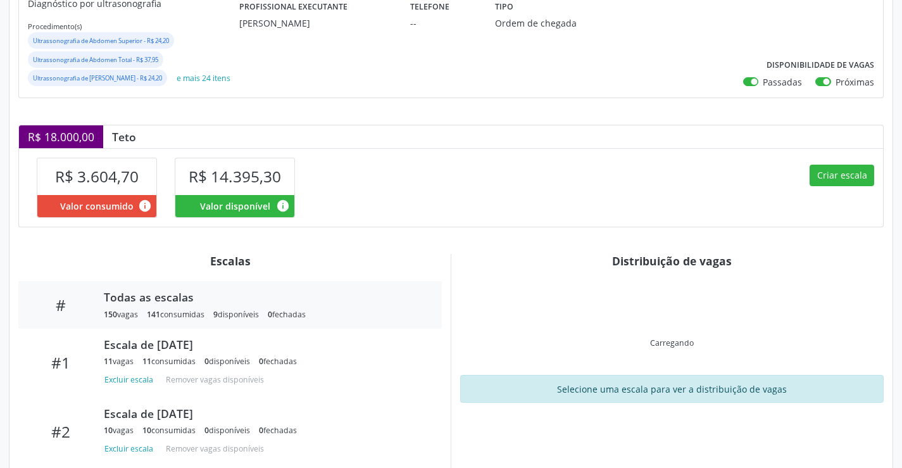
scroll to position [235, 0]
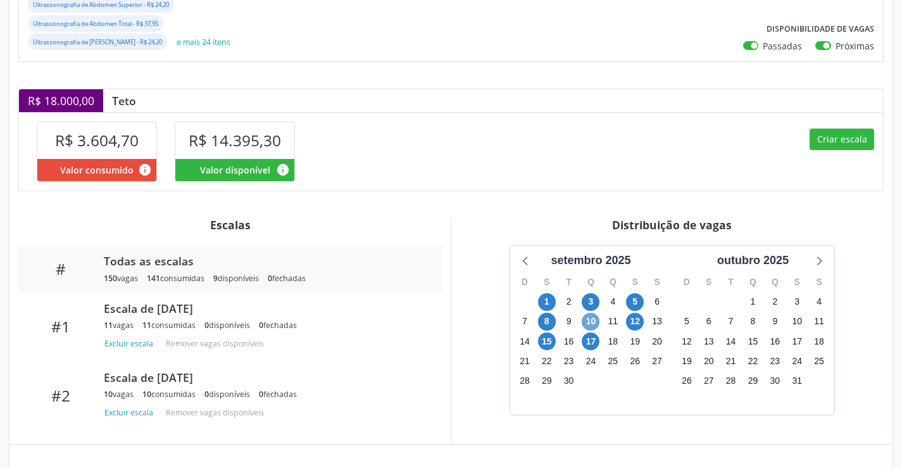
click at [592, 330] on span "10" at bounding box center [591, 322] width 18 height 18
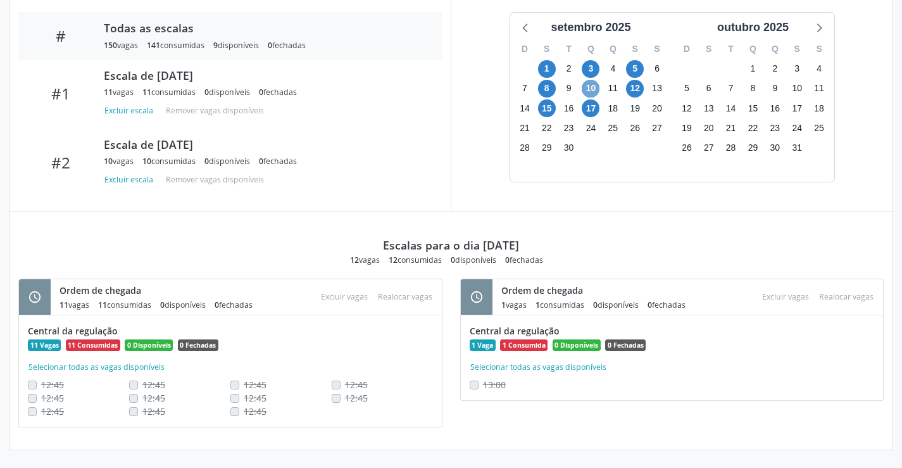
scroll to position [486, 0]
click at [590, 92] on span "10" at bounding box center [591, 89] width 18 height 18
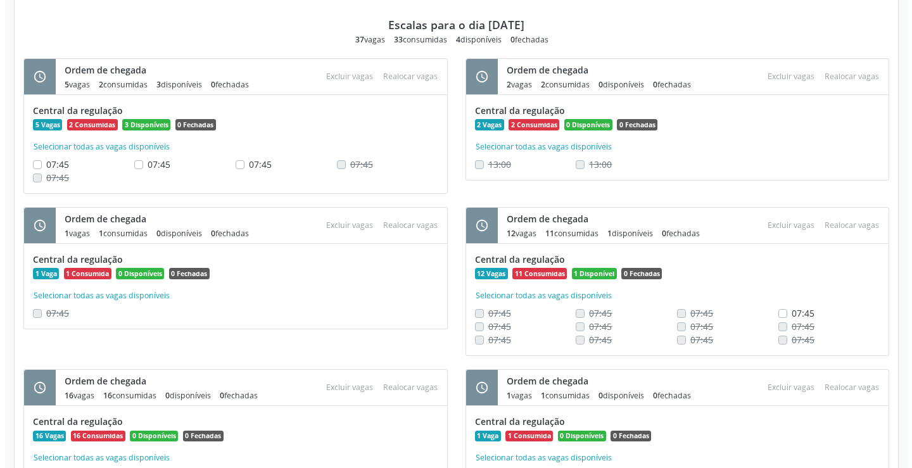
scroll to position [683, 0]
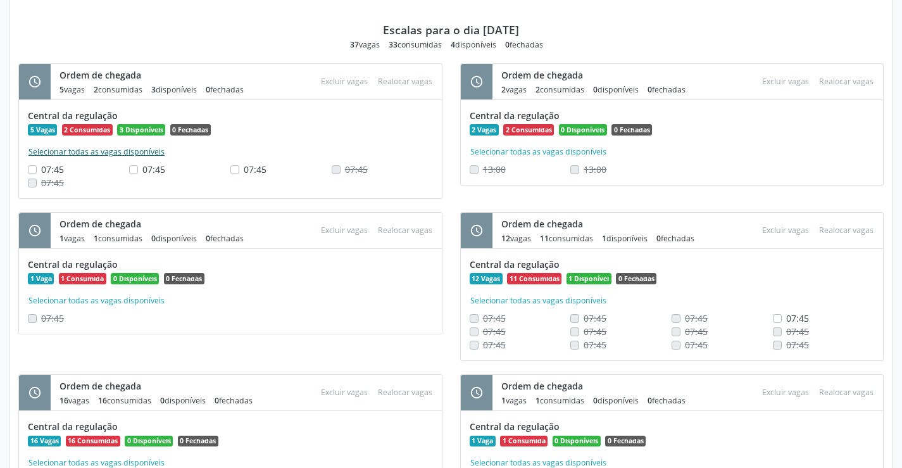
click at [91, 158] on button "Selecionar todas as vagas disponíveis" at bounding box center [96, 152] width 137 height 13
checkbox input "true"
click at [333, 90] on button "Excluir vagas" at bounding box center [344, 81] width 57 height 17
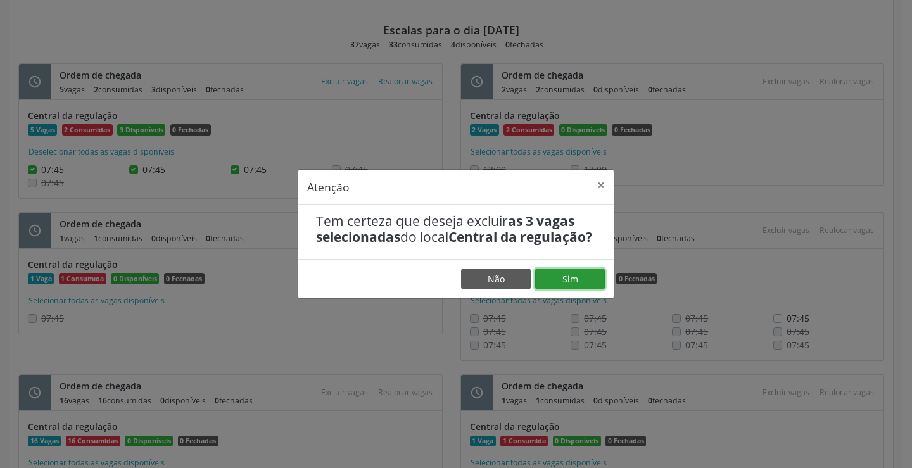
click at [576, 282] on button "Sim" at bounding box center [570, 279] width 70 height 22
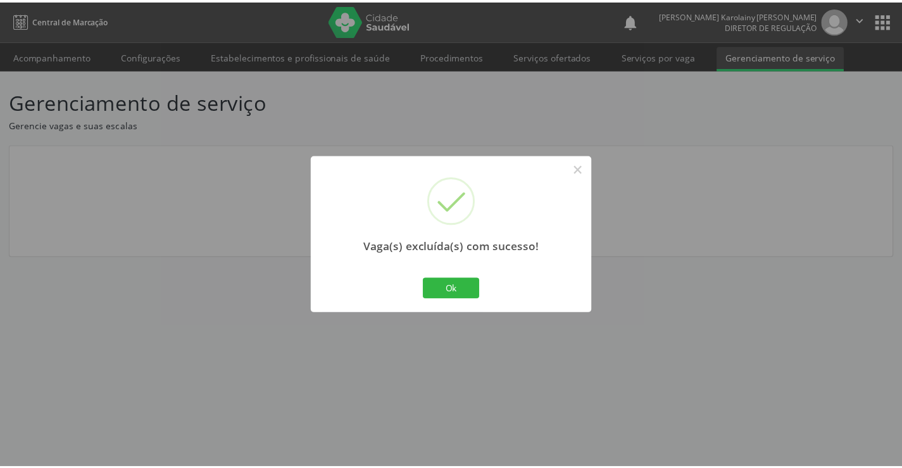
scroll to position [0, 0]
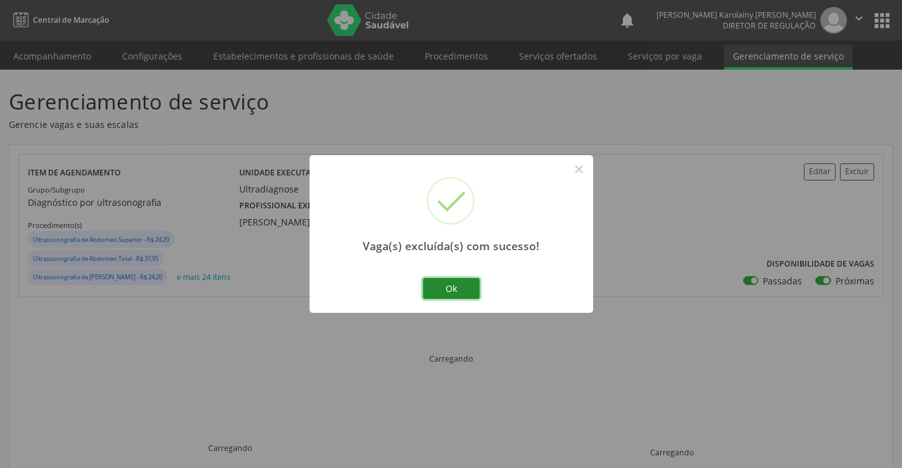
click at [465, 285] on button "Ok" at bounding box center [451, 289] width 57 height 22
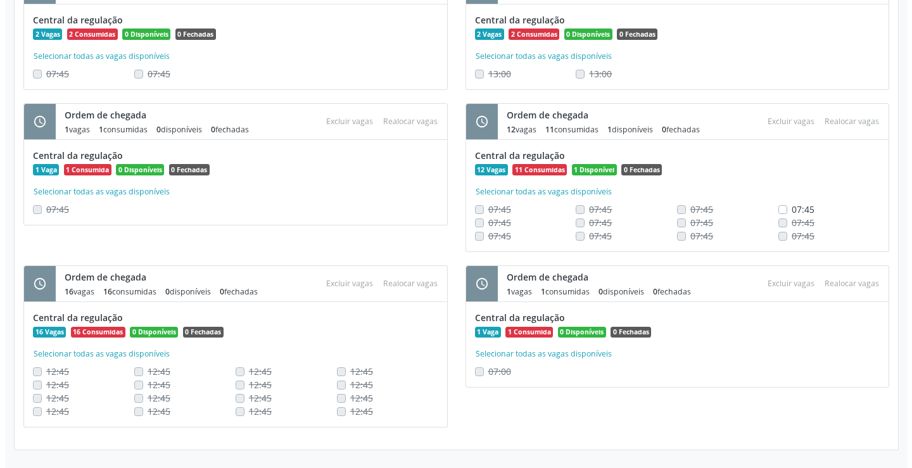
scroll to position [796, 0]
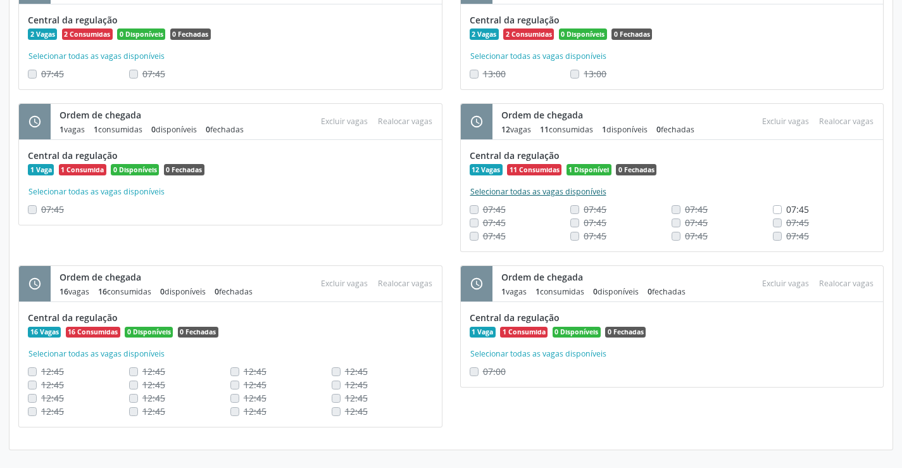
click at [576, 196] on button "Selecionar todas as vagas disponíveis" at bounding box center [538, 191] width 137 height 13
checkbox input "true"
click at [762, 121] on button "Excluir vagas" at bounding box center [785, 121] width 57 height 17
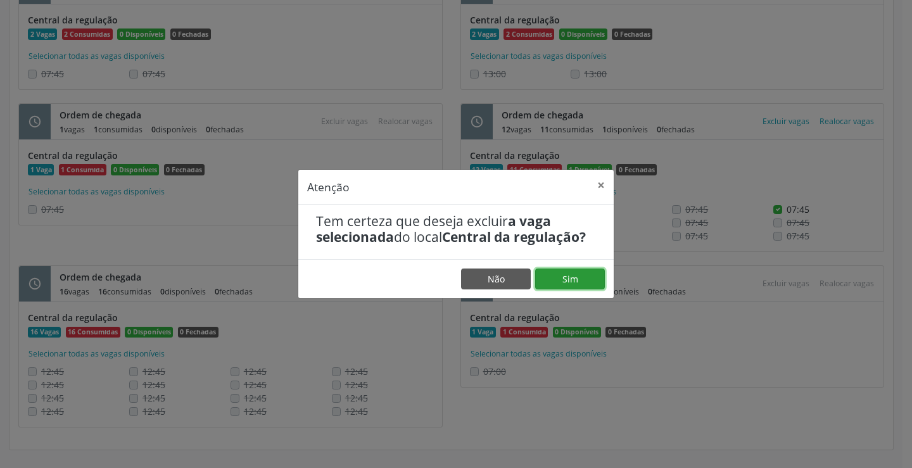
click at [596, 279] on button "Sim" at bounding box center [570, 279] width 70 height 22
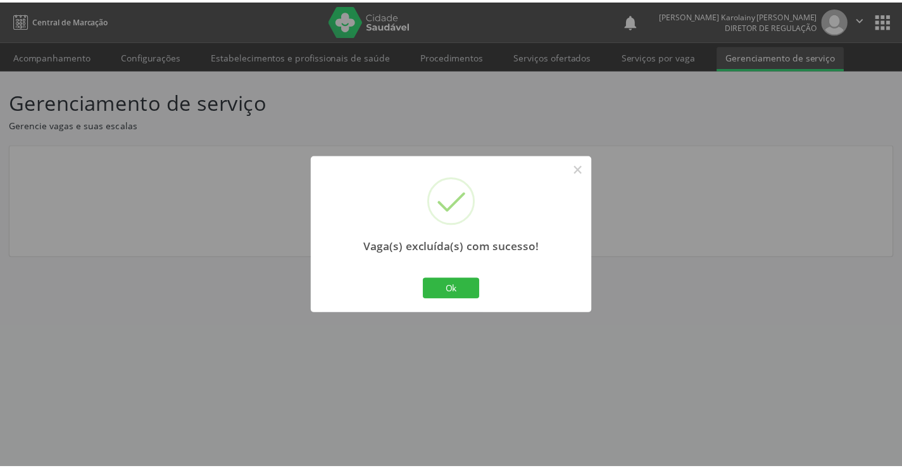
scroll to position [0, 0]
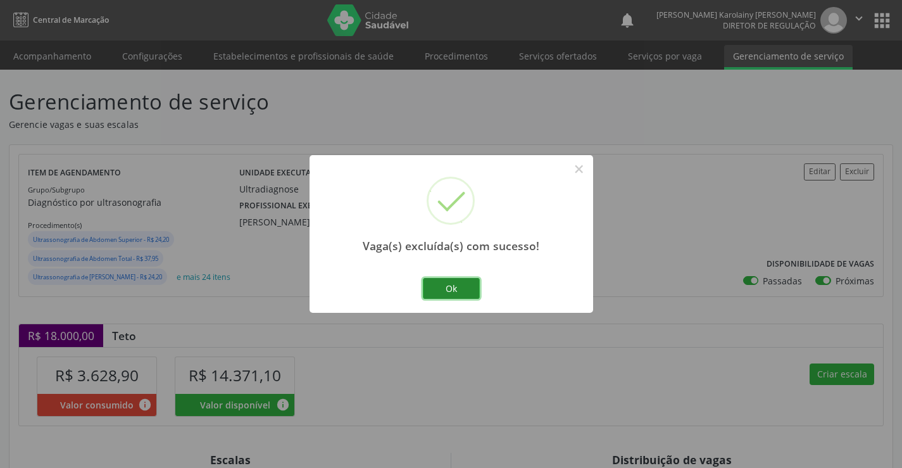
click at [439, 279] on button "Ok" at bounding box center [451, 289] width 57 height 22
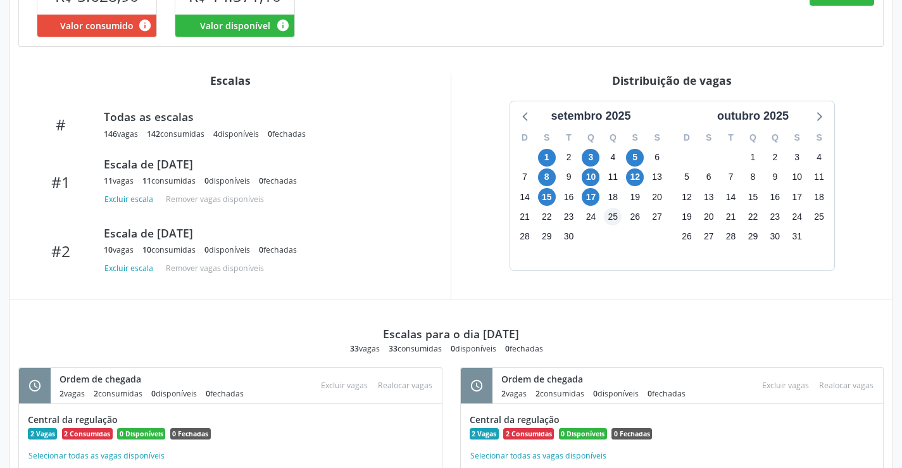
scroll to position [380, 0]
click at [637, 185] on span "12" at bounding box center [635, 177] width 18 height 18
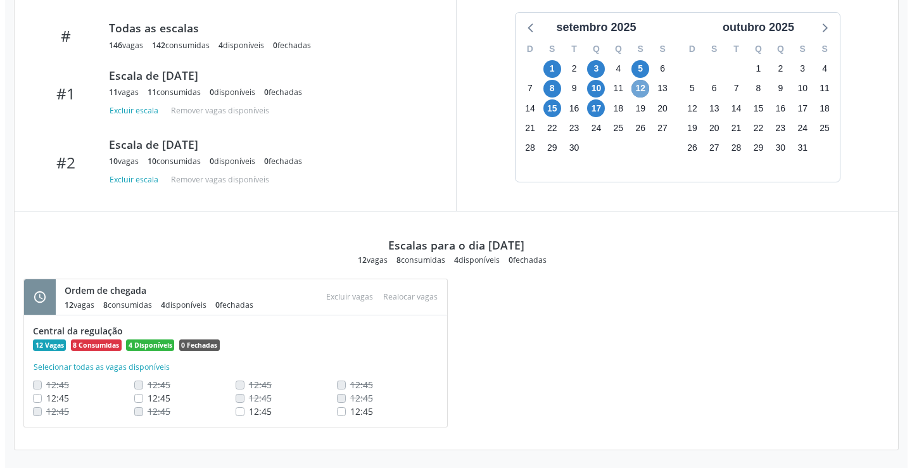
scroll to position [486, 0]
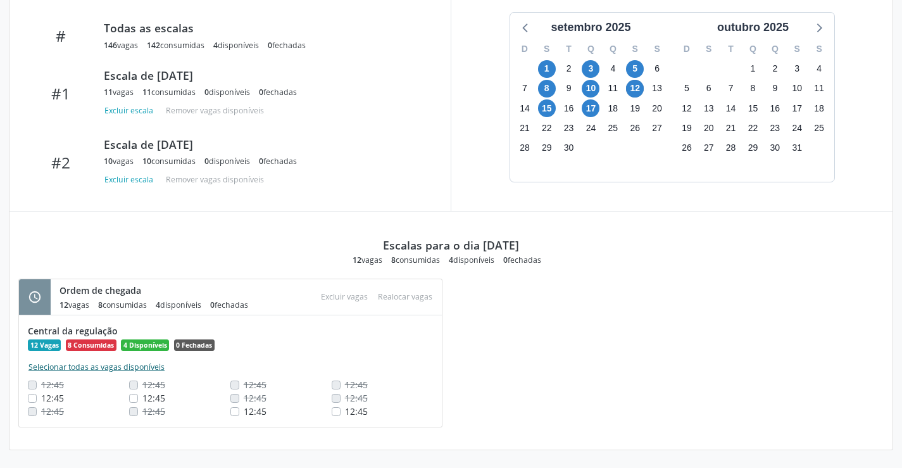
drag, startPoint x: 147, startPoint y: 372, endPoint x: 175, endPoint y: 359, distance: 30.6
click at [147, 371] on button "Selecionar todas as vagas disponíveis" at bounding box center [96, 367] width 137 height 13
checkbox input "true"
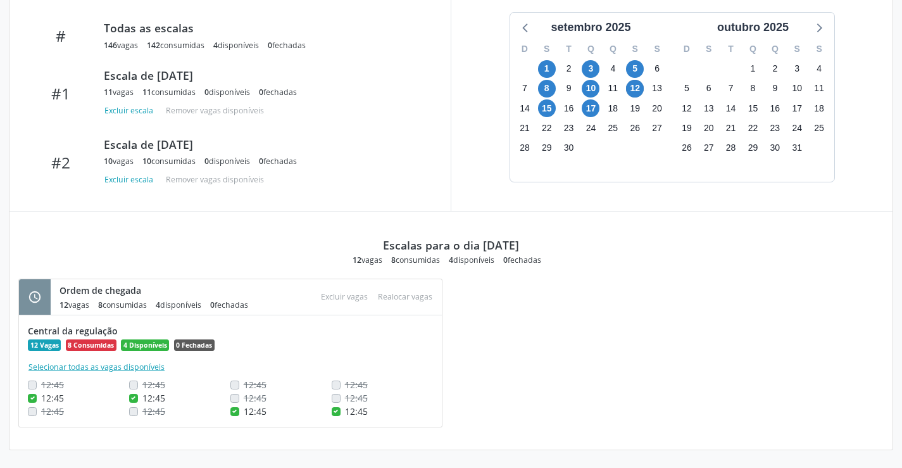
checkbox input "true"
click at [329, 299] on button "Excluir vagas" at bounding box center [344, 296] width 57 height 17
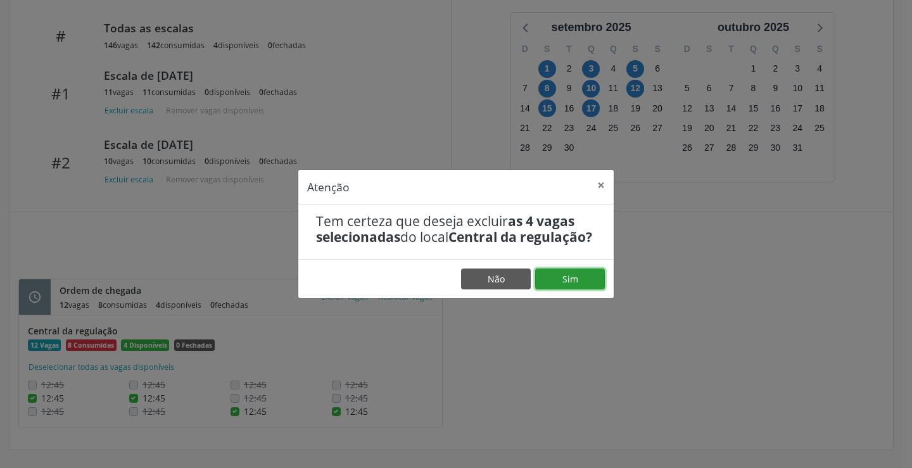
click at [580, 288] on button "Sim" at bounding box center [570, 279] width 70 height 22
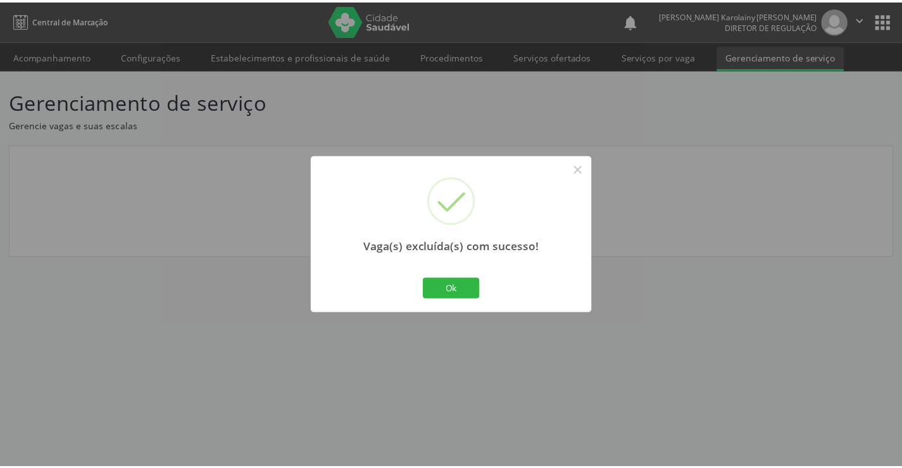
scroll to position [0, 0]
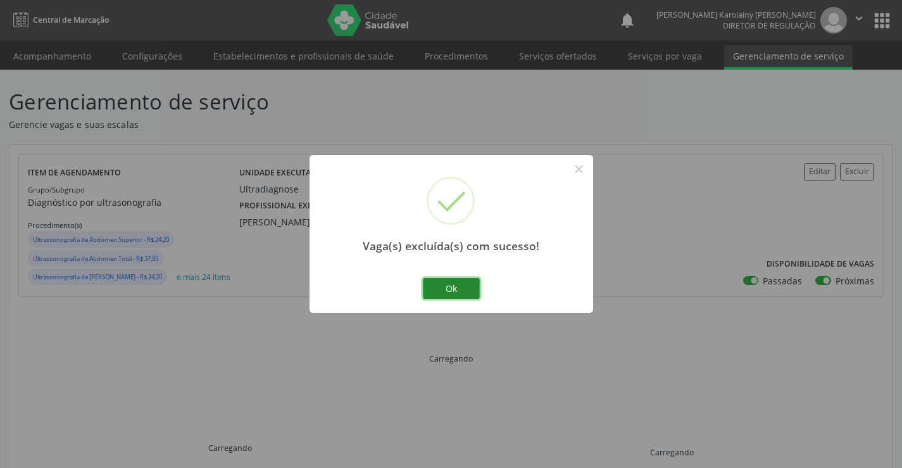
click at [455, 282] on button "Ok" at bounding box center [451, 289] width 57 height 22
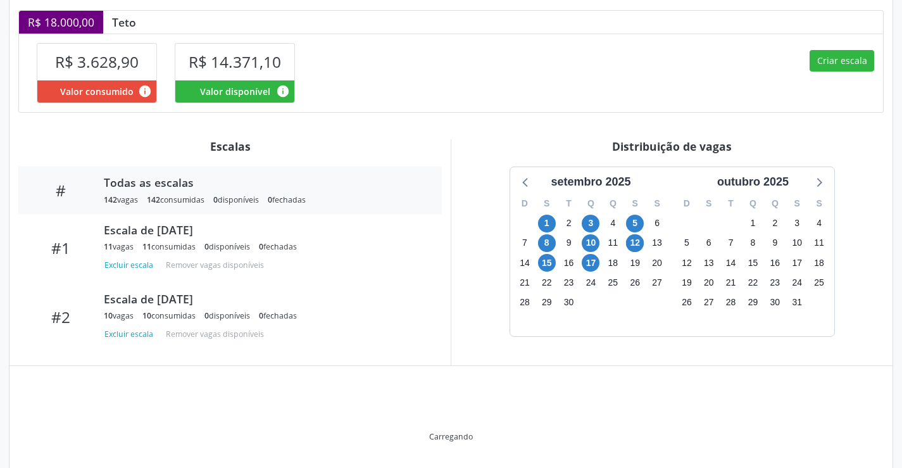
scroll to position [317, 0]
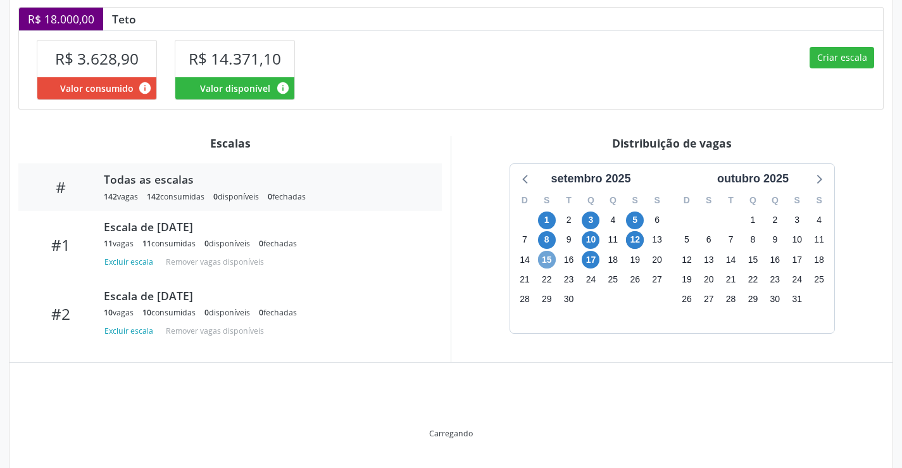
click at [549, 268] on span "15" at bounding box center [547, 260] width 18 height 18
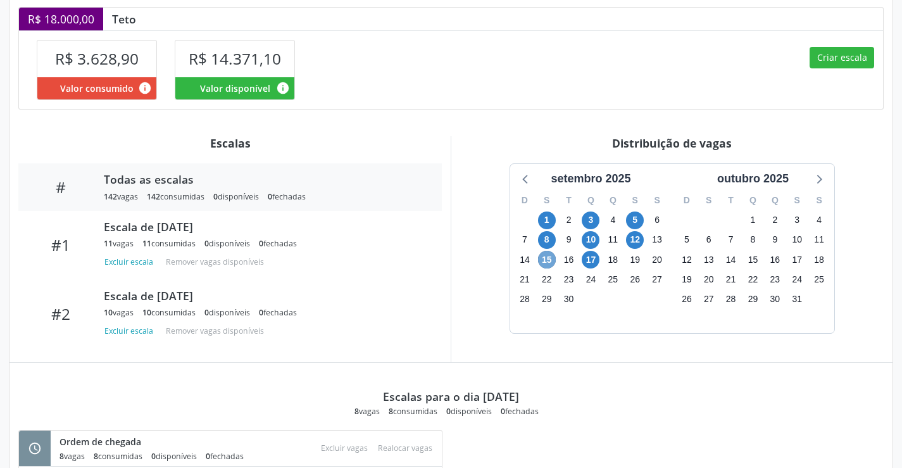
click at [549, 268] on span "15" at bounding box center [547, 260] width 18 height 18
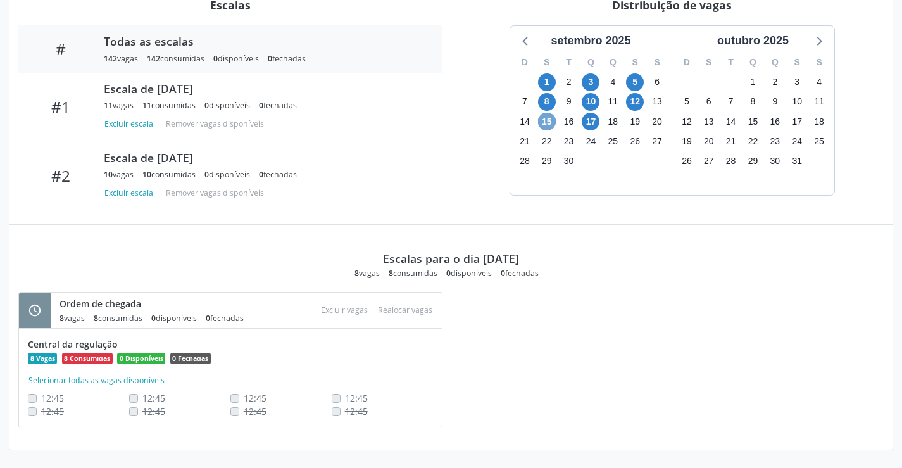
scroll to position [472, 0]
click at [553, 120] on span "15" at bounding box center [547, 122] width 18 height 18
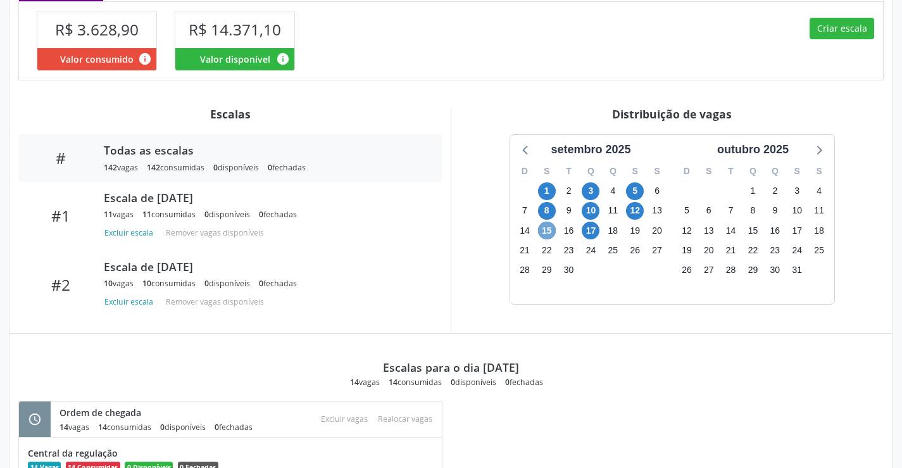
scroll to position [182, 0]
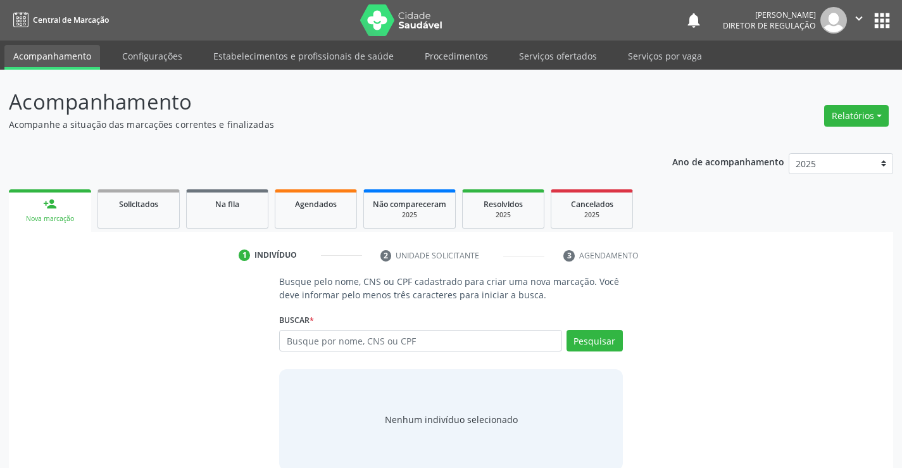
click at [329, 348] on input "text" at bounding box center [420, 341] width 282 height 22
type input "703105620845190"
click at [594, 353] on div "Pesquisar" at bounding box center [592, 345] width 61 height 30
click at [598, 349] on button "Pesquisar" at bounding box center [595, 341] width 56 height 22
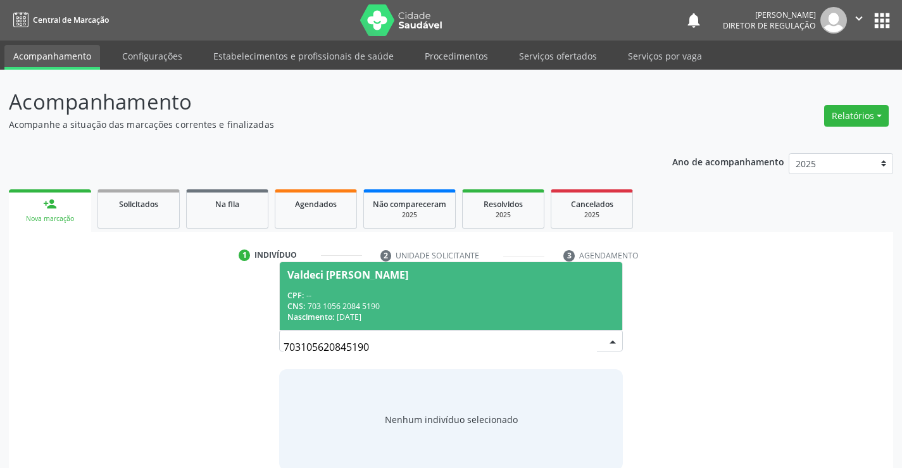
click at [408, 278] on div "Valdeci Alzira da Silva Oliveira" at bounding box center [347, 275] width 121 height 10
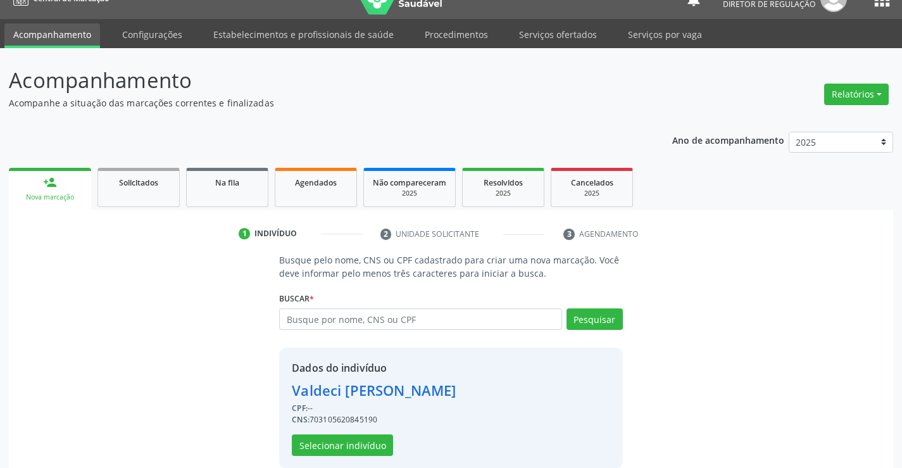
scroll to position [40, 0]
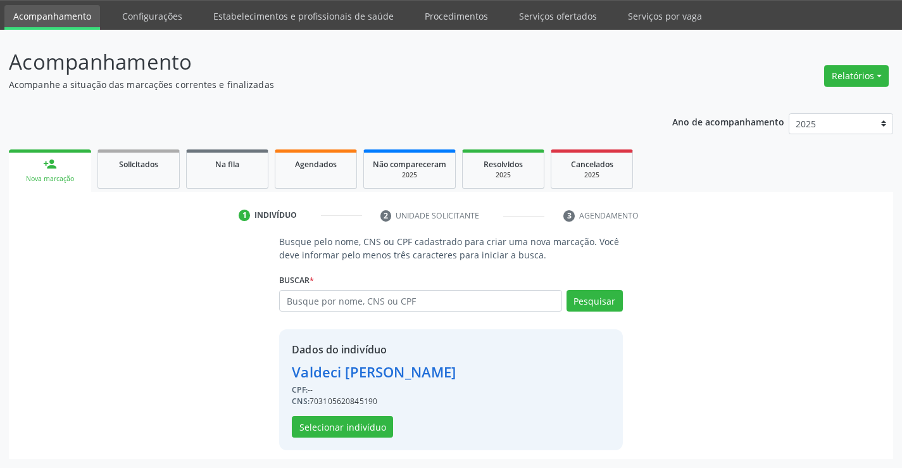
click at [333, 411] on div "Dados do indivíduo Valdeci Alzira da Silva Oliveira CPF: -- CNS: 70310562084519…" at bounding box center [374, 390] width 164 height 96
click at [333, 418] on button "Selecionar indivíduo" at bounding box center [342, 427] width 101 height 22
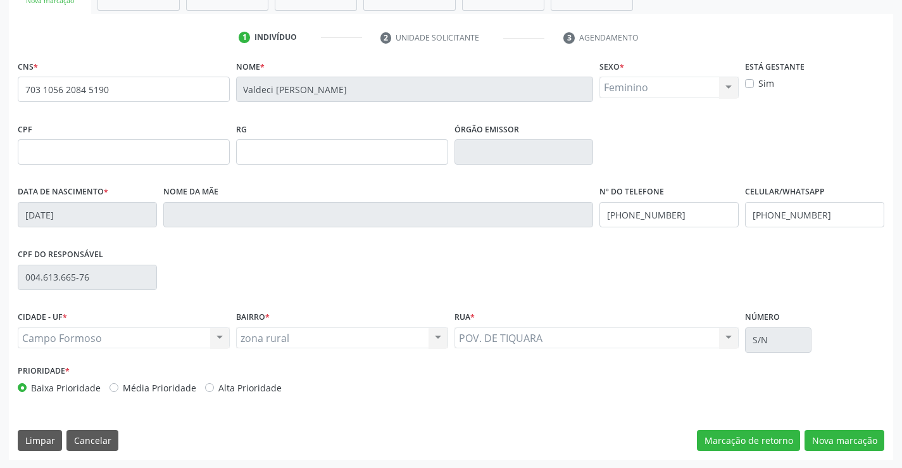
scroll to position [218, 0]
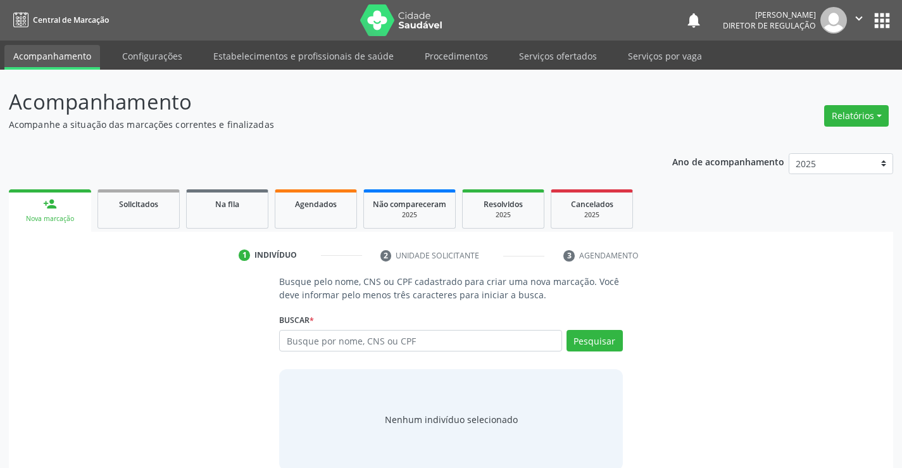
click at [484, 347] on input "text" at bounding box center [420, 341] width 282 height 22
type input "7040073789332865"
click at [598, 337] on button "Pesquisar" at bounding box center [595, 341] width 56 height 22
type input "7040073789332865"
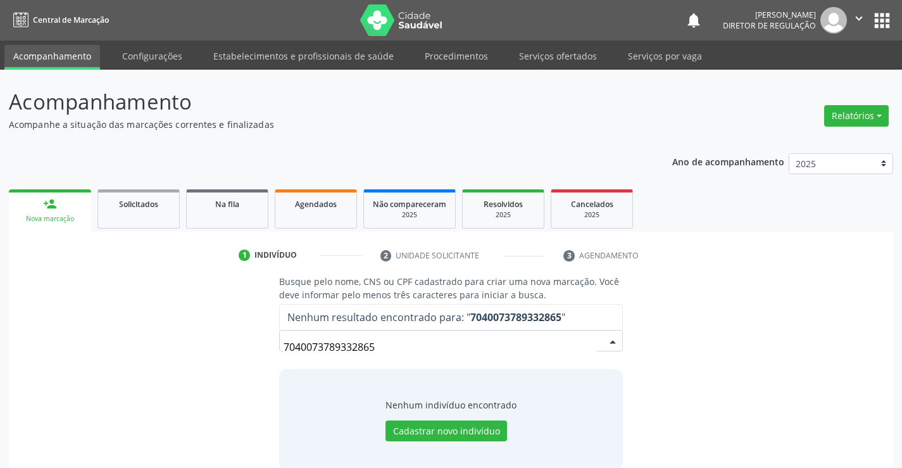
click at [352, 345] on input "7040073789332865" at bounding box center [440, 346] width 313 height 25
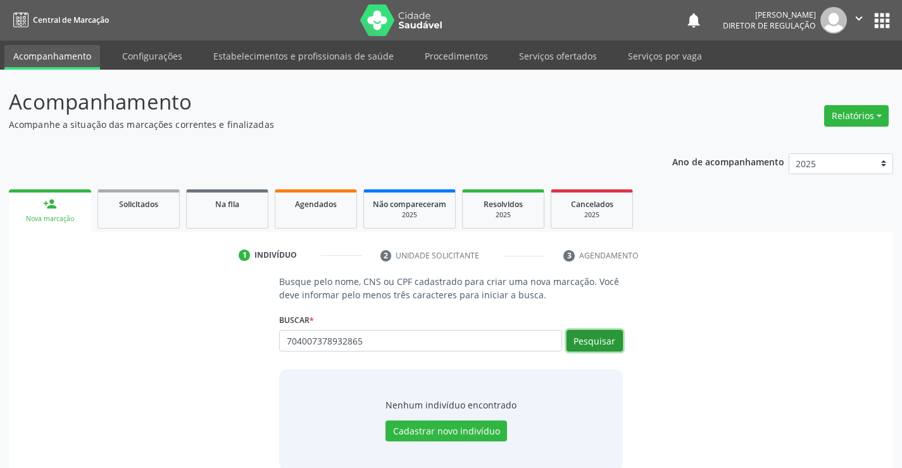
click at [586, 342] on button "Pesquisar" at bounding box center [595, 341] width 56 height 22
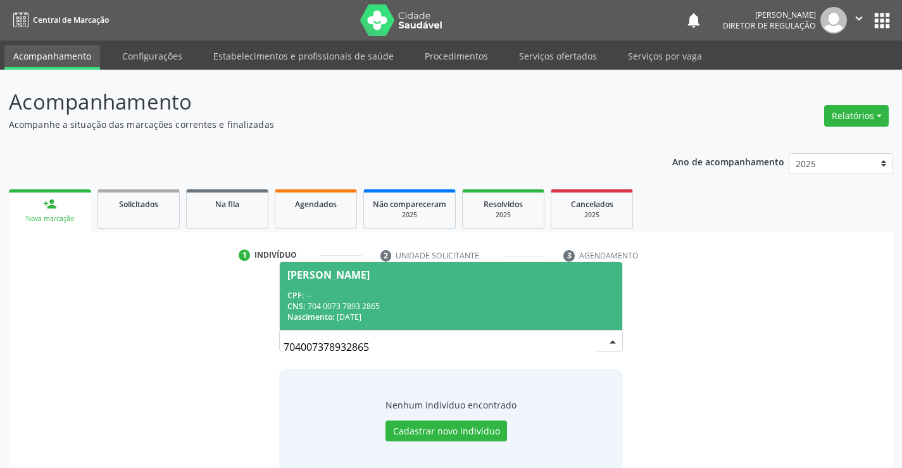
click at [496, 322] on div "Nascimento: [DATE]" at bounding box center [450, 316] width 327 height 11
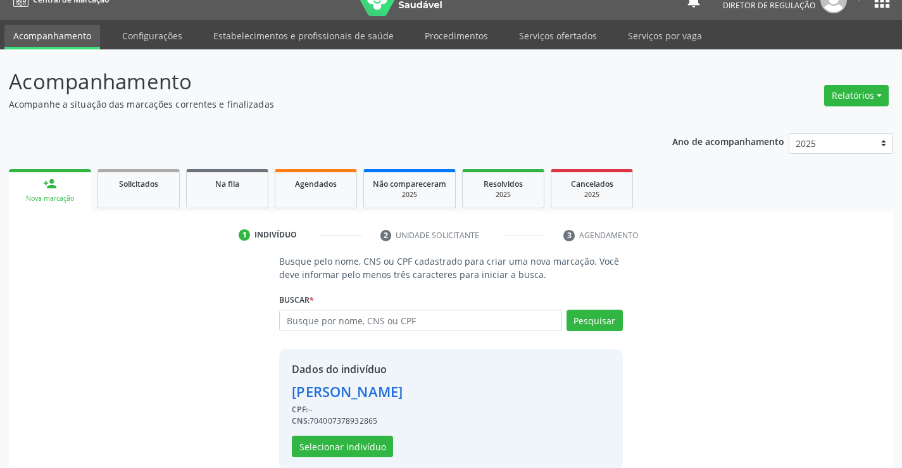
scroll to position [40, 0]
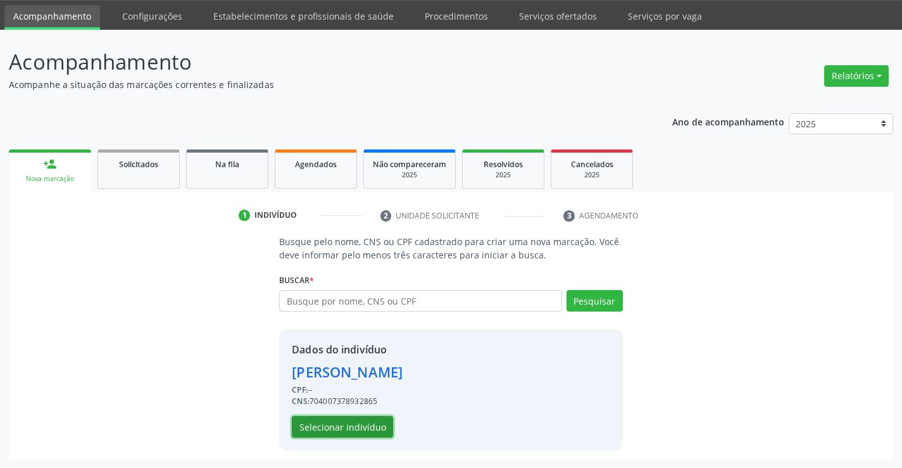
click at [325, 431] on button "Selecionar indivíduo" at bounding box center [342, 427] width 101 height 22
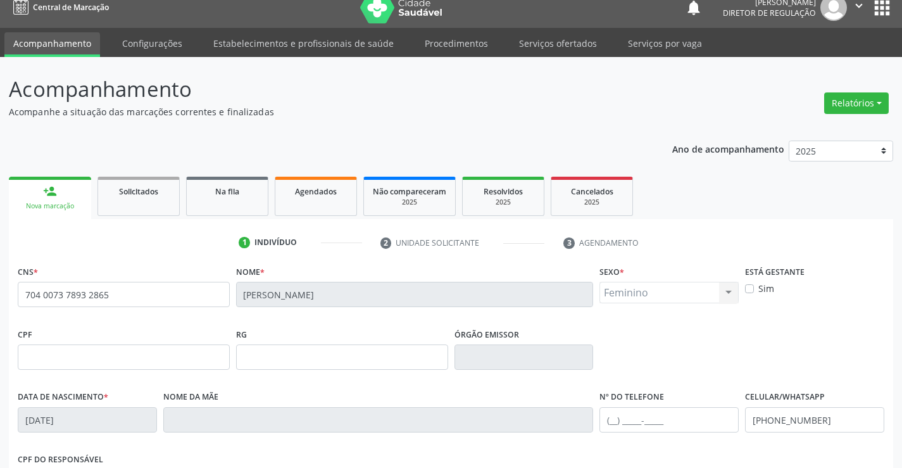
scroll to position [0, 0]
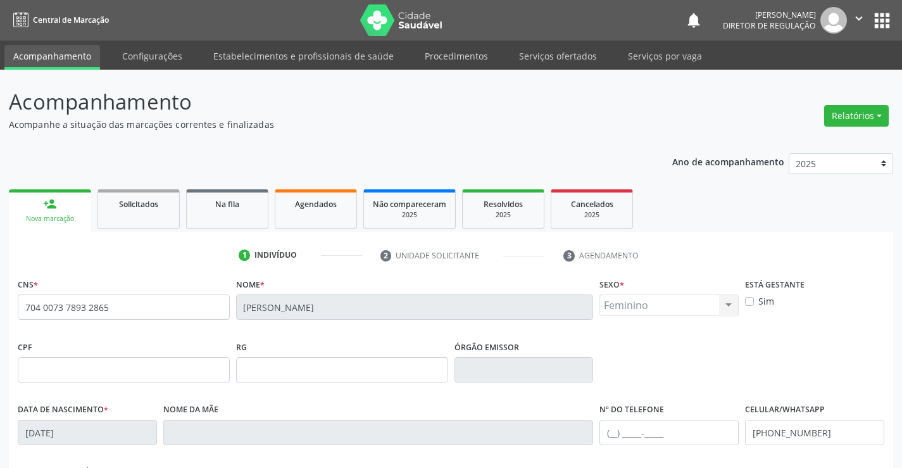
click at [855, 16] on icon "" at bounding box center [859, 18] width 14 height 14
click at [802, 76] on link "Sair" at bounding box center [826, 77] width 87 height 18
